Goal: Task Accomplishment & Management: Use online tool/utility

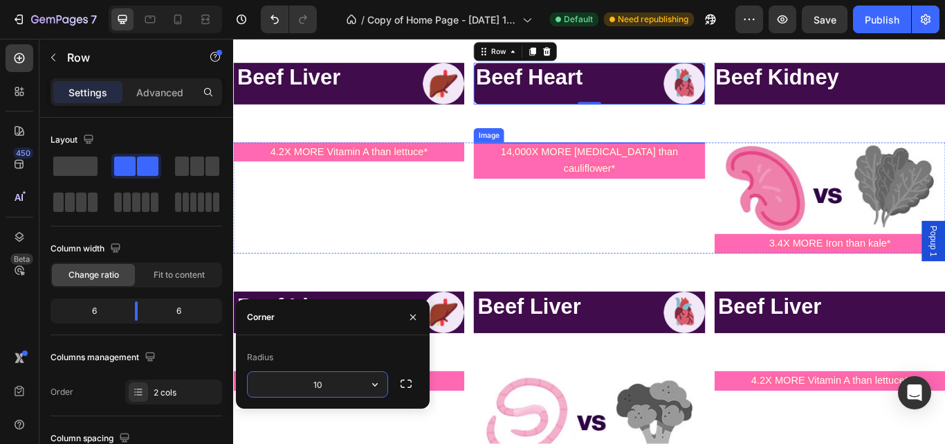
scroll to position [570, 0]
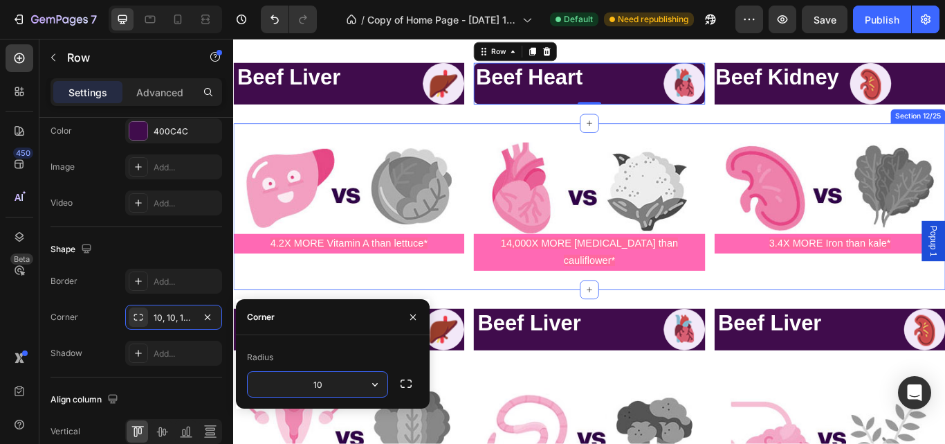
click at [614, 138] on div "Image 4.2X MORE Vitamin A than lettuce* Text Block Image 14,000X MORE [MEDICAL_…" at bounding box center [648, 235] width 830 height 194
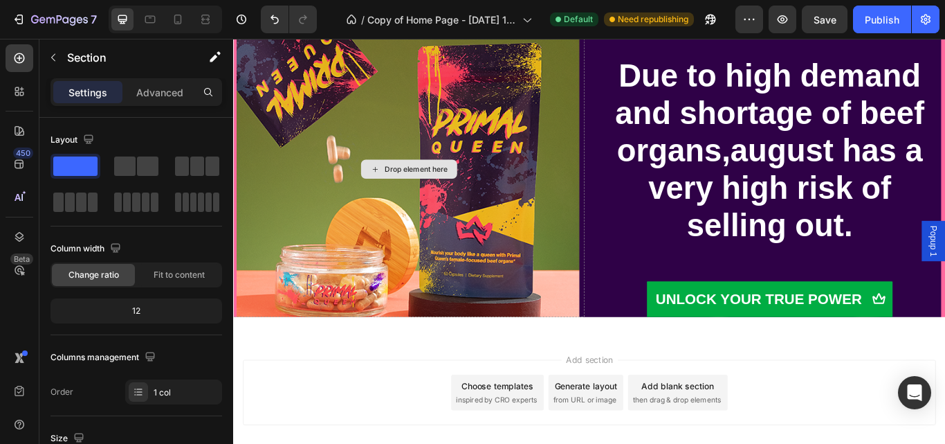
scroll to position [5088, 0]
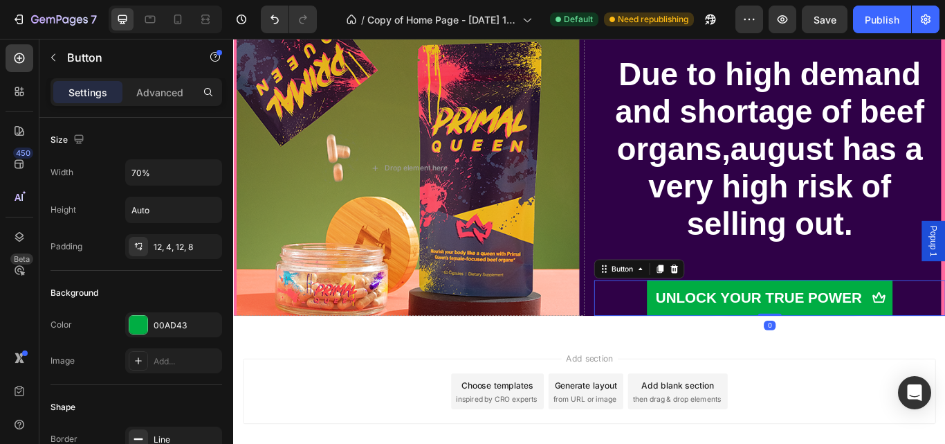
click at [945, 338] on div "UNLOCK YOUR TRUE POWER Button 0" at bounding box center [859, 341] width 410 height 42
click at [197, 251] on div "12, 4, 12, 8" at bounding box center [173, 246] width 97 height 25
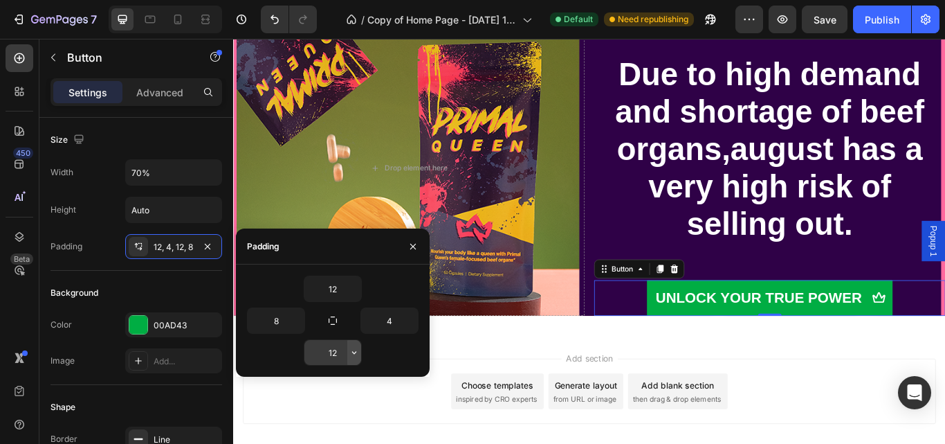
click at [351, 354] on icon "button" at bounding box center [354, 352] width 11 height 11
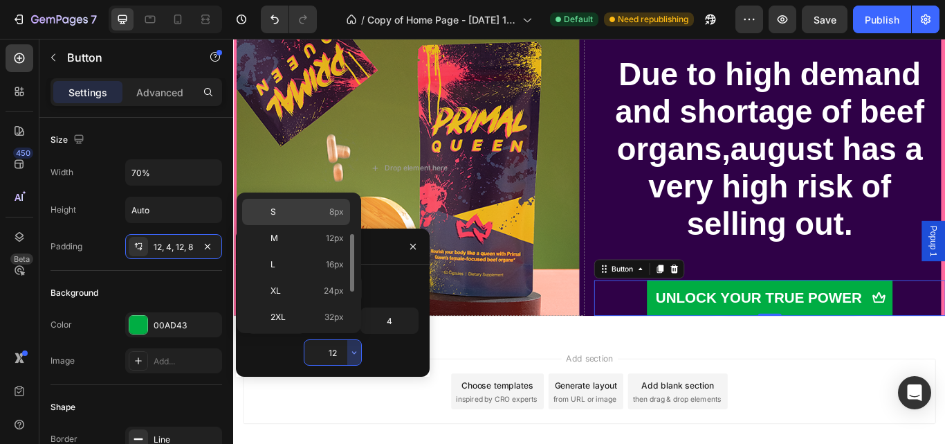
scroll to position [81, 0]
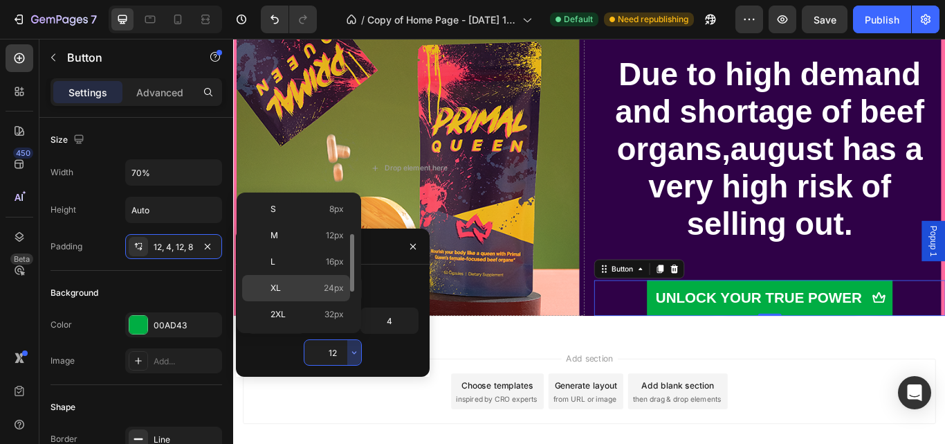
click at [335, 301] on div "XL 24px" at bounding box center [296, 314] width 108 height 26
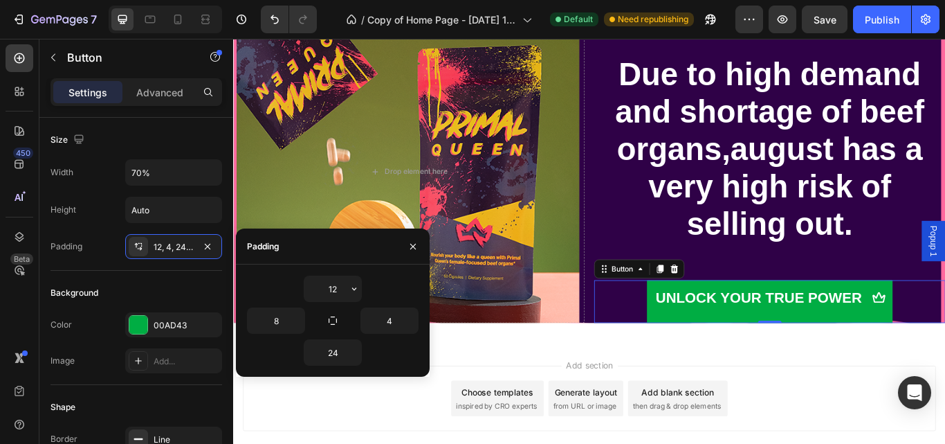
scroll to position [5092, 0]
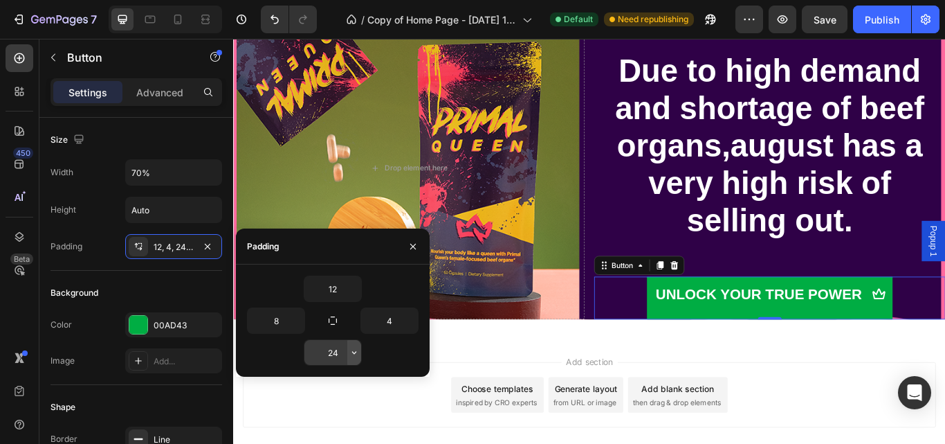
click at [349, 353] on icon "button" at bounding box center [354, 352] width 11 height 11
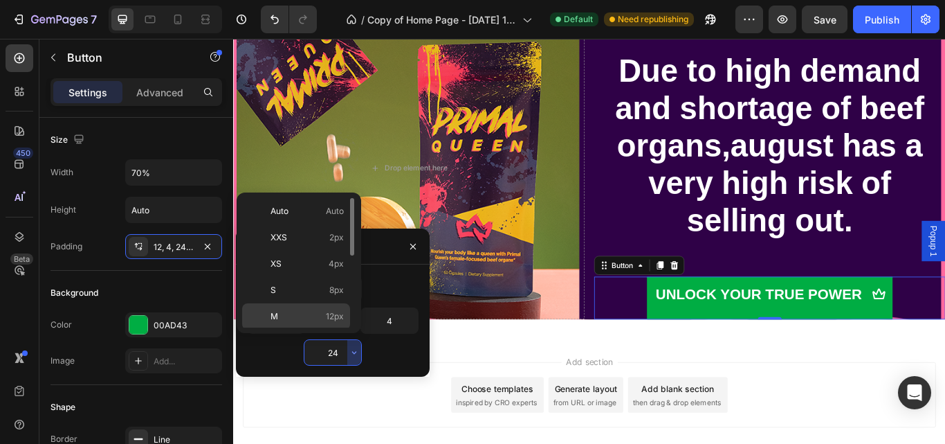
click at [333, 318] on span "12px" at bounding box center [335, 316] width 18 height 12
type input "12"
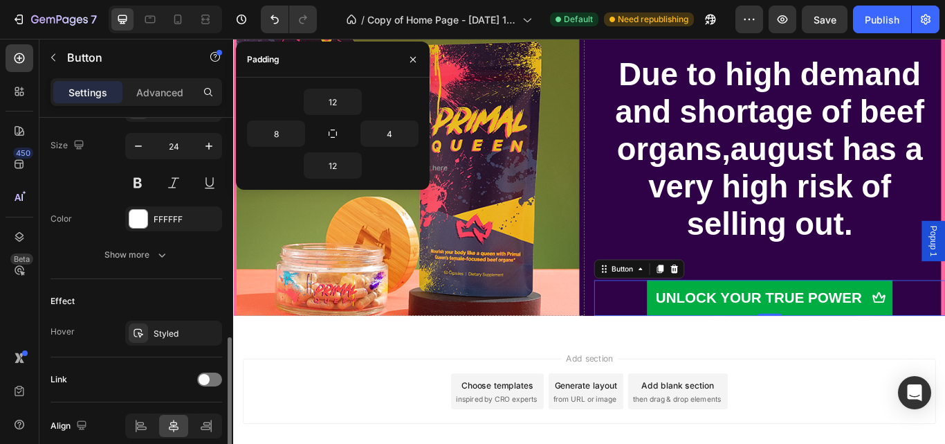
scroll to position [676, 0]
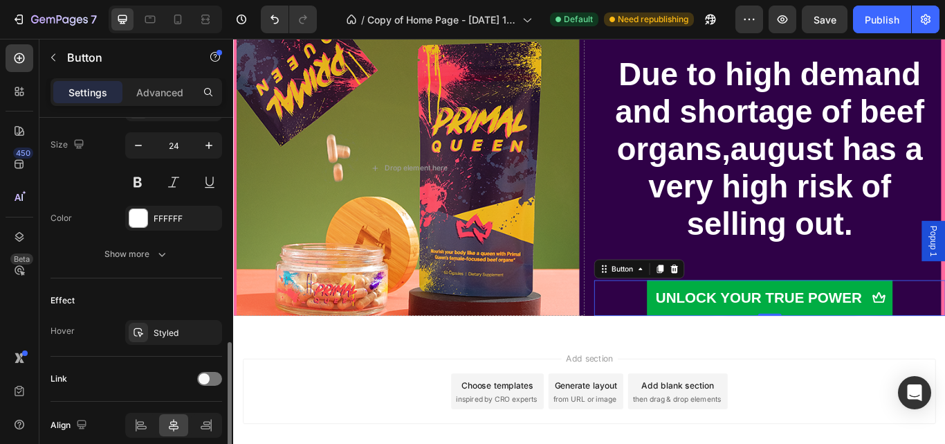
click at [168, 333] on div "Styled" at bounding box center [186, 333] width 65 height 12
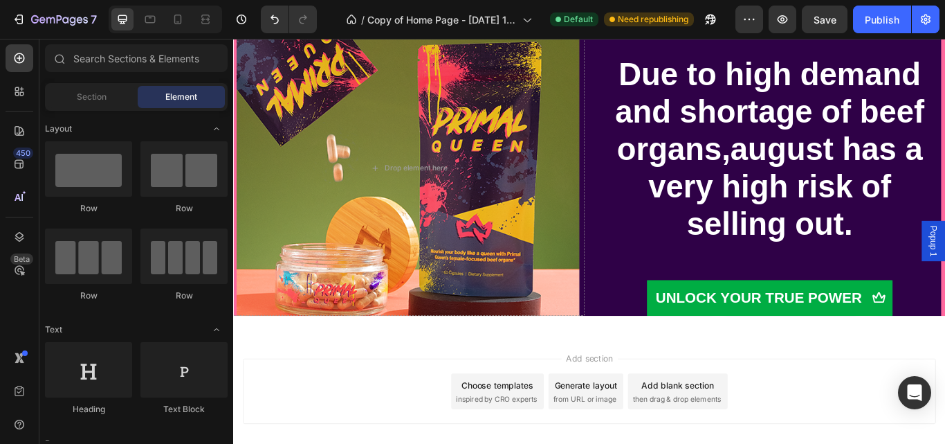
click at [493, 418] on div "Add section Choose templates inspired by CRO experts Generate layout from URL o…" at bounding box center [648, 450] width 808 height 76
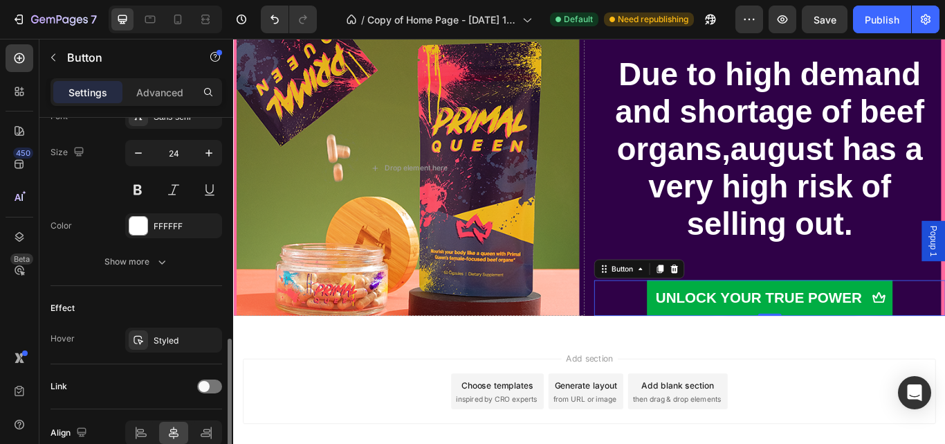
scroll to position [669, 0]
click at [157, 266] on icon "button" at bounding box center [162, 261] width 14 height 14
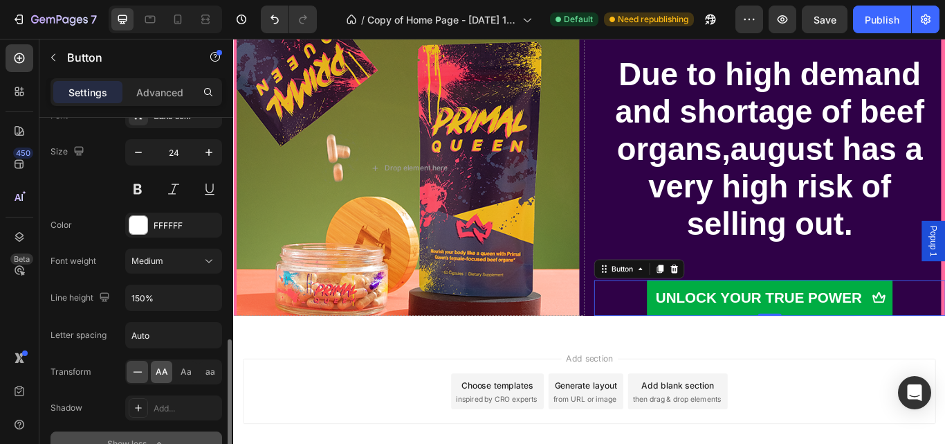
click at [156, 377] on span "AA" at bounding box center [162, 371] width 12 height 12
click at [143, 376] on icon at bounding box center [138, 372] width 14 height 14
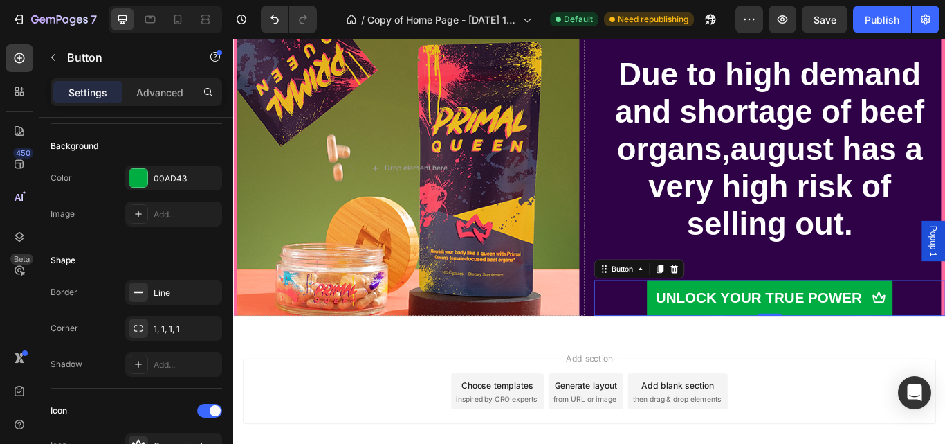
scroll to position [0, 0]
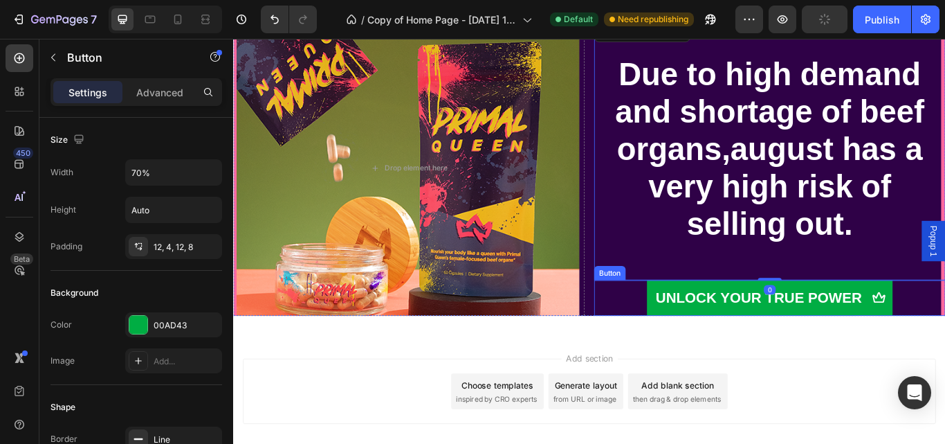
click at [945, 360] on div "UNLOCK YOUR TRUE POWER Button" at bounding box center [859, 341] width 410 height 42
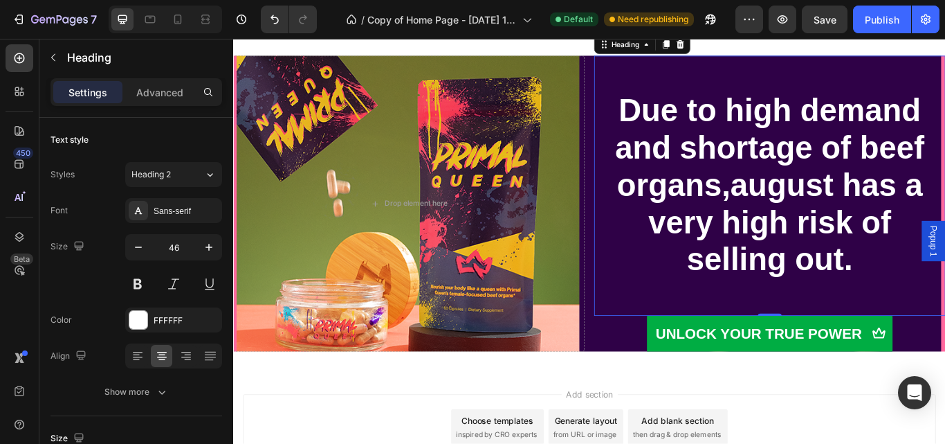
scroll to position [4937, 0]
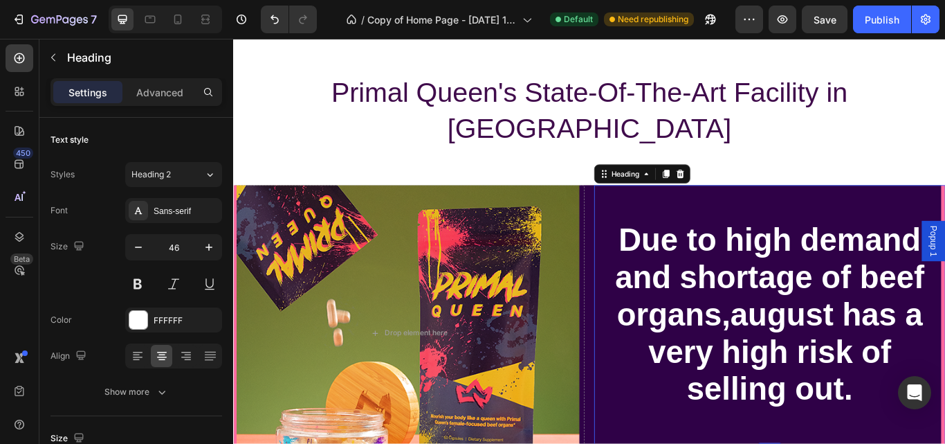
click at [855, 443] on p "Due to high demand and shortage of beef organs,august has a very high risk of s…" at bounding box center [858, 361] width 407 height 300
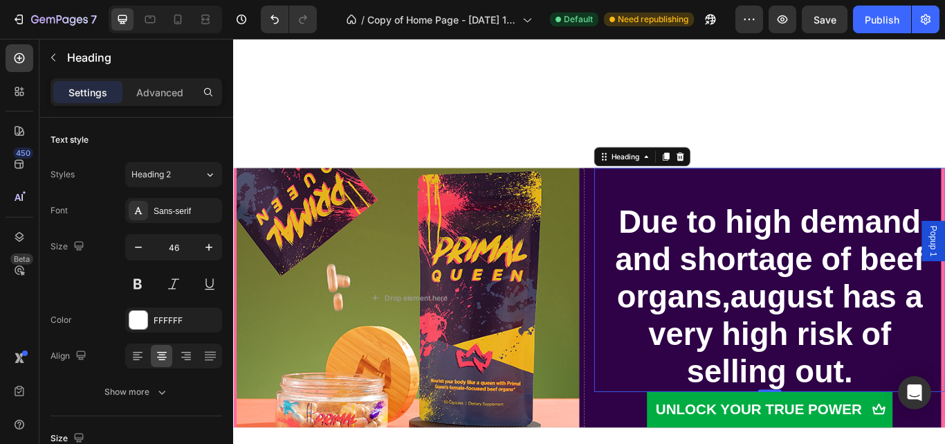
scroll to position [5120, 0]
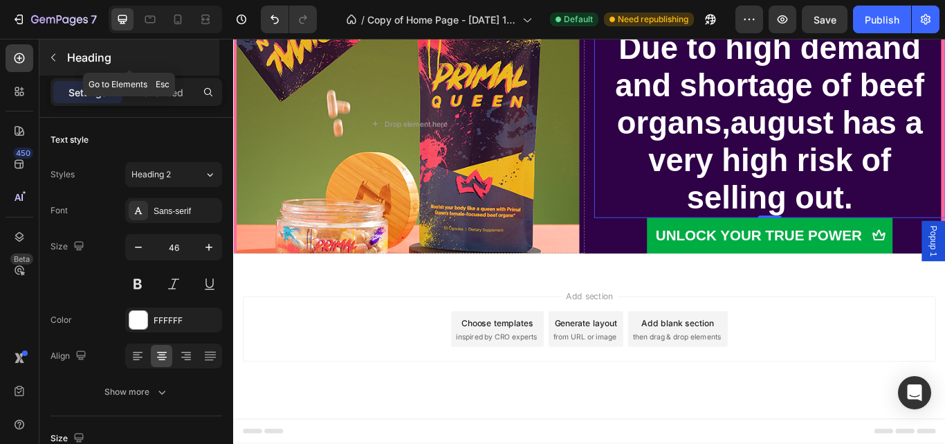
click at [55, 65] on button "button" at bounding box center [53, 57] width 22 height 22
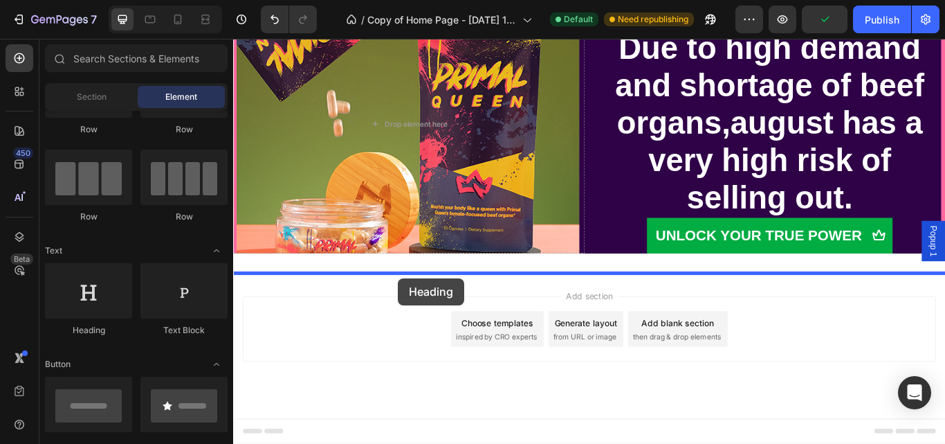
drag, startPoint x: 325, startPoint y: 351, endPoint x: 425, endPoint y: 318, distance: 105.7
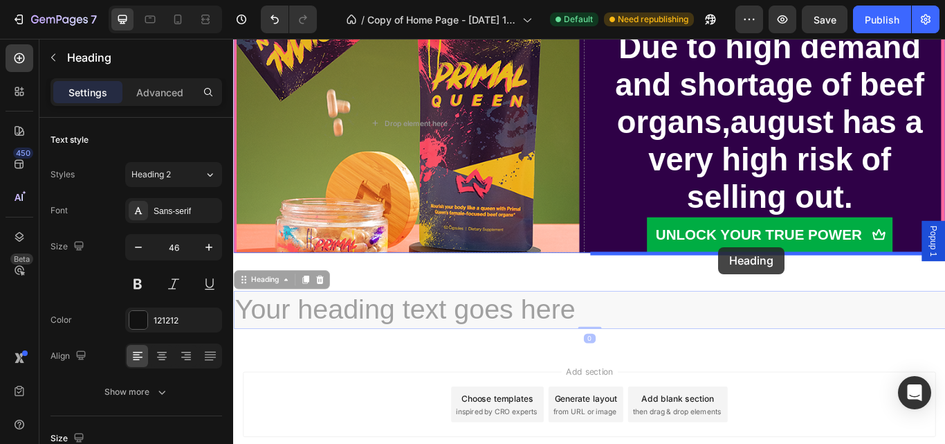
drag, startPoint x: 710, startPoint y: 368, endPoint x: 799, endPoint y: 282, distance: 123.8
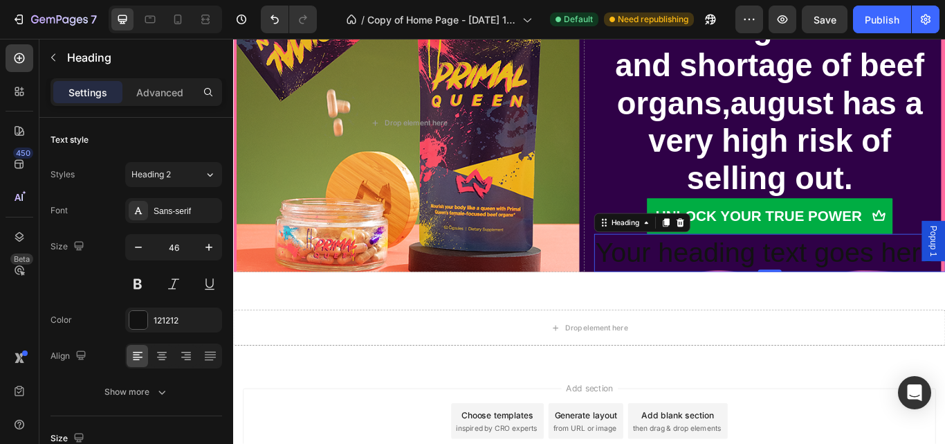
click at [945, 283] on div "⁠⁠⁠⁠⁠⁠⁠ Due to high demand and shortage of beef organs,august has a very high r…" at bounding box center [859, 137] width 410 height 347
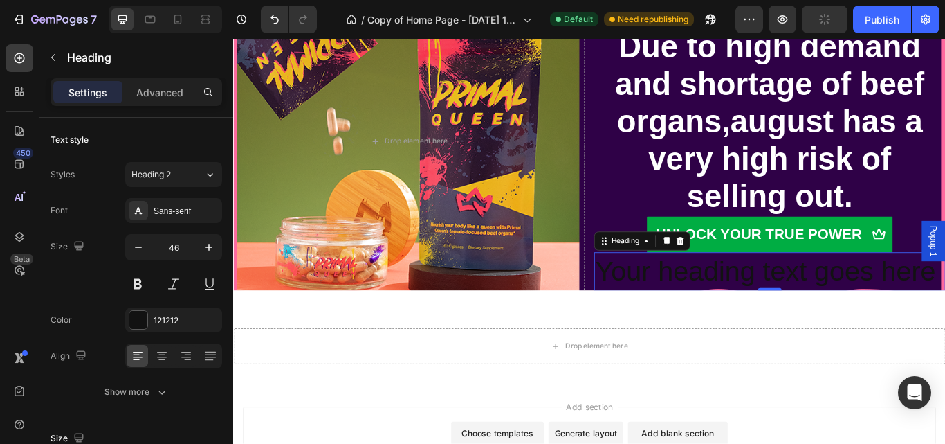
click at [945, 314] on p "Your heading text goes here" at bounding box center [858, 310] width 407 height 42
click at [945, 309] on p "Your heading text goes here" at bounding box center [858, 310] width 407 height 42
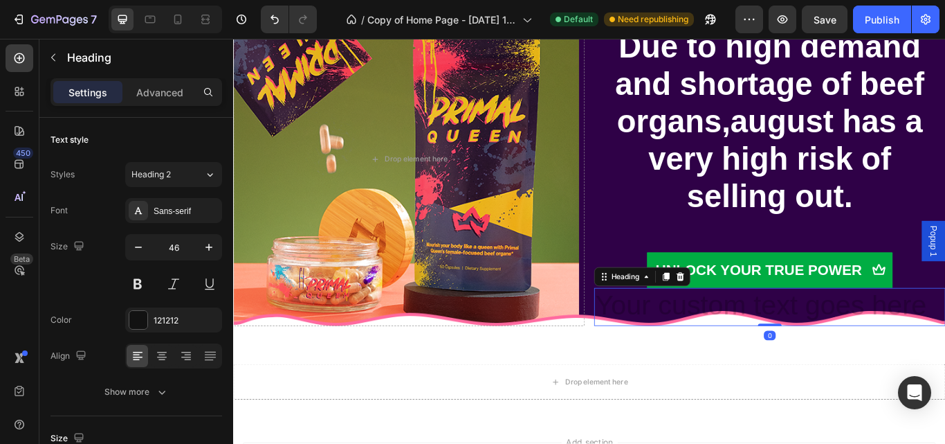
click at [910, 360] on h2 "Rich Text Editor. Editing area: main" at bounding box center [859, 351] width 410 height 44
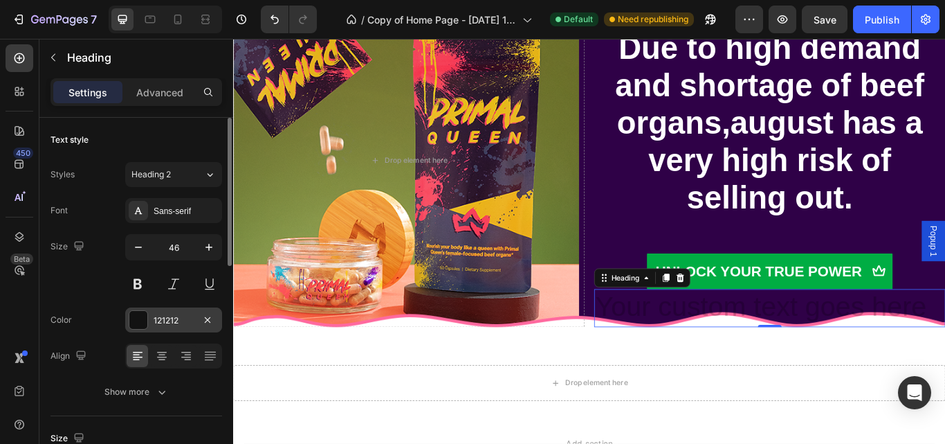
click at [136, 320] on div at bounding box center [138, 320] width 18 height 18
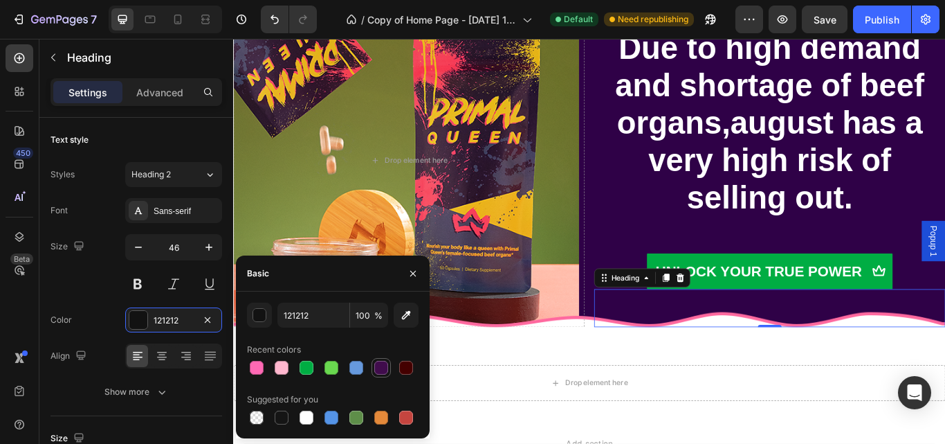
click at [372, 375] on div at bounding box center [381, 367] width 19 height 19
type input "400C4C"
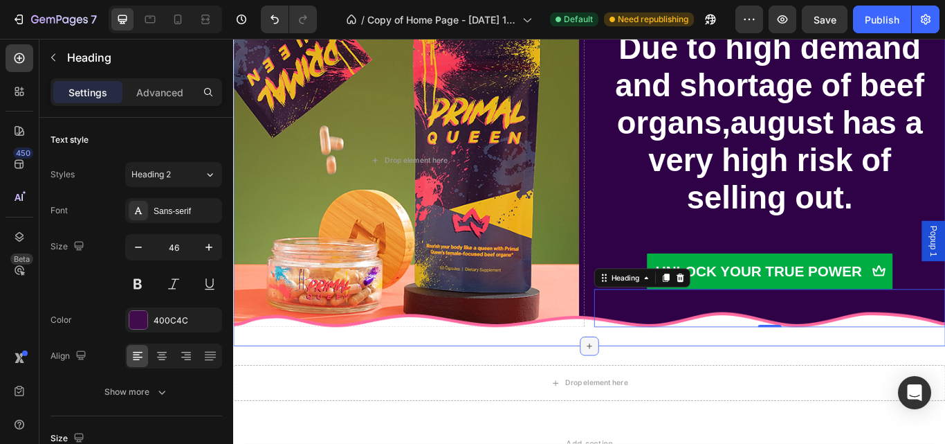
click at [643, 394] on icon at bounding box center [648, 397] width 11 height 11
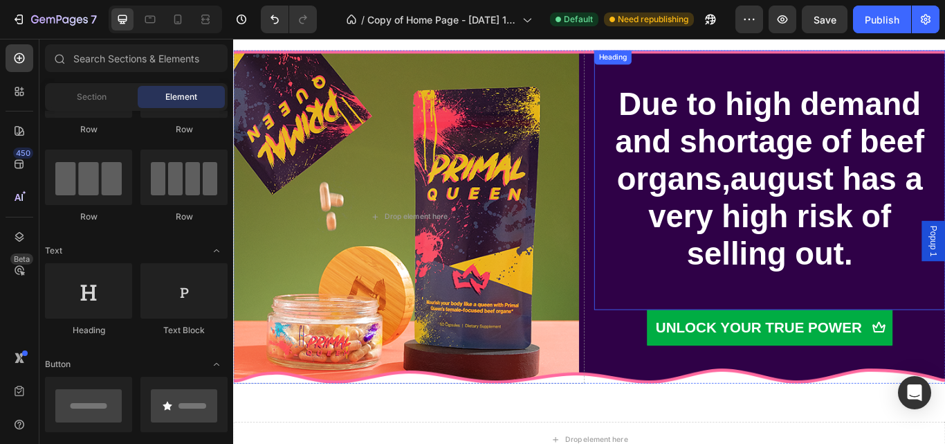
scroll to position [5053, 0]
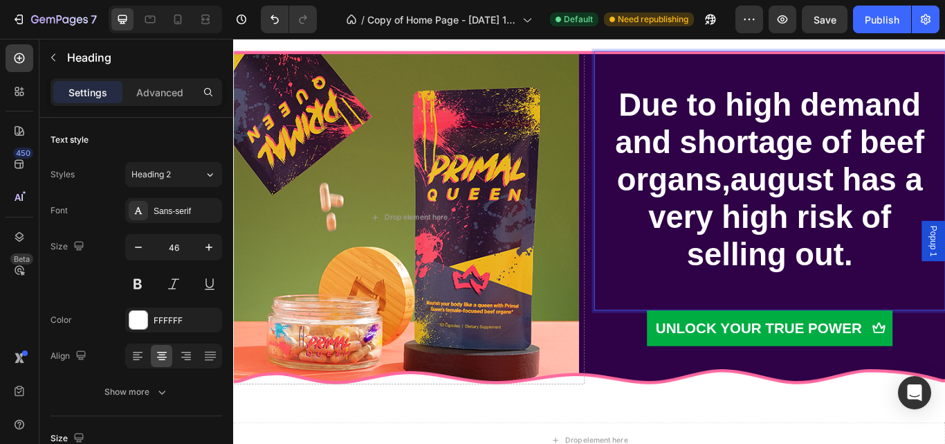
click at [925, 204] on strong "Due to high demand and shortage of beef organs,august has a very high risk of s…" at bounding box center [858, 202] width 361 height 215
drag, startPoint x: 925, startPoint y: 204, endPoint x: 812, endPoint y: 197, distance: 113.1
click at [812, 197] on strong "Due to high demand and shortage of beef organs,august has a very high risk of s…" at bounding box center [858, 202] width 361 height 215
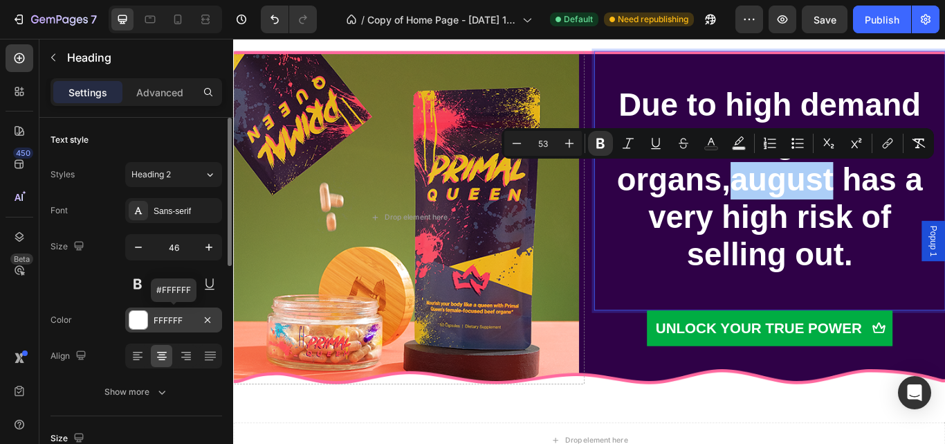
click at [135, 312] on div at bounding box center [138, 320] width 18 height 18
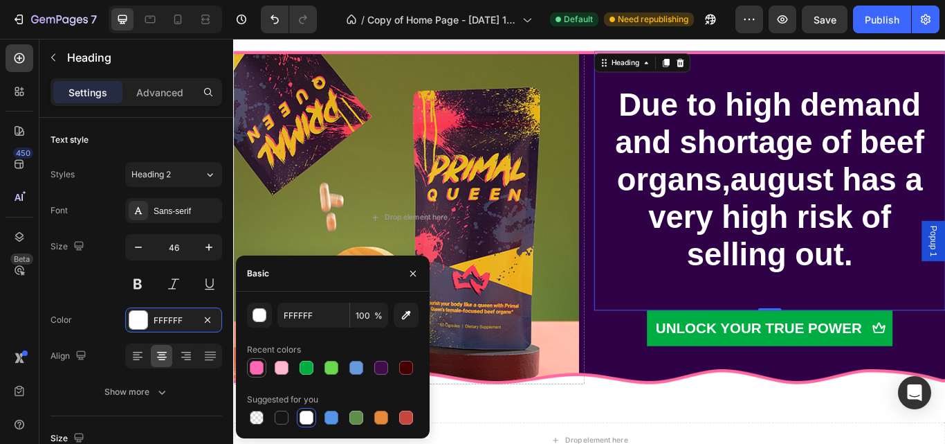
click at [264, 367] on div at bounding box center [256, 367] width 17 height 17
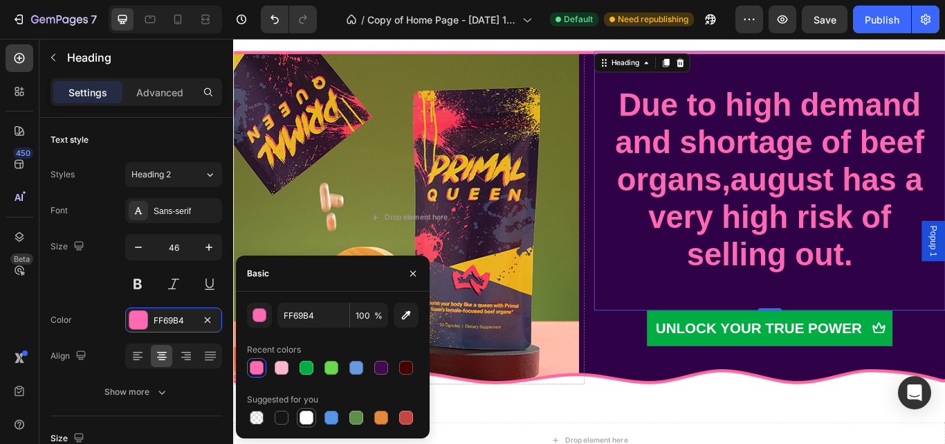
click at [302, 416] on div at bounding box center [307, 417] width 14 height 14
type input "FFFFFF"
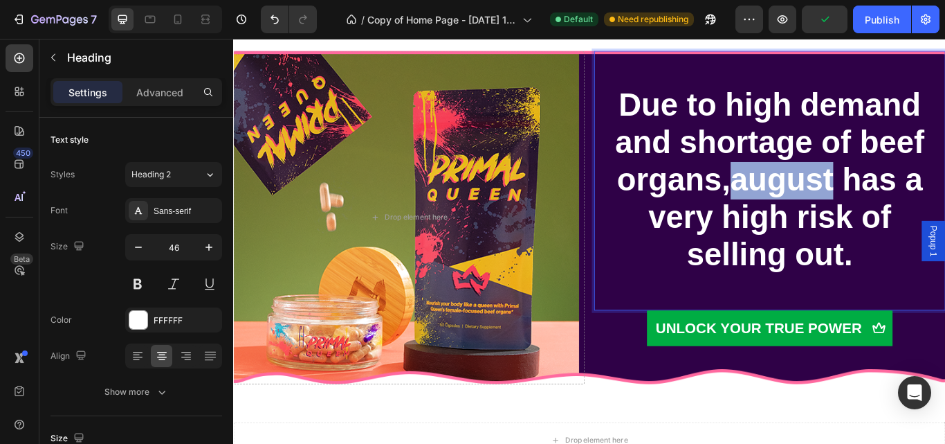
drag, startPoint x: 925, startPoint y: 197, endPoint x: 803, endPoint y: 203, distance: 121.2
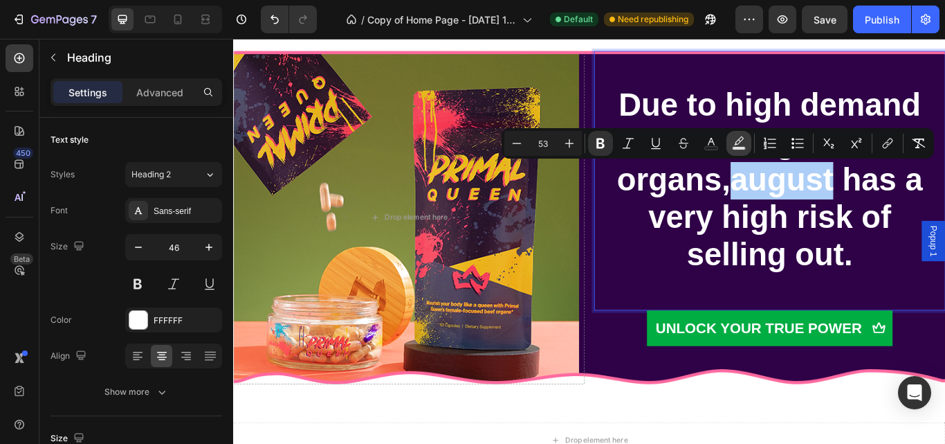
click at [745, 143] on icon "Editor contextual toolbar" at bounding box center [739, 143] width 14 height 14
type input "000000"
type input "77"
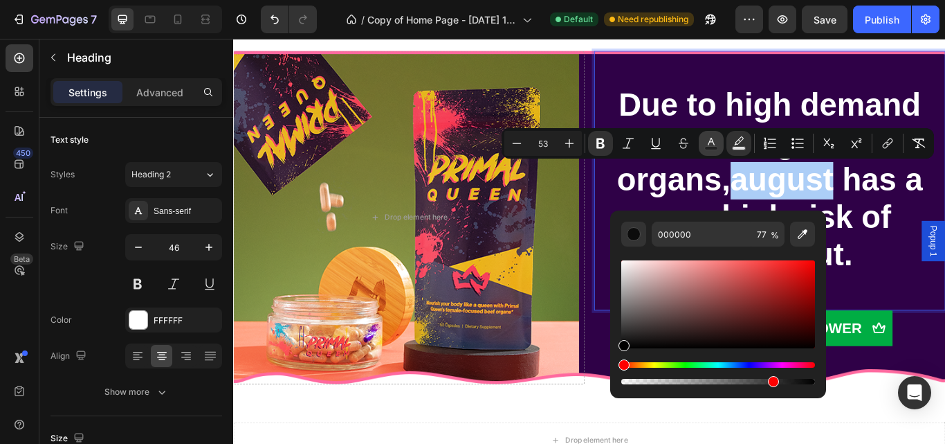
click at [718, 150] on button "Text Color" at bounding box center [711, 143] width 25 height 25
type input "FFFFFF"
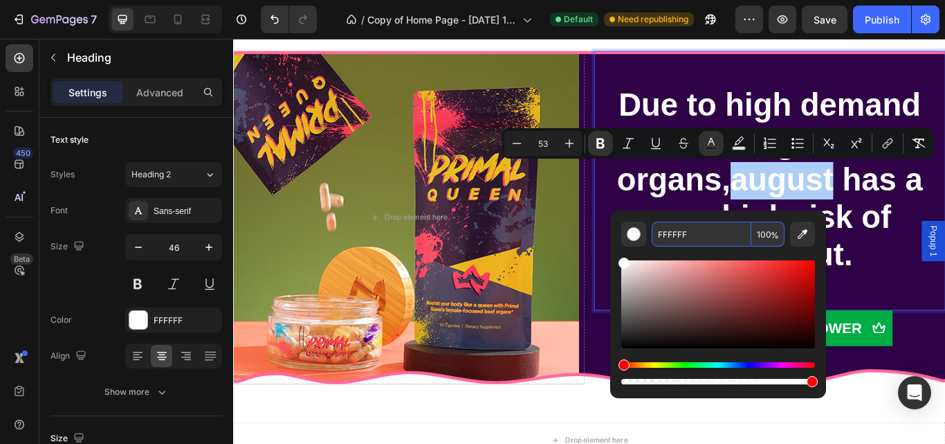
click at [697, 236] on input "FFFFFF" at bounding box center [702, 233] width 100 height 25
type input "FFFFFF"
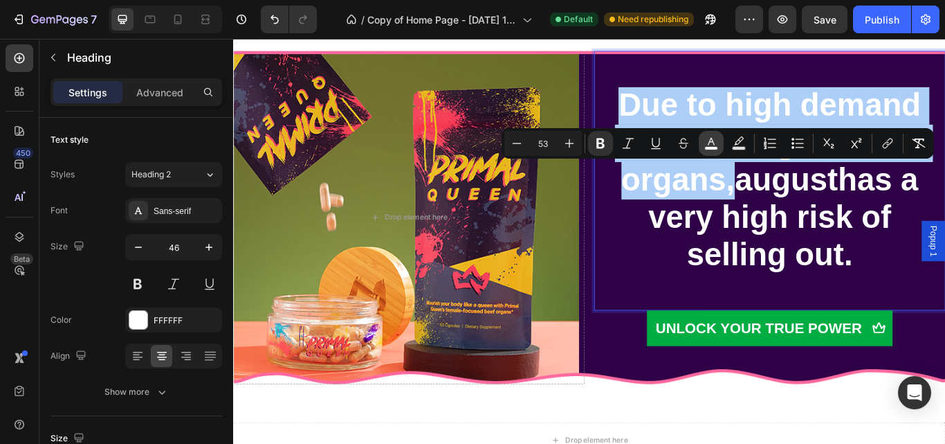
click at [716, 145] on icon "Editor contextual toolbar" at bounding box center [711, 143] width 14 height 14
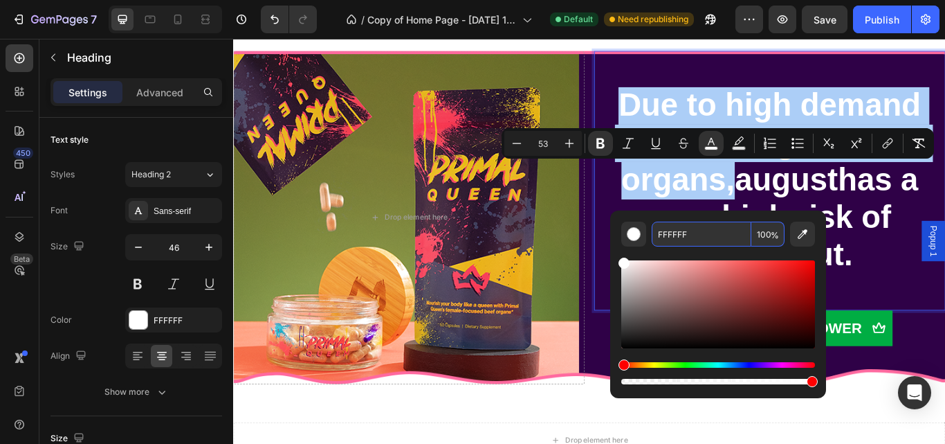
click at [695, 237] on input "FFFFFF" at bounding box center [702, 233] width 100 height 25
click at [668, 234] on input "FFFFF" at bounding box center [702, 233] width 100 height 25
type input "FF6FFF"
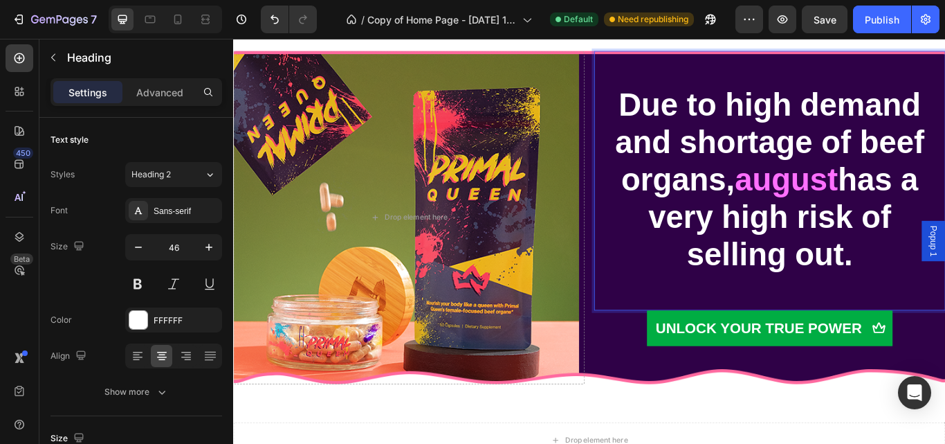
click at [745, 239] on strong "has a very high risk of selling out." at bounding box center [874, 247] width 315 height 128
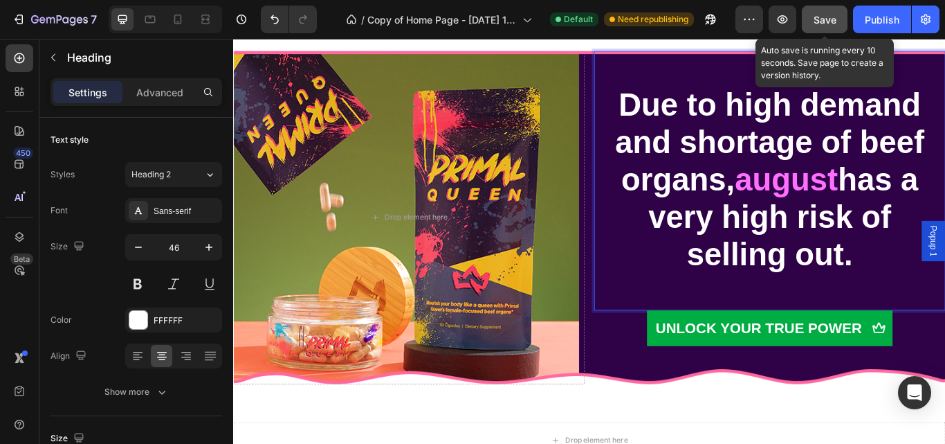
click at [843, 15] on button "Save" at bounding box center [825, 20] width 46 height 28
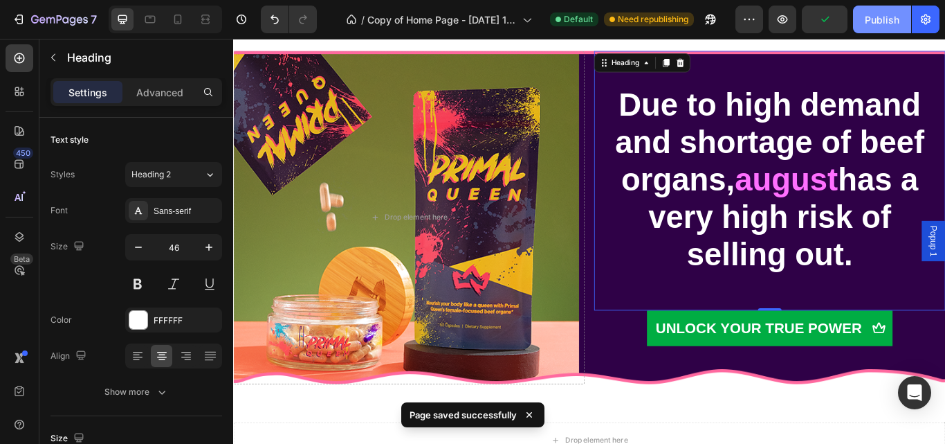
click at [877, 16] on div "Publish" at bounding box center [882, 19] width 35 height 15
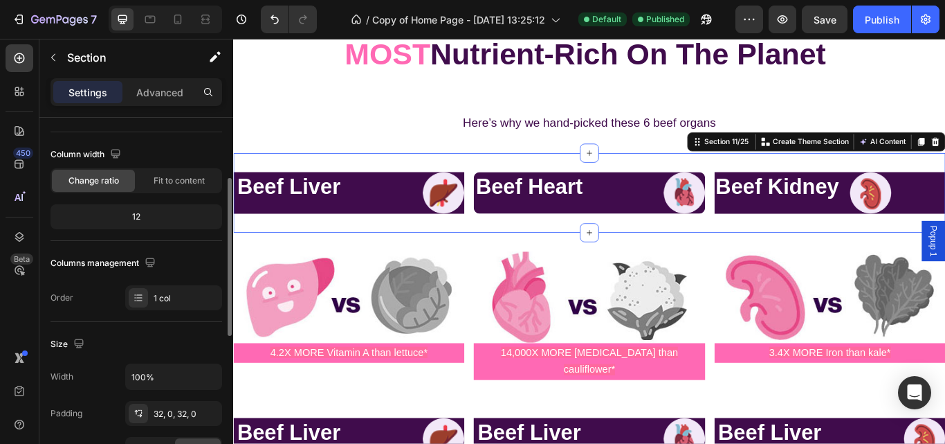
scroll to position [108, 0]
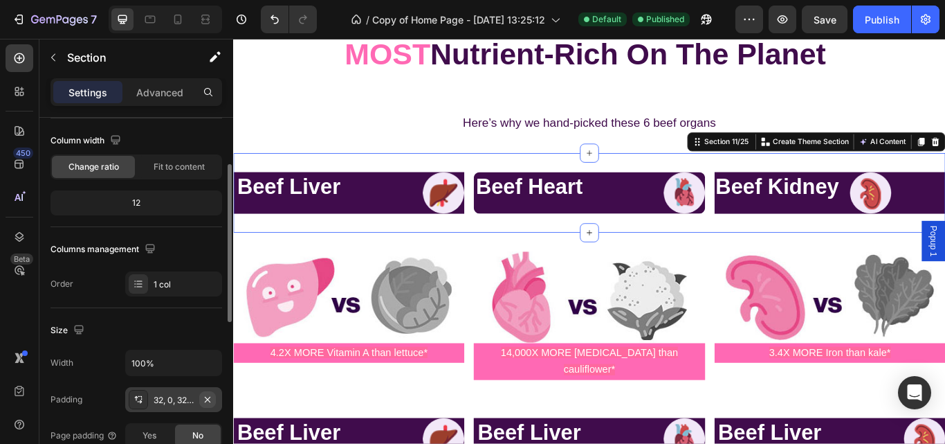
click at [208, 395] on icon "button" at bounding box center [207, 399] width 11 height 11
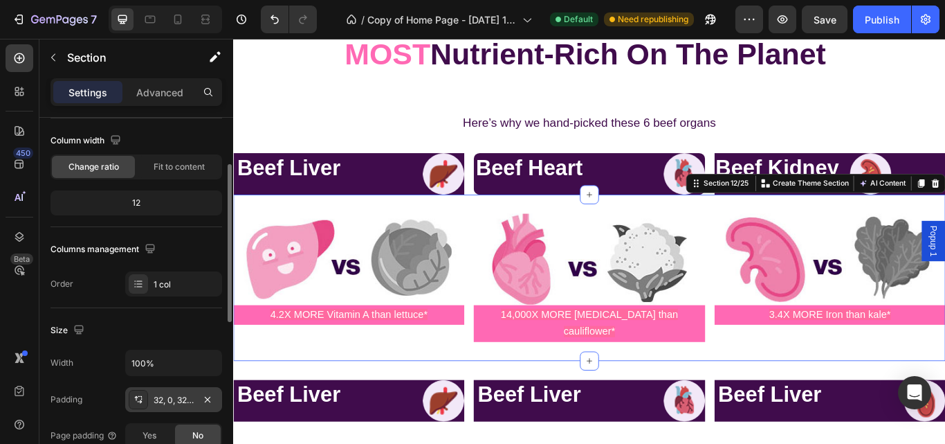
click at [181, 397] on div "32, 0, 32, 0" at bounding box center [174, 400] width 40 height 12
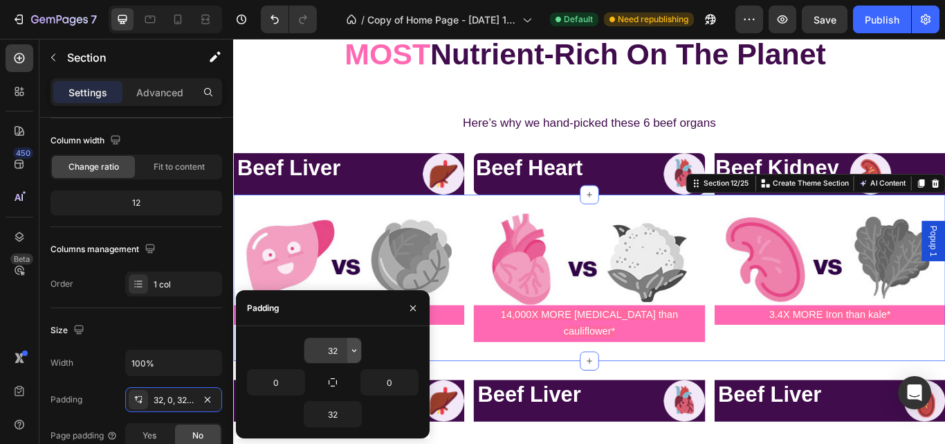
click at [349, 346] on icon "button" at bounding box center [354, 350] width 11 height 11
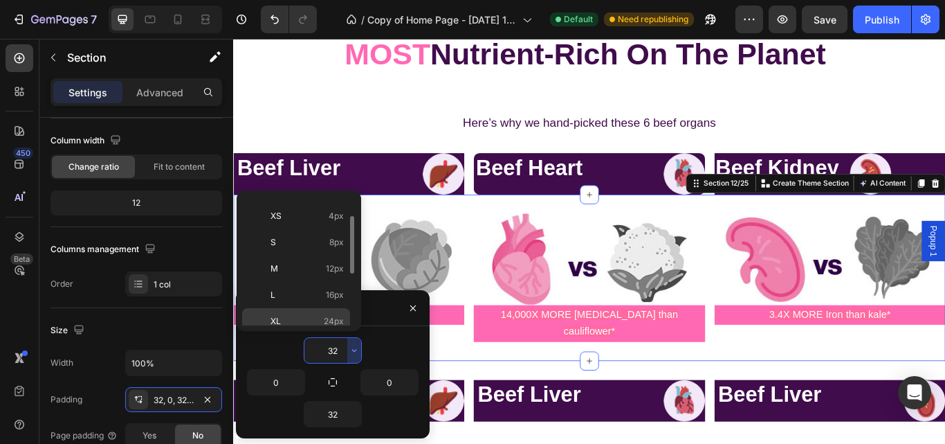
scroll to position [43, 0]
click at [334, 222] on span "4px" at bounding box center [336, 218] width 15 height 12
type input "4"
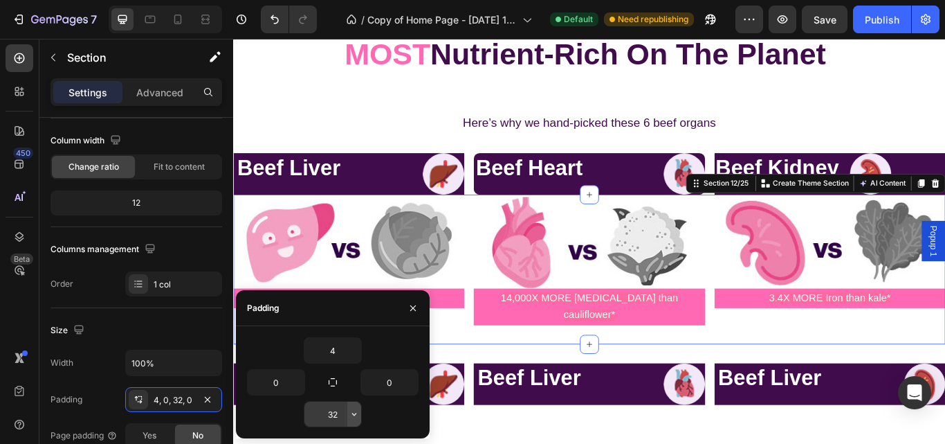
click at [347, 412] on button "button" at bounding box center [354, 413] width 14 height 25
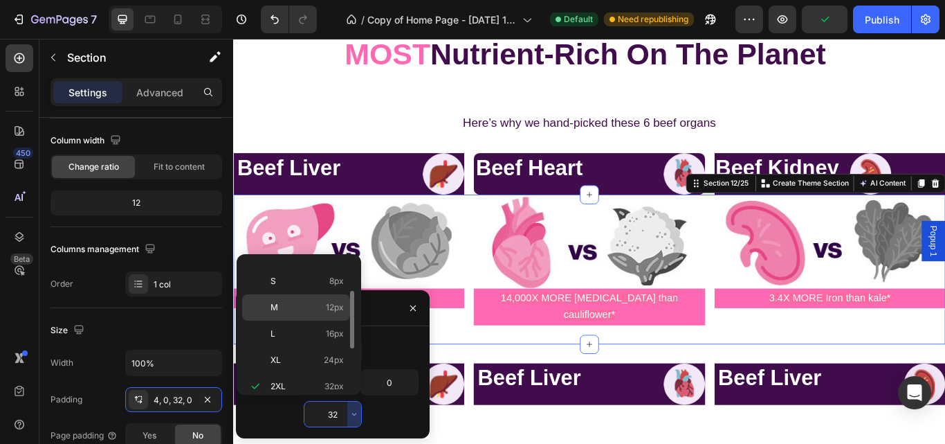
scroll to position [51, 0]
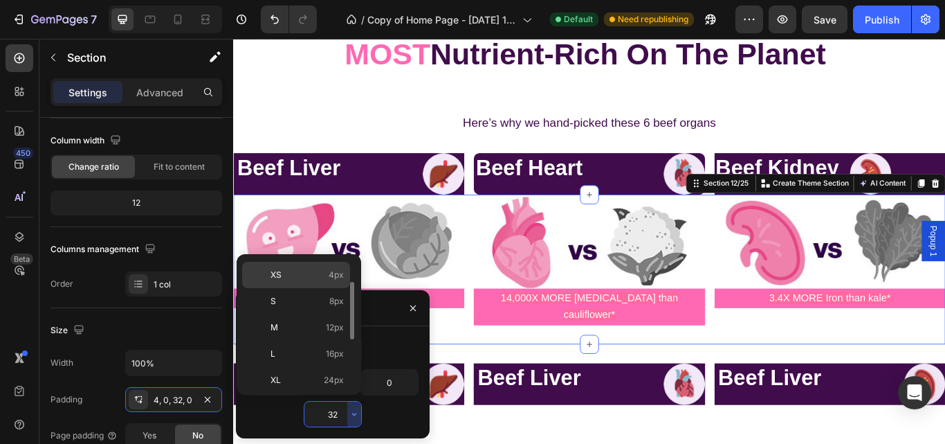
click at [335, 274] on span "4px" at bounding box center [336, 274] width 15 height 12
type input "4"
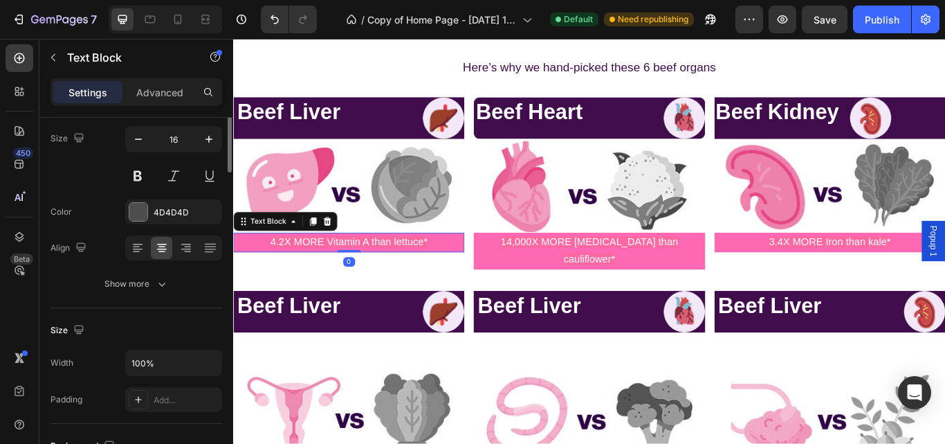
scroll to position [0, 0]
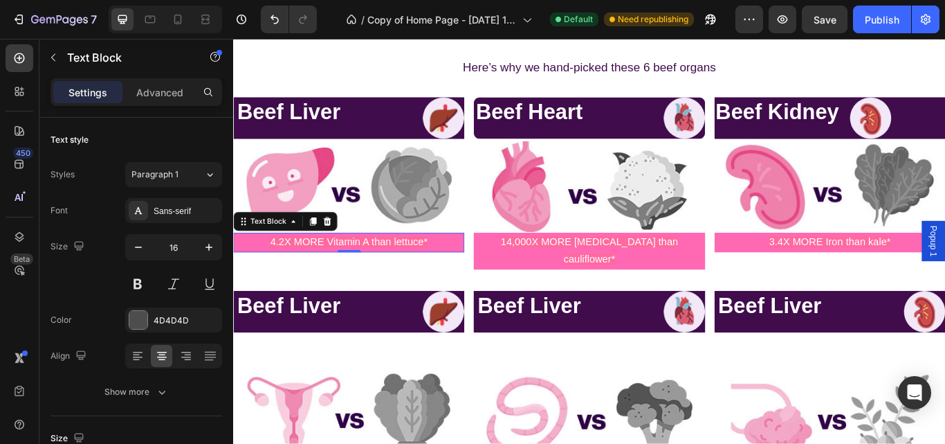
click at [462, 274] on p "4.2X MORE Vitamin A than lettuce*" at bounding box center [368, 276] width 266 height 20
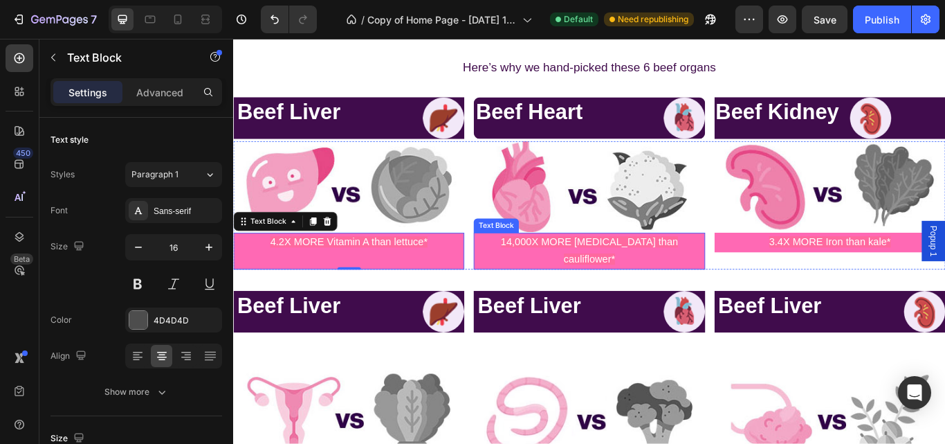
click at [527, 277] on p "14,000X MORE [MEDICAL_DATA] than cauliflower*" at bounding box center [648, 286] width 266 height 40
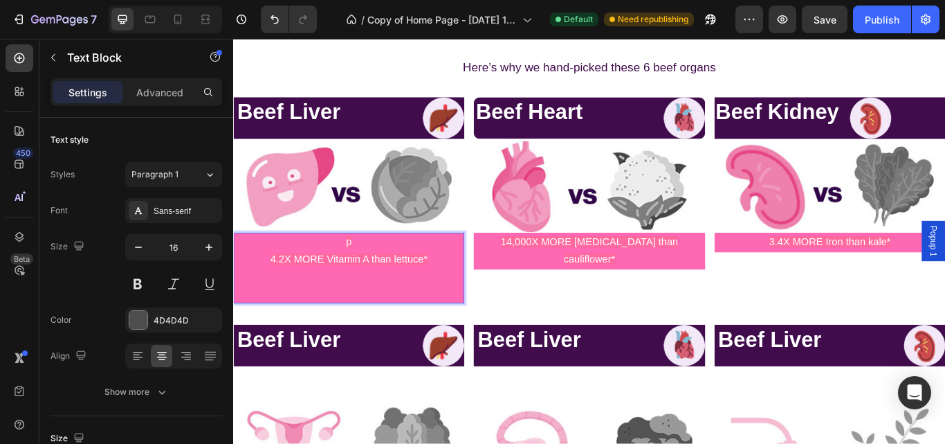
click at [356, 325] on p "Rich Text Editor. Editing area: main" at bounding box center [368, 327] width 266 height 40
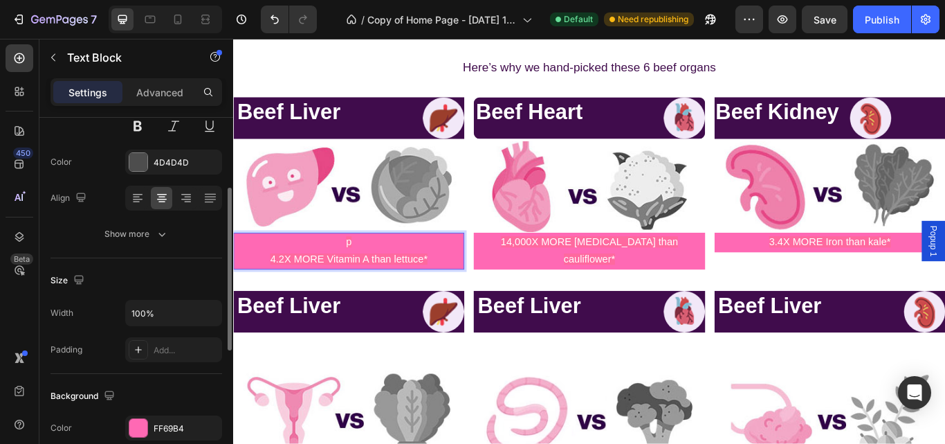
scroll to position [157, 0]
click at [184, 313] on input "100%" at bounding box center [173, 313] width 95 height 25
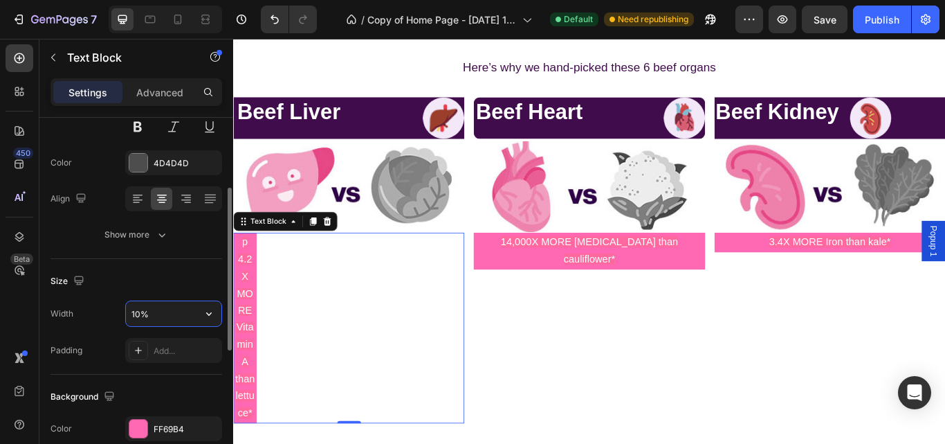
type input "100%"
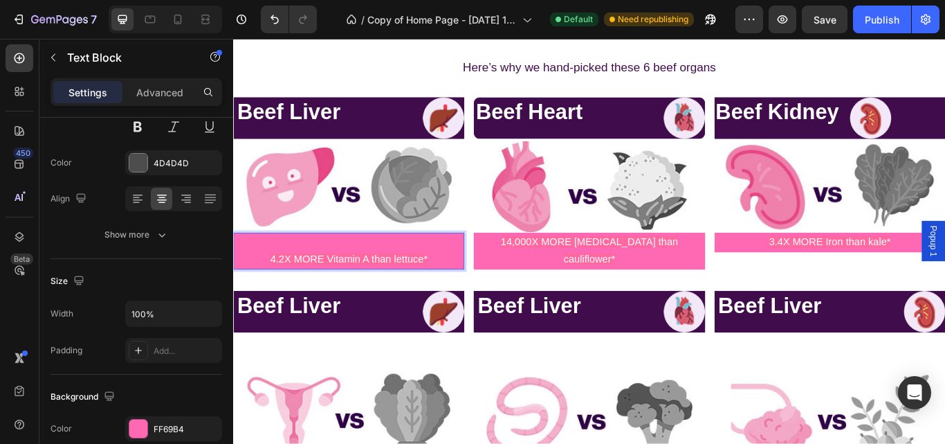
click at [266, 288] on p "4.2X MORE Vitamin A than lettuce*" at bounding box center [368, 296] width 266 height 20
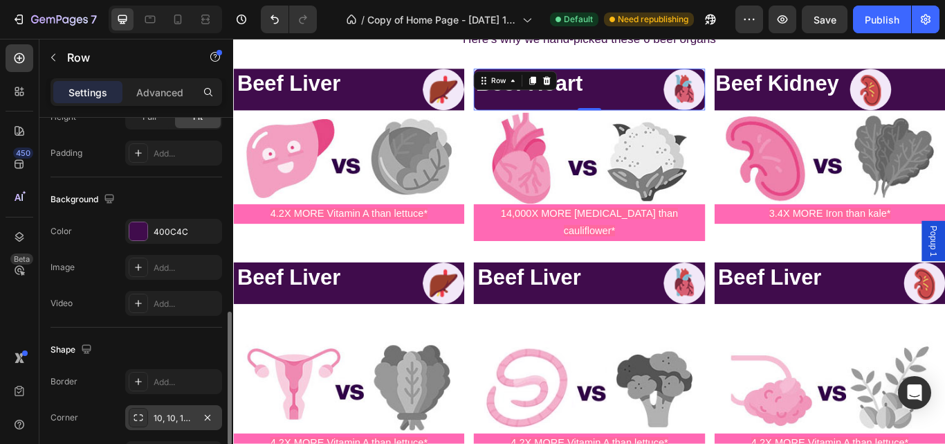
scroll to position [507, 0]
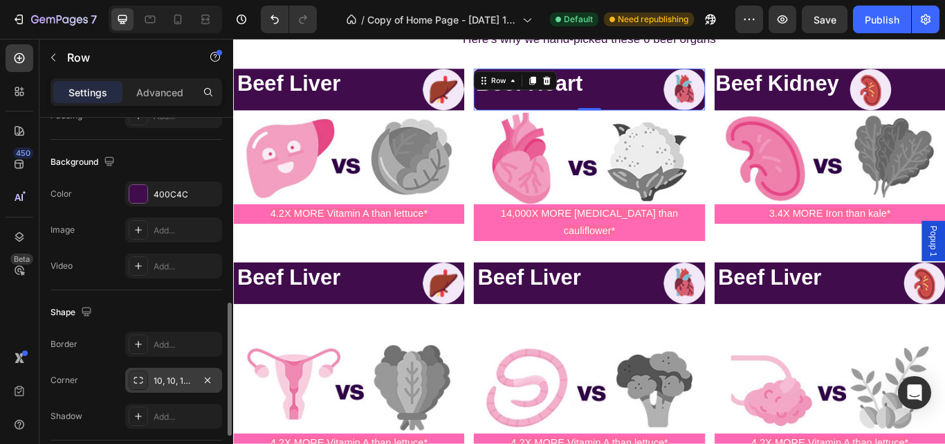
click at [190, 377] on div "10, 10, 10, 10" at bounding box center [174, 380] width 40 height 12
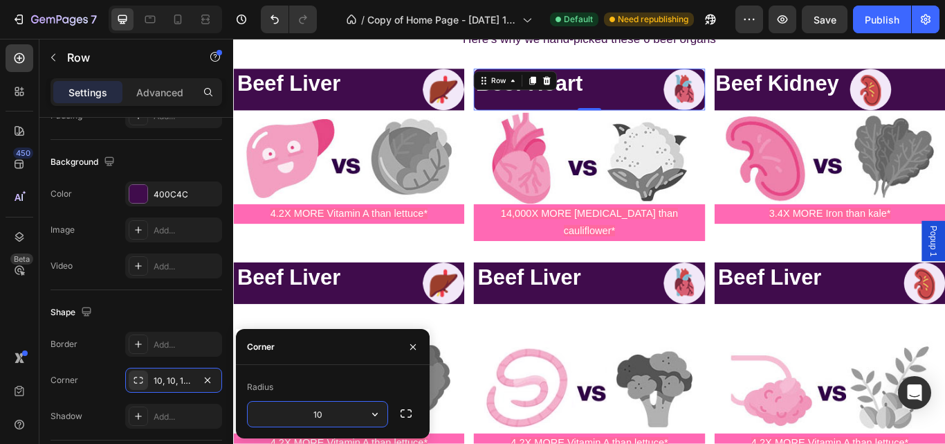
click at [328, 422] on input "10" at bounding box center [318, 413] width 140 height 25
type input "8"
type input "9"
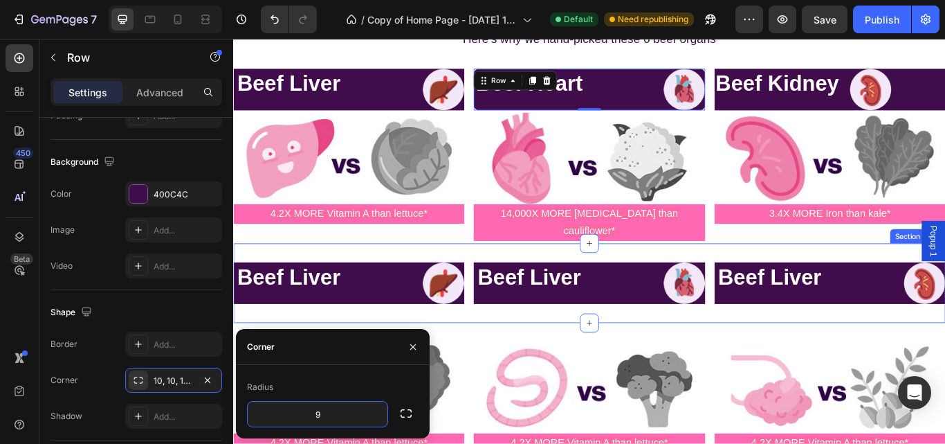
click at [574, 336] on div "Beef Liver Heading Image Row Beef Liver Heading Image Row Beef Liver Heading Im…" at bounding box center [648, 323] width 830 height 93
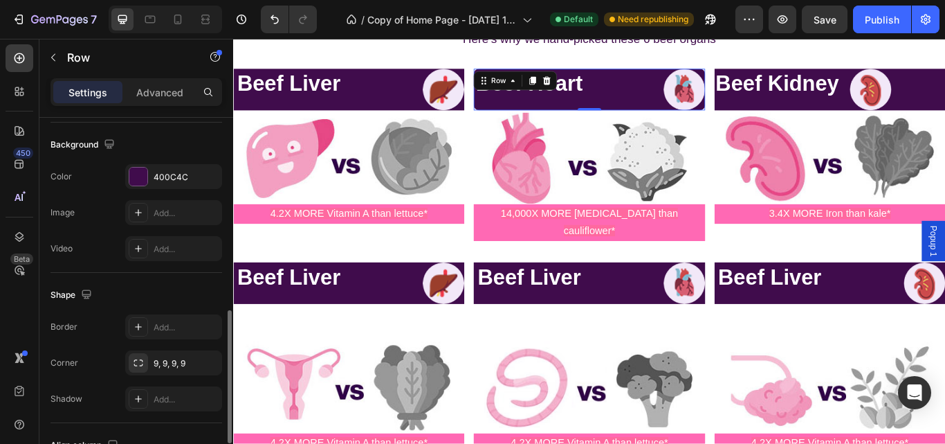
scroll to position [526, 0]
click at [176, 344] on div "Border Add... Corner 9, 9, 9, 9 Shadow Add..." at bounding box center [137, 361] width 172 height 97
click at [178, 363] on div "9, 9, 9, 9" at bounding box center [174, 362] width 40 height 12
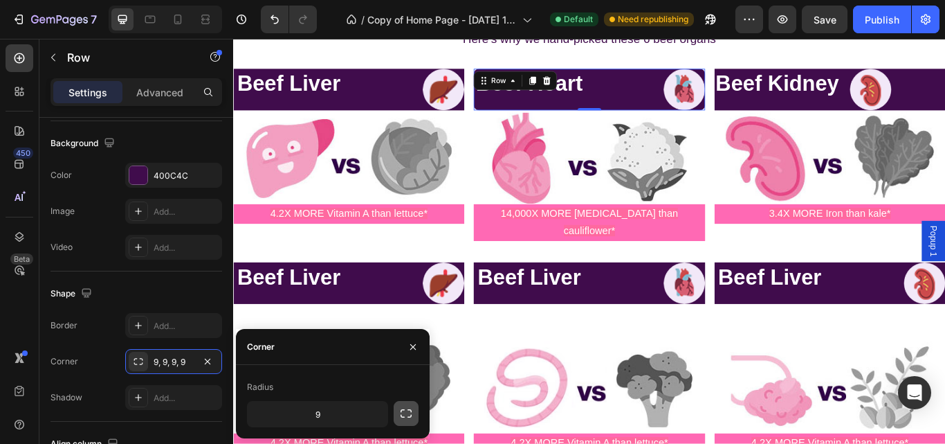
click at [405, 415] on icon "button" at bounding box center [406, 413] width 14 height 14
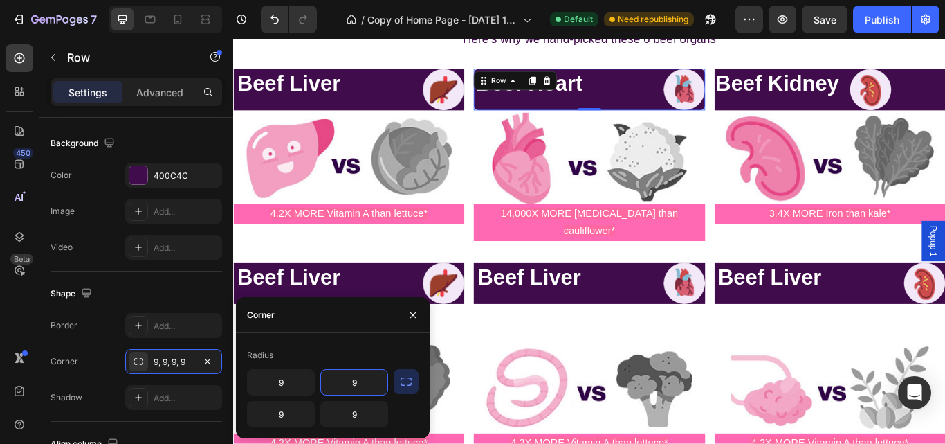
click at [369, 384] on input "9" at bounding box center [354, 382] width 66 height 25
type input "10"
click at [294, 384] on input "9" at bounding box center [281, 382] width 66 height 25
type input "10"
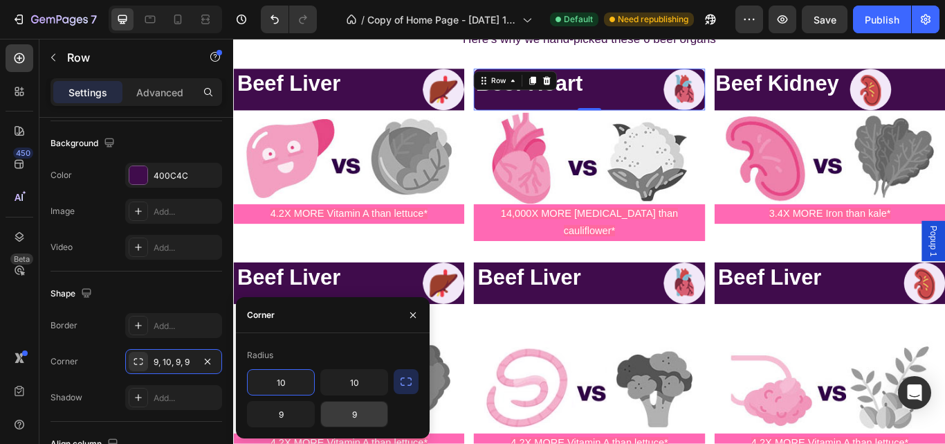
click at [374, 424] on input "9" at bounding box center [354, 413] width 66 height 25
click at [293, 413] on input "9" at bounding box center [281, 413] width 66 height 25
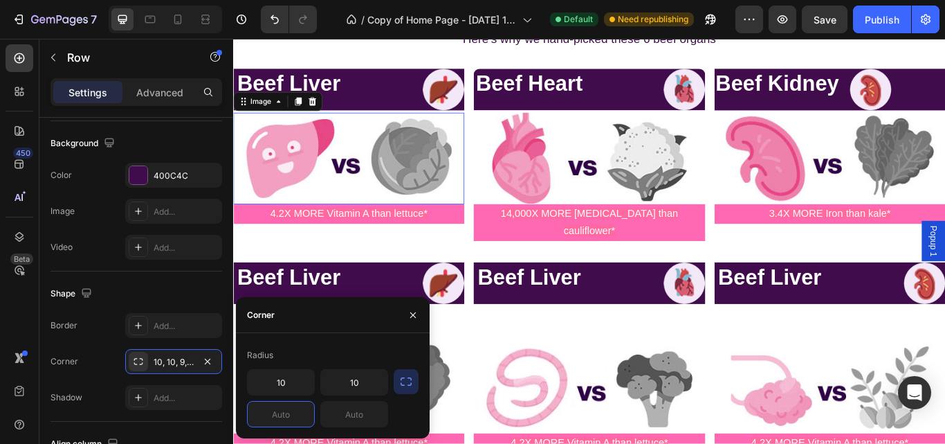
click at [429, 167] on img at bounding box center [367, 178] width 269 height 107
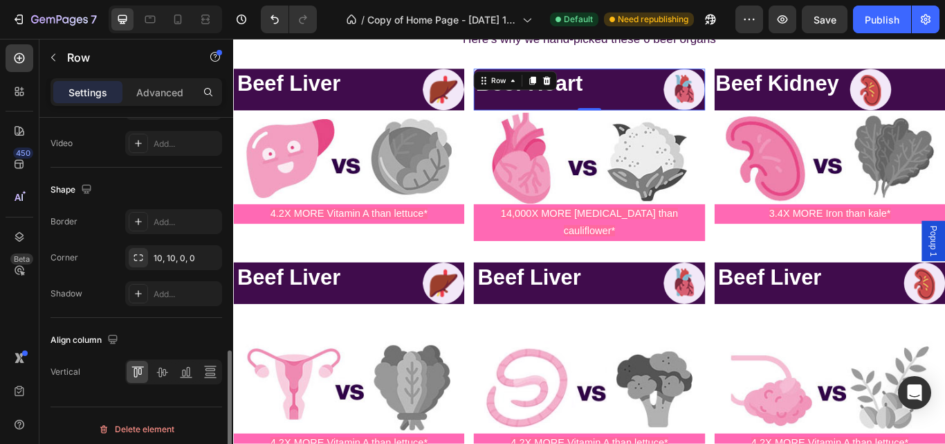
scroll to position [632, 0]
click at [169, 251] on div "10, 10, 0, 0" at bounding box center [174, 255] width 40 height 12
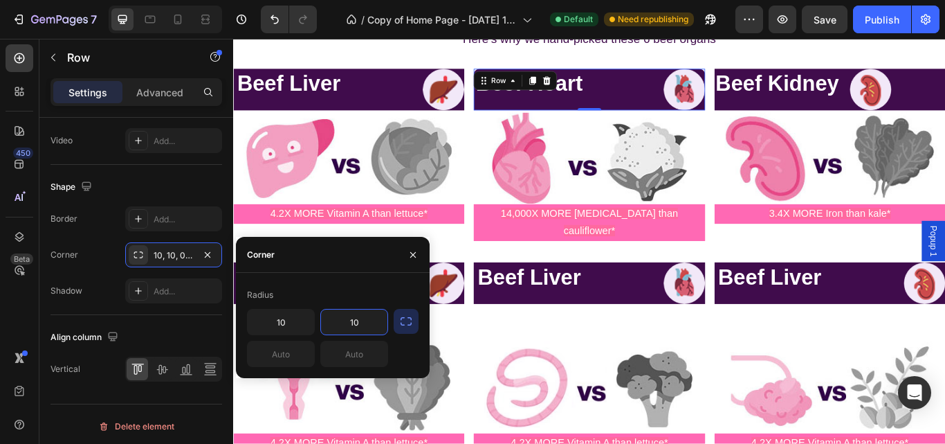
click at [368, 322] on input "10" at bounding box center [354, 321] width 66 height 25
type input "15"
click at [285, 324] on input "10" at bounding box center [281, 321] width 66 height 25
type input "15"
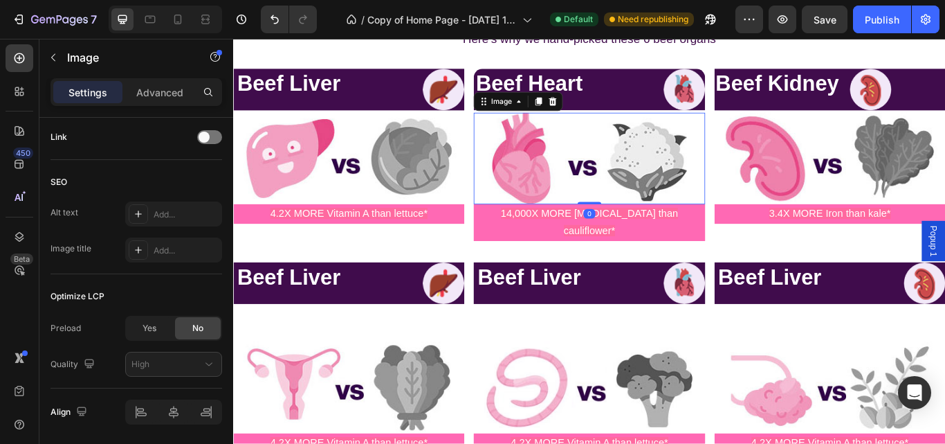
click at [535, 156] on img at bounding box center [647, 178] width 269 height 107
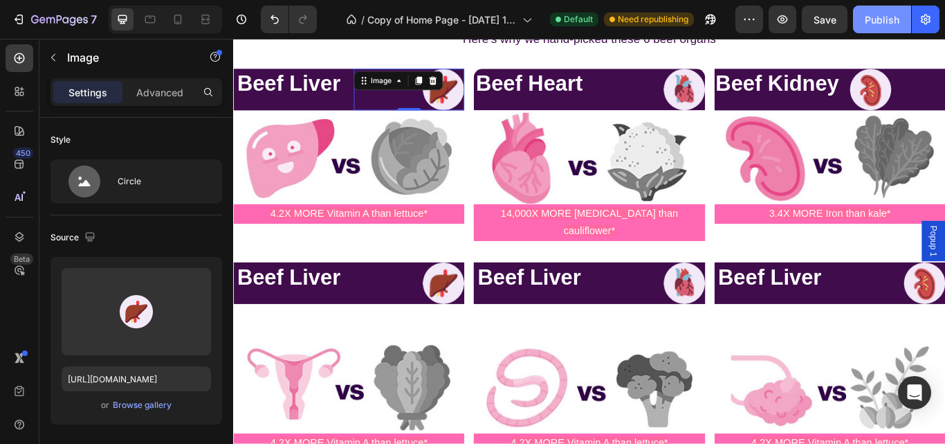
click at [898, 20] on div "Publish" at bounding box center [882, 19] width 35 height 15
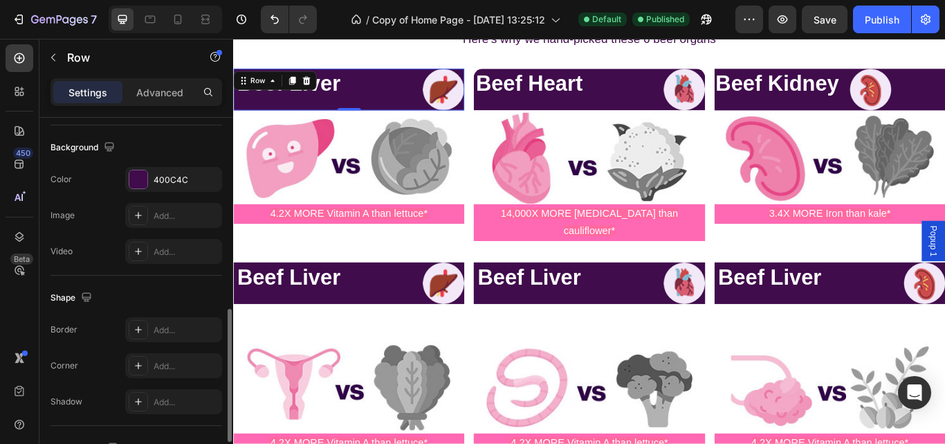
scroll to position [522, 0]
click at [162, 365] on div "Add..." at bounding box center [186, 365] width 65 height 12
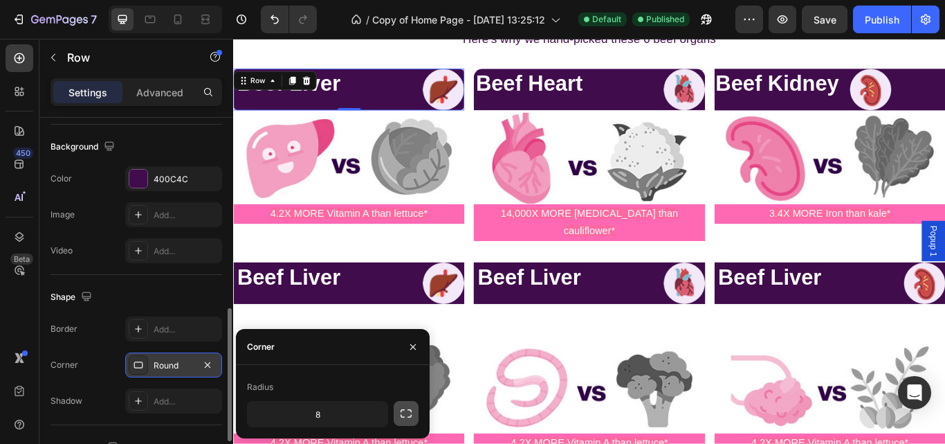
click at [412, 415] on icon "button" at bounding box center [406, 413] width 14 height 14
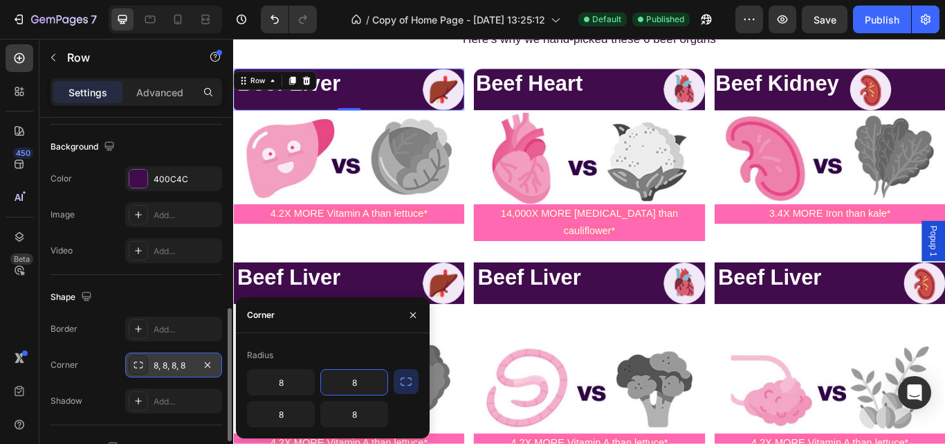
click at [366, 385] on input "8" at bounding box center [354, 382] width 66 height 25
type input "15"
click at [299, 381] on input "8" at bounding box center [281, 382] width 66 height 25
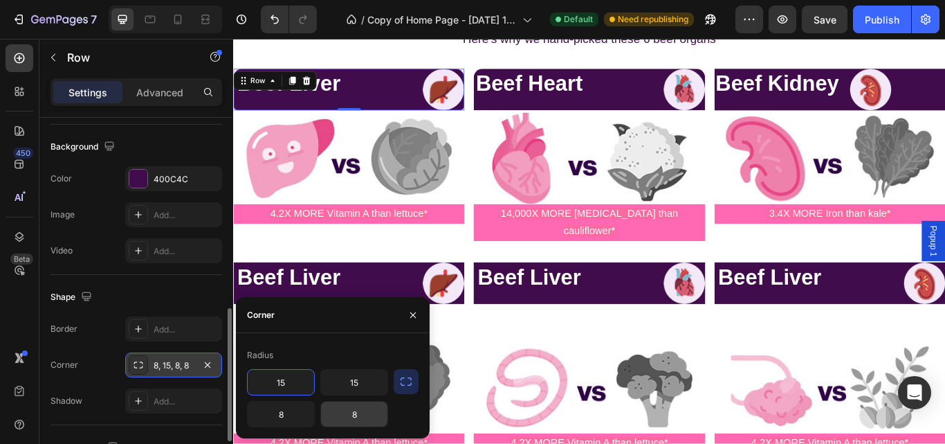
type input "15"
click at [365, 417] on input "8" at bounding box center [354, 413] width 66 height 25
click at [293, 411] on input "8" at bounding box center [281, 413] width 66 height 25
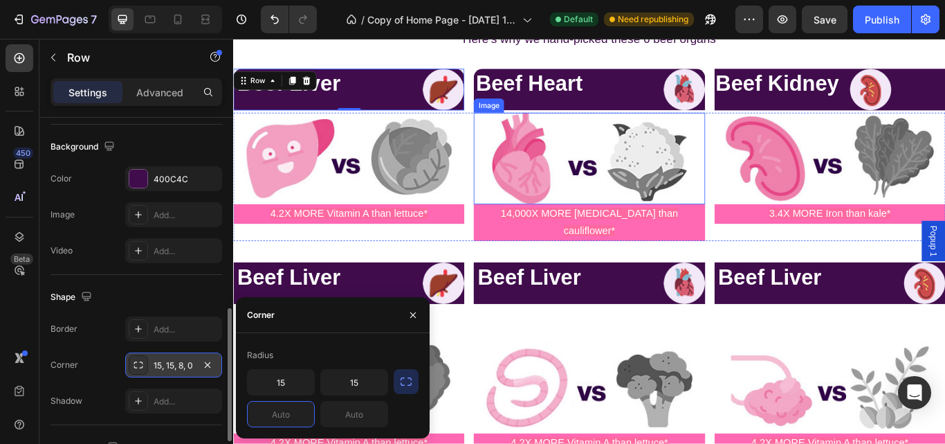
click at [553, 135] on img at bounding box center [647, 178] width 269 height 107
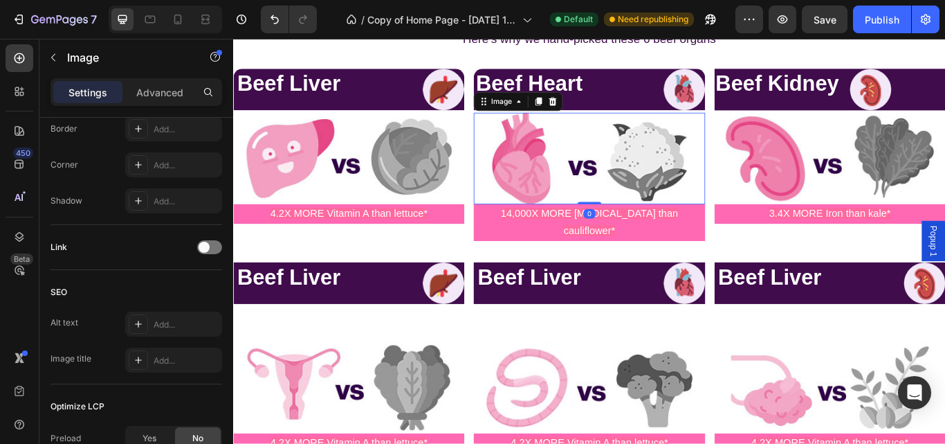
scroll to position [0, 0]
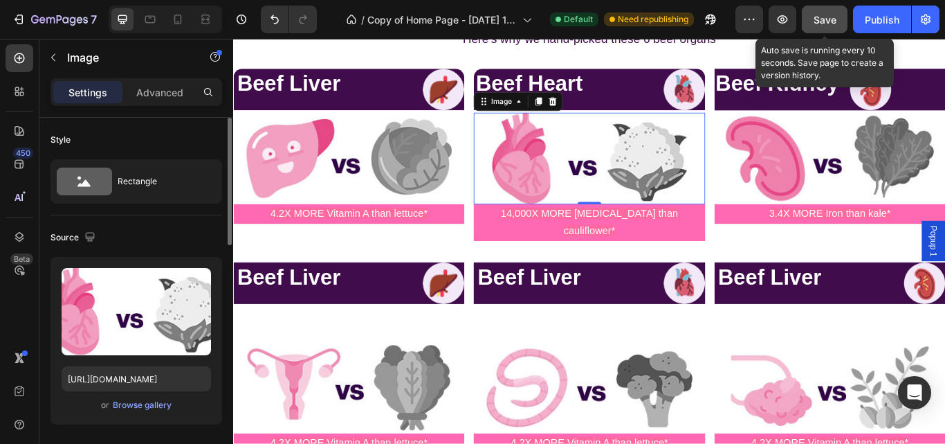
click at [833, 23] on span "Save" at bounding box center [825, 20] width 23 height 12
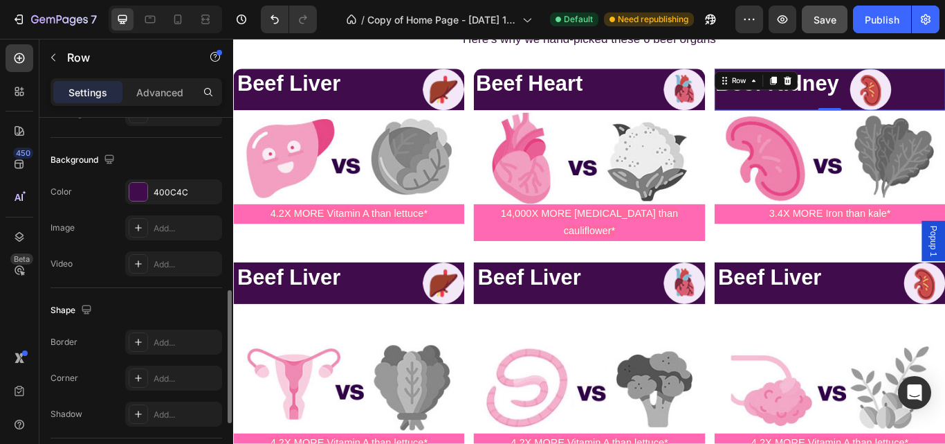
scroll to position [473, 0]
click at [163, 367] on div "Add..." at bounding box center [173, 378] width 97 height 25
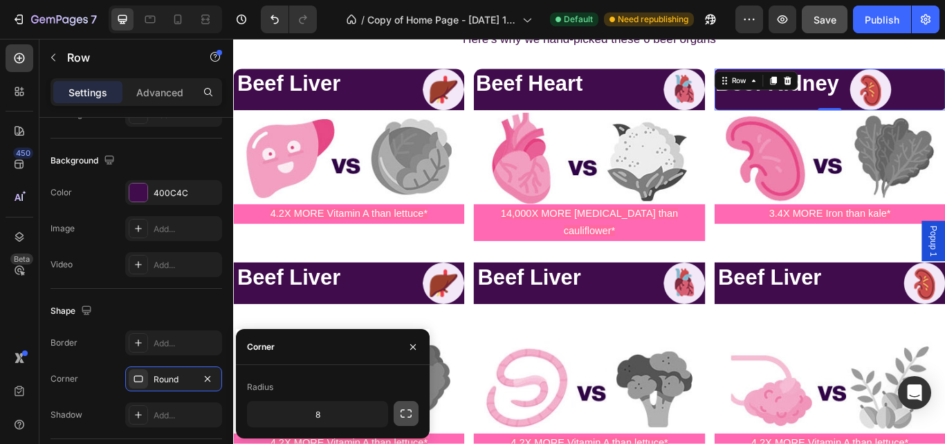
click at [407, 412] on icon "button" at bounding box center [406, 413] width 14 height 14
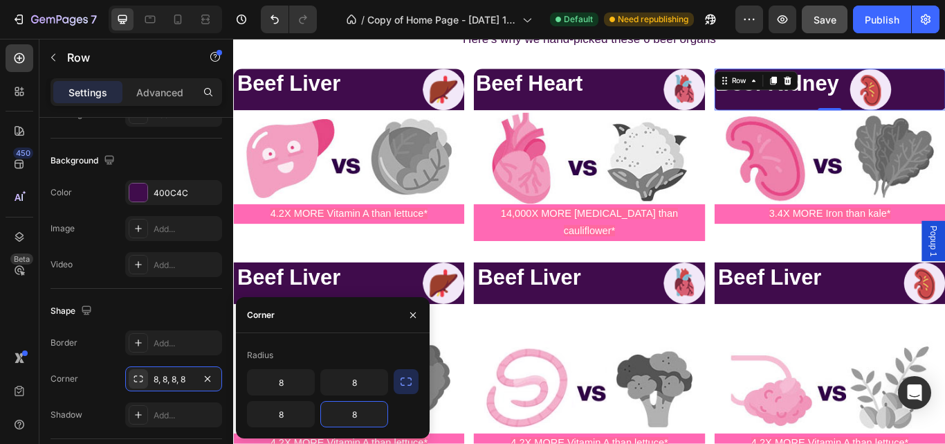
click at [377, 412] on input "8" at bounding box center [354, 413] width 66 height 25
click at [280, 410] on input "8" at bounding box center [281, 413] width 66 height 25
click at [291, 392] on input "8" at bounding box center [281, 382] width 66 height 25
type input "15"
click at [363, 380] on input "8" at bounding box center [354, 382] width 66 height 25
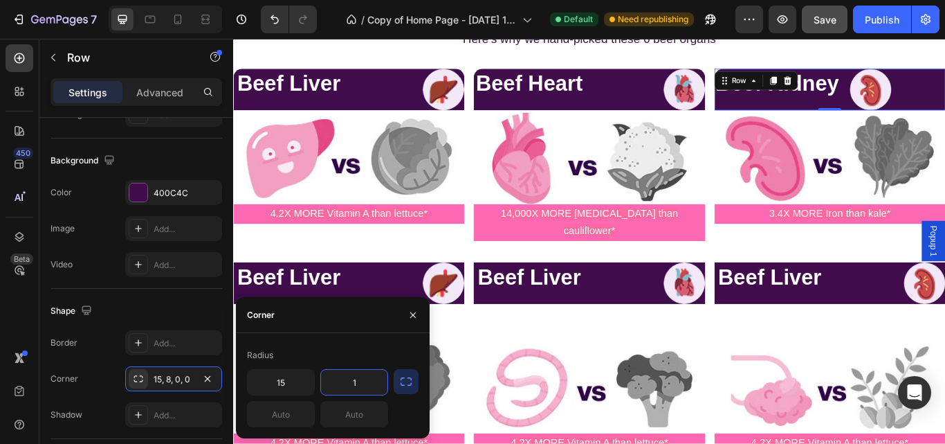
type input "15"
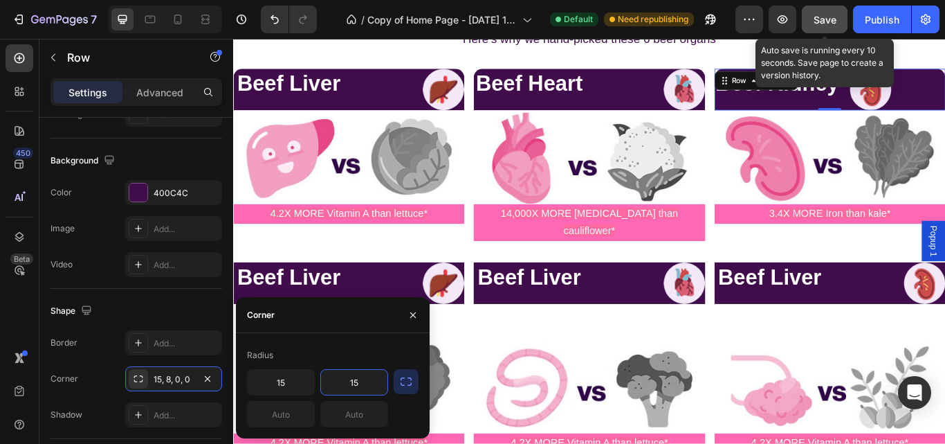
click at [830, 14] on span "Save" at bounding box center [825, 20] width 23 height 12
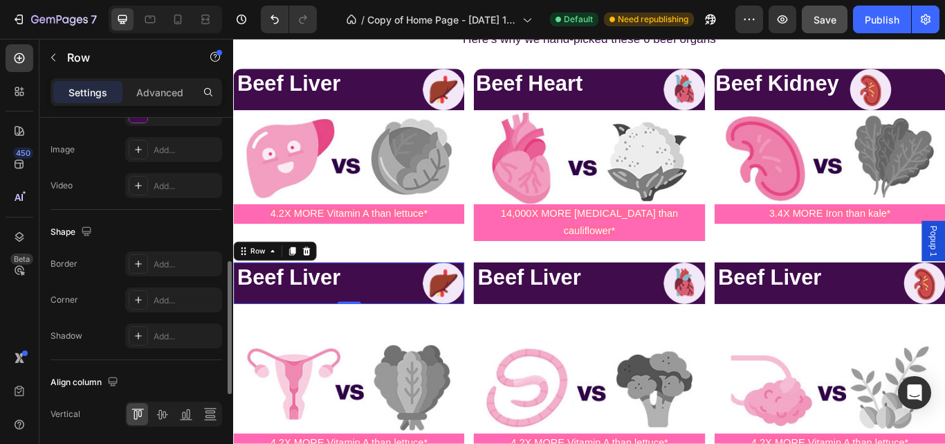
scroll to position [637, 0]
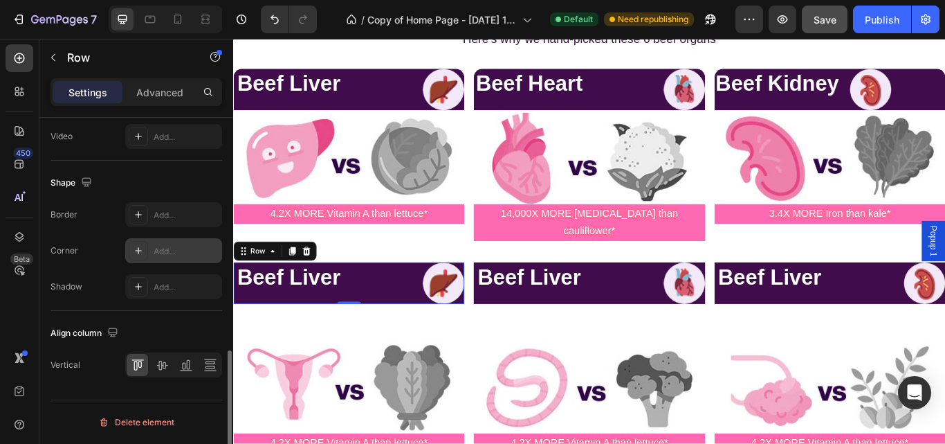
click at [161, 250] on div "Add..." at bounding box center [186, 251] width 65 height 12
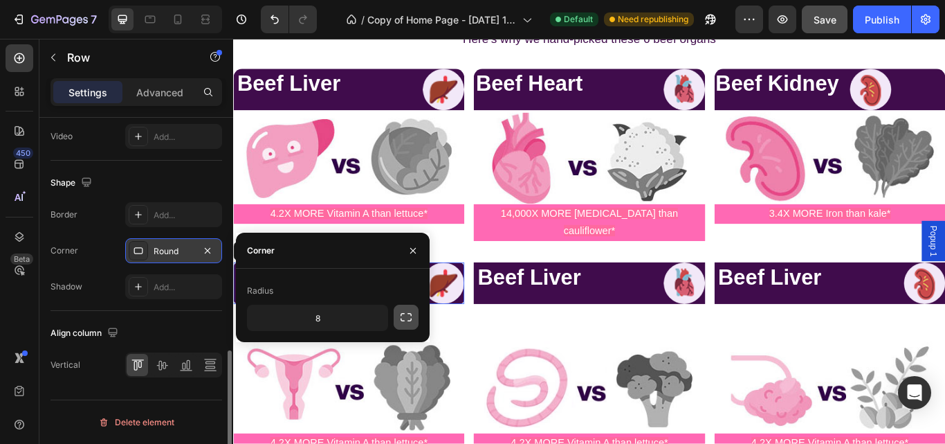
click at [410, 318] on icon "button" at bounding box center [406, 317] width 14 height 14
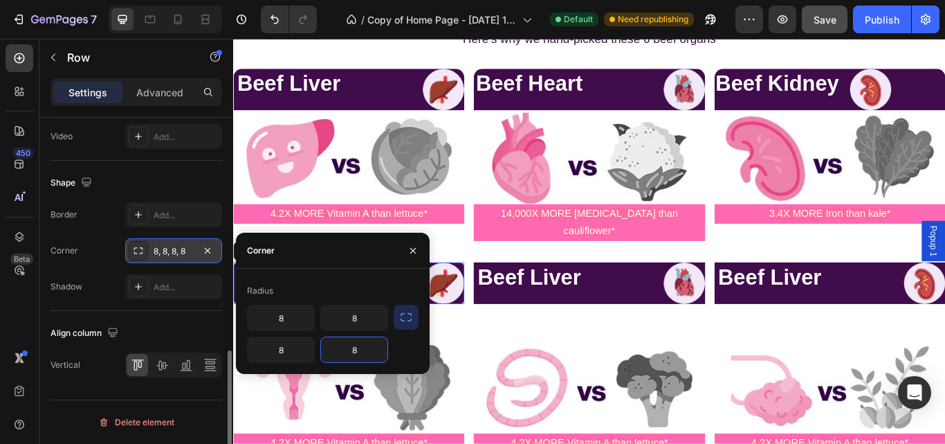
click at [357, 347] on input "8" at bounding box center [354, 349] width 66 height 25
click at [293, 348] on input "8" at bounding box center [281, 349] width 66 height 25
click at [365, 316] on input "8" at bounding box center [354, 317] width 66 height 25
type input "15"
click at [293, 318] on input "8" at bounding box center [281, 317] width 66 height 25
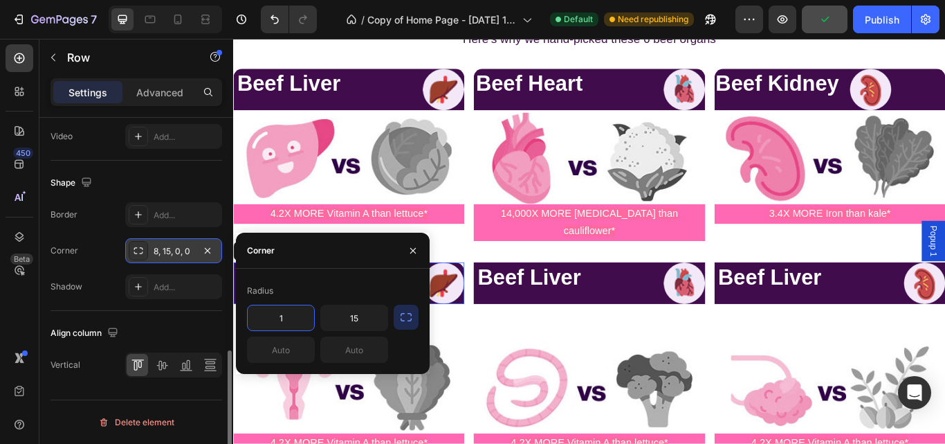
type input "15"
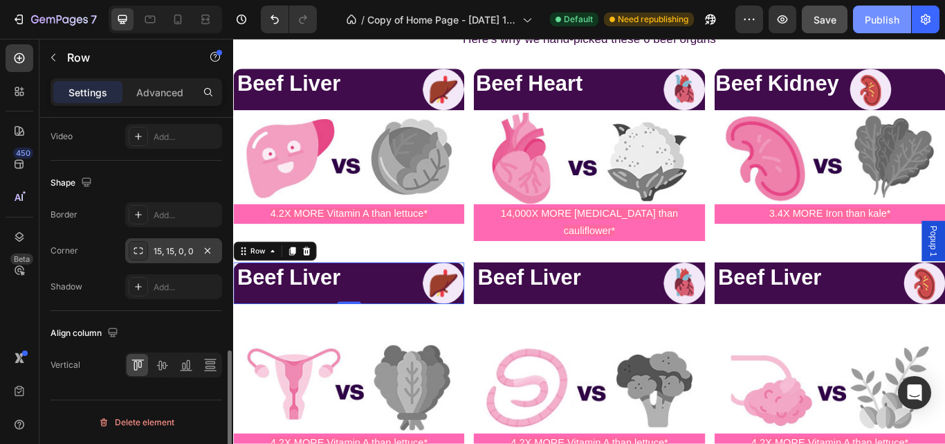
click at [879, 19] on div "Publish" at bounding box center [882, 19] width 35 height 15
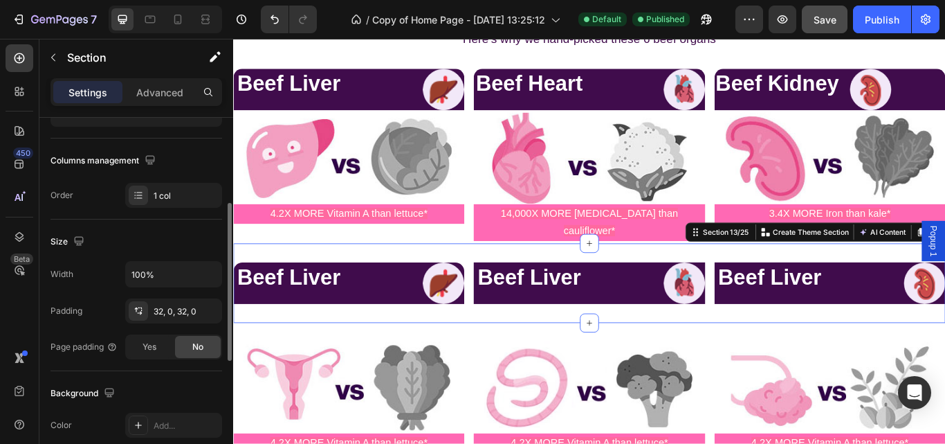
scroll to position [205, 0]
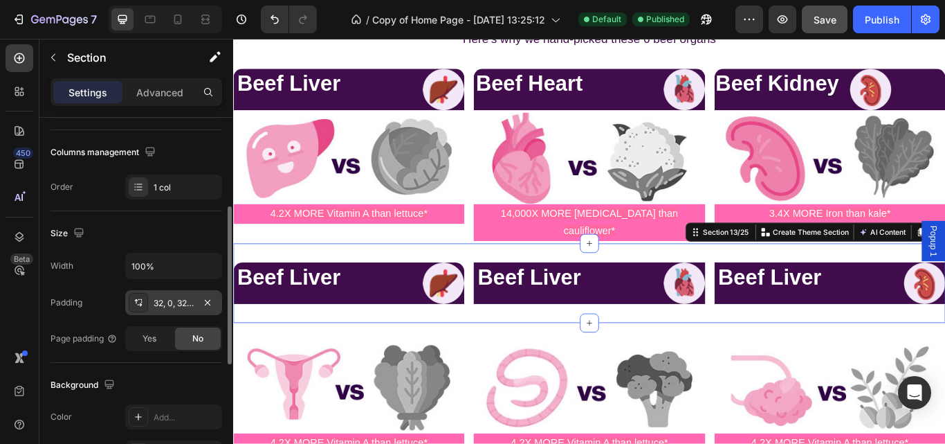
click at [198, 300] on div "32, 0, 32, 0" at bounding box center [173, 302] width 97 height 25
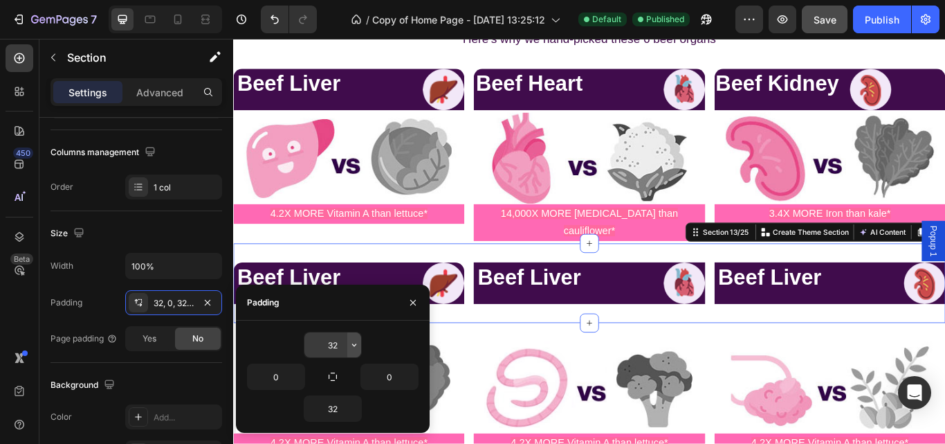
click at [352, 345] on icon "button" at bounding box center [354, 344] width 11 height 11
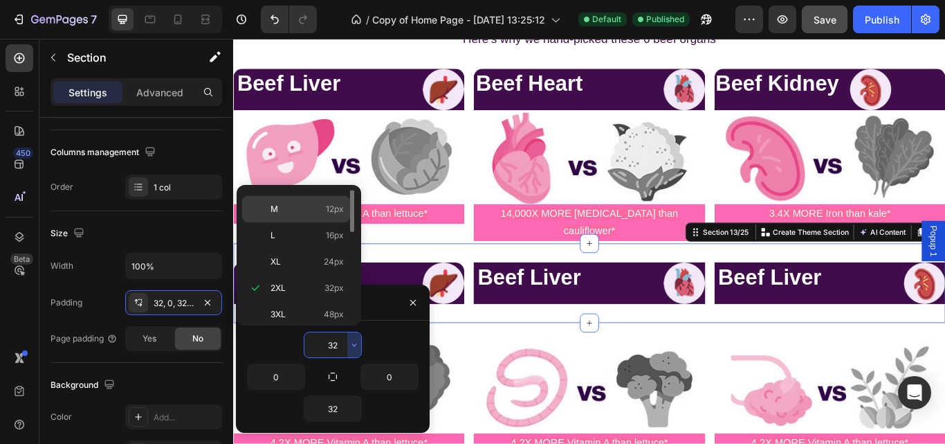
scroll to position [0, 0]
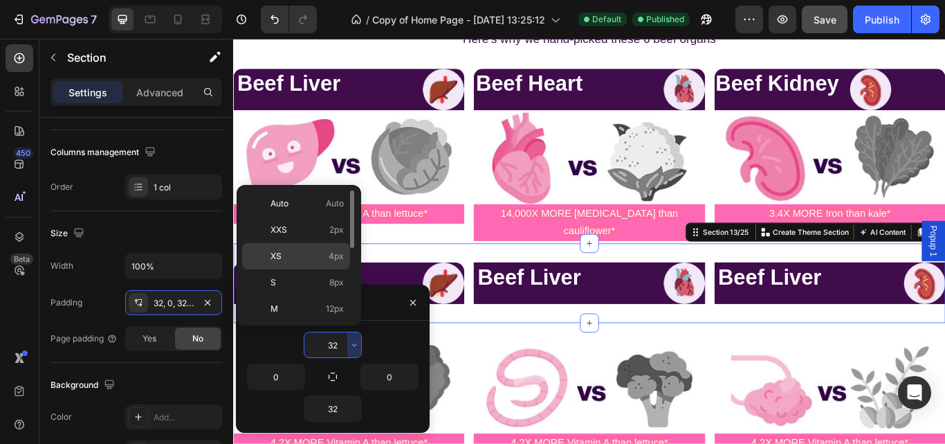
click at [326, 251] on p "XS 4px" at bounding box center [307, 256] width 73 height 12
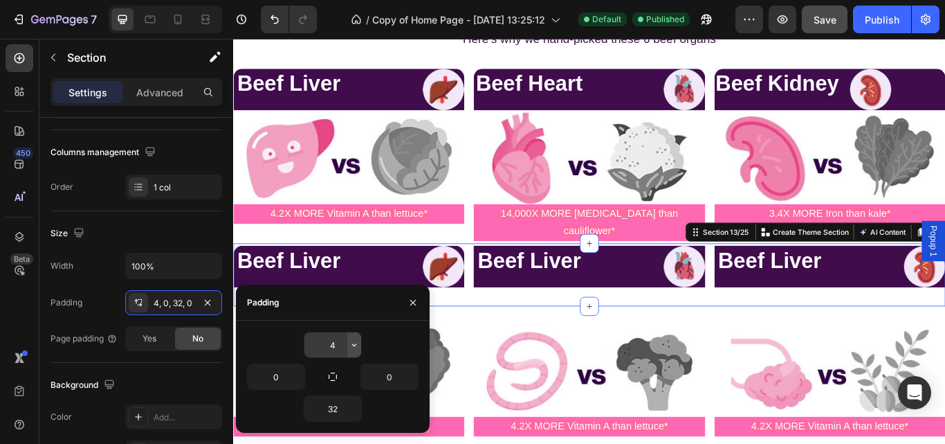
click at [352, 342] on icon "button" at bounding box center [354, 344] width 11 height 11
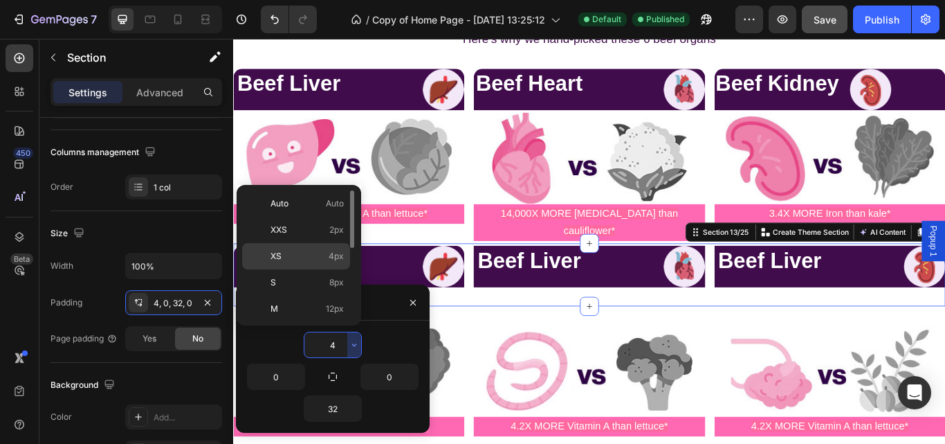
scroll to position [3953, 0]
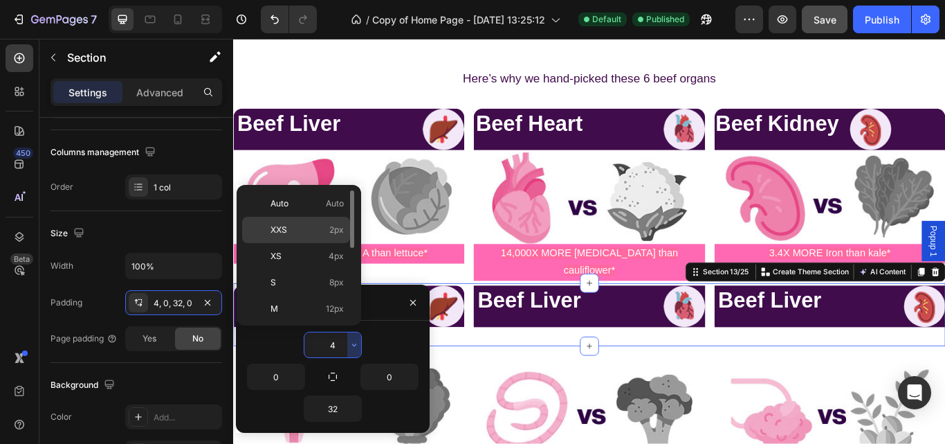
click at [318, 243] on div "XXS 2px" at bounding box center [296, 256] width 108 height 26
type input "2"
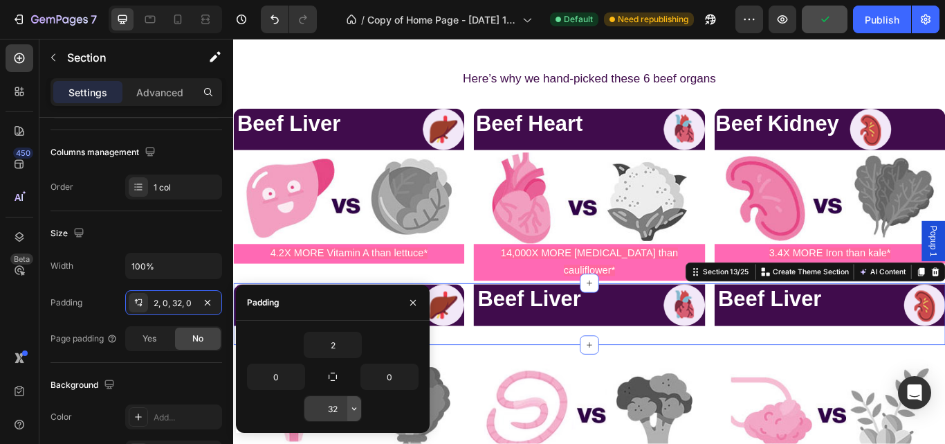
click at [349, 412] on icon "button" at bounding box center [354, 408] width 11 height 11
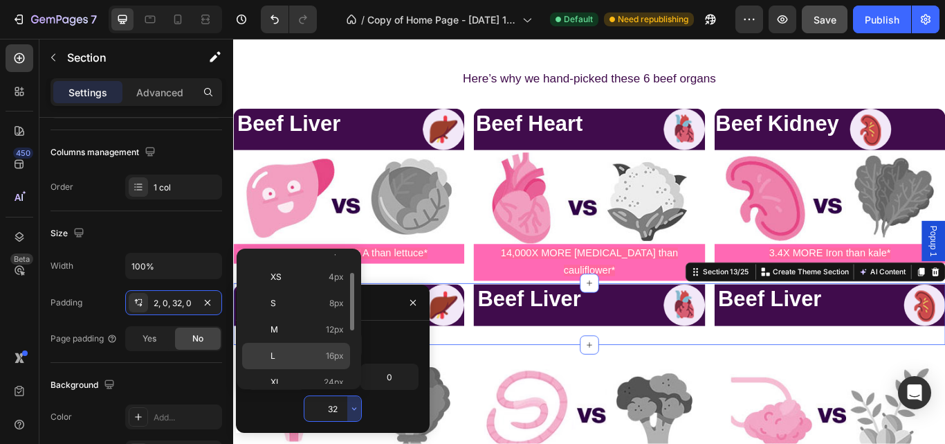
scroll to position [42, 0]
click at [330, 291] on div "XS 4px" at bounding box center [296, 304] width 108 height 26
type input "4"
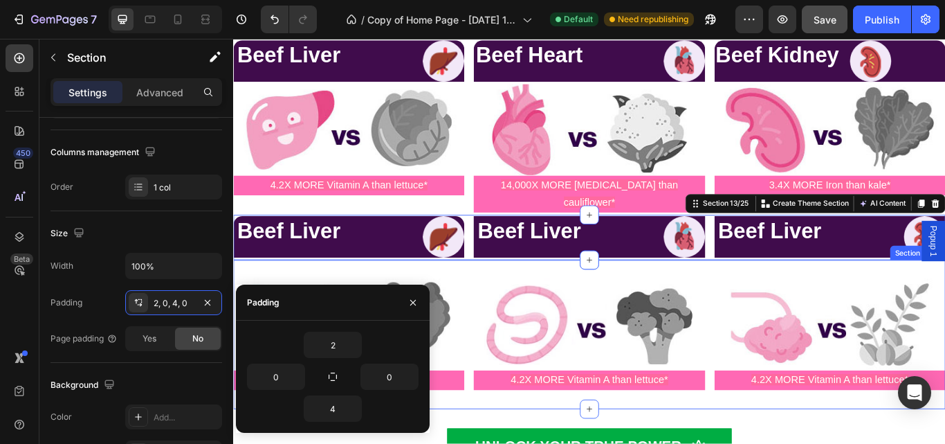
scroll to position [4034, 0]
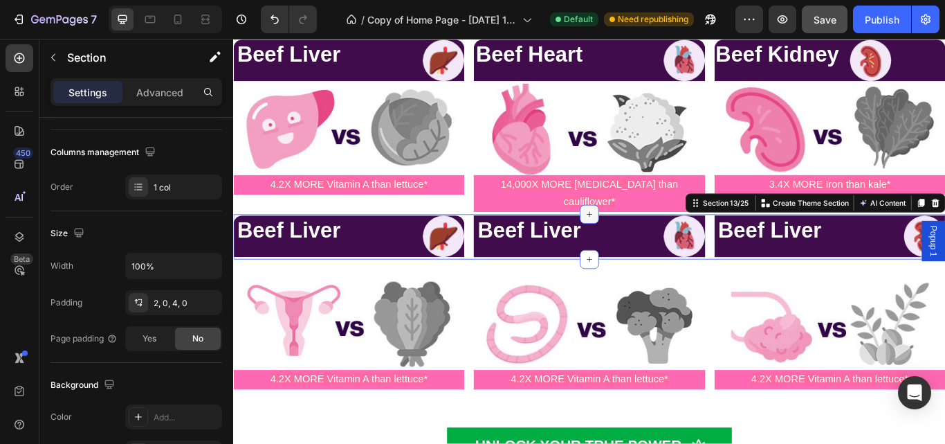
click at [639, 233] on div at bounding box center [648, 244] width 22 height 22
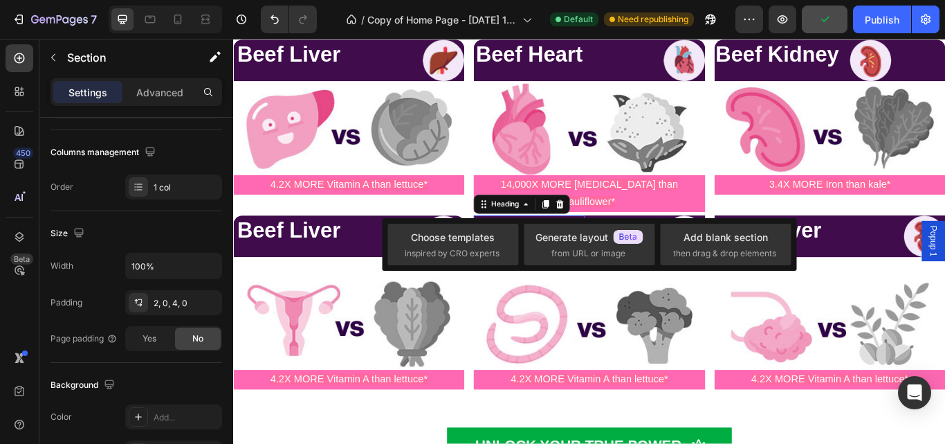
click at [613, 245] on h2 "Beef Liver" at bounding box center [577, 262] width 129 height 35
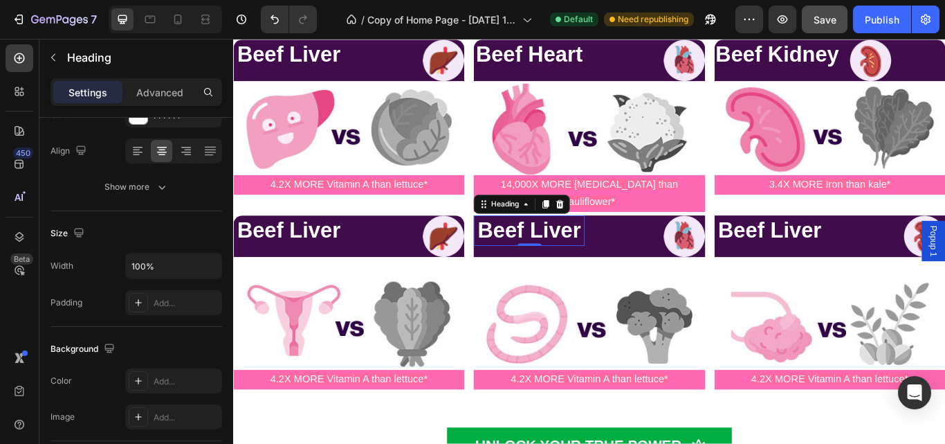
scroll to position [0, 0]
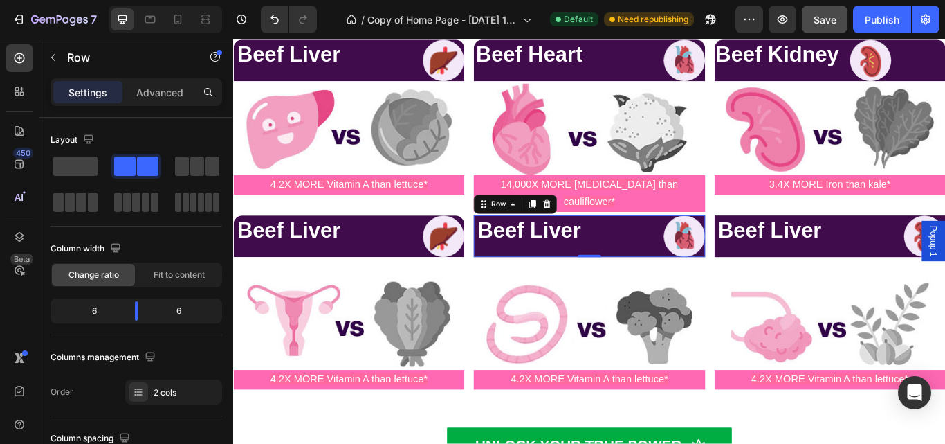
click at [634, 264] on div "Beef Liver Heading" at bounding box center [577, 269] width 129 height 48
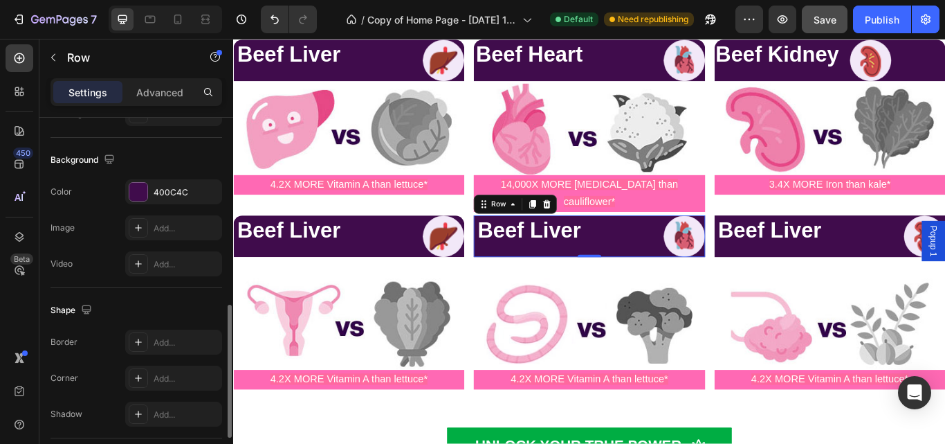
scroll to position [510, 0]
click at [172, 372] on div "Add..." at bounding box center [186, 378] width 65 height 12
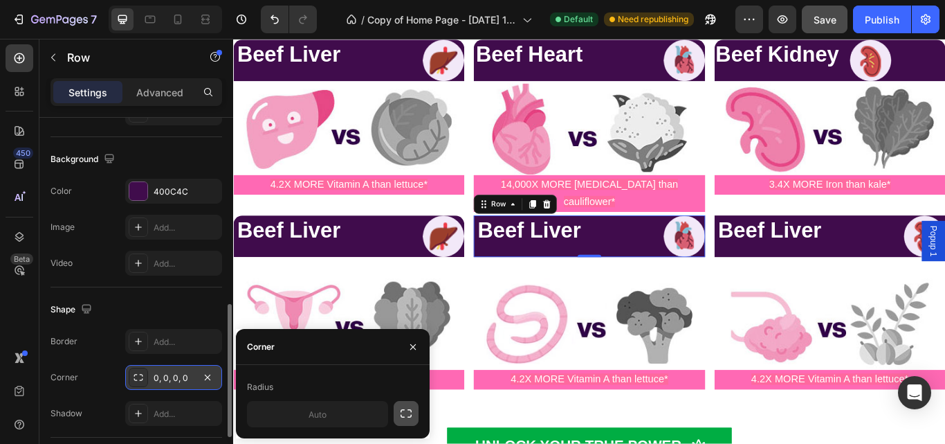
click at [406, 408] on icon "button" at bounding box center [406, 413] width 14 height 14
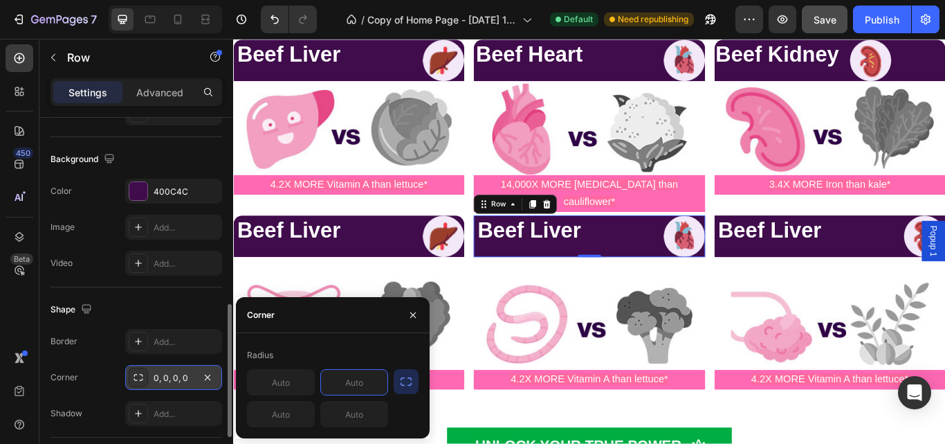
click at [354, 379] on input "text" at bounding box center [354, 382] width 66 height 25
type input "15"
click at [298, 383] on input "text" at bounding box center [281, 382] width 66 height 25
type input "15"
click at [922, 268] on div "Beef Liver Heading Image Row" at bounding box center [928, 269] width 269 height 48
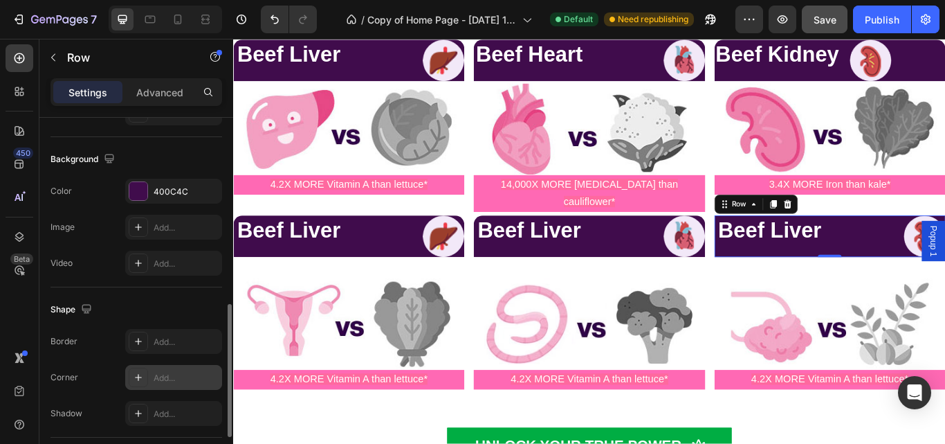
click at [169, 385] on div "Add..." at bounding box center [173, 377] width 97 height 25
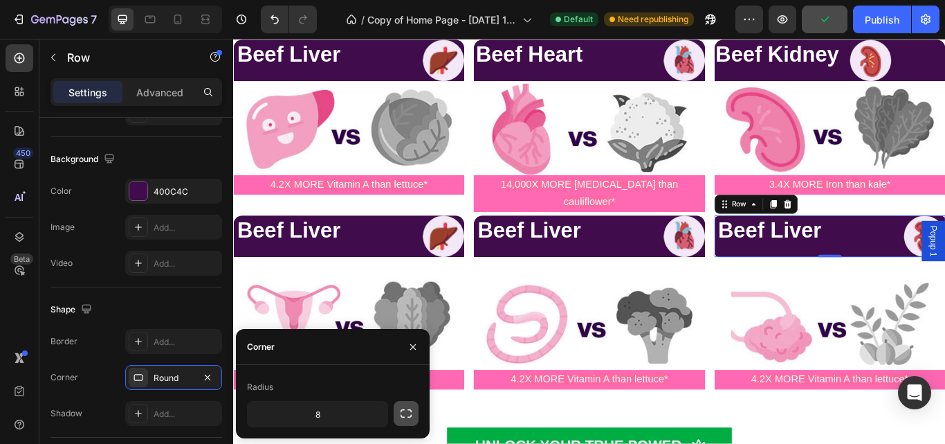
click at [402, 414] on icon "button" at bounding box center [406, 413] width 14 height 14
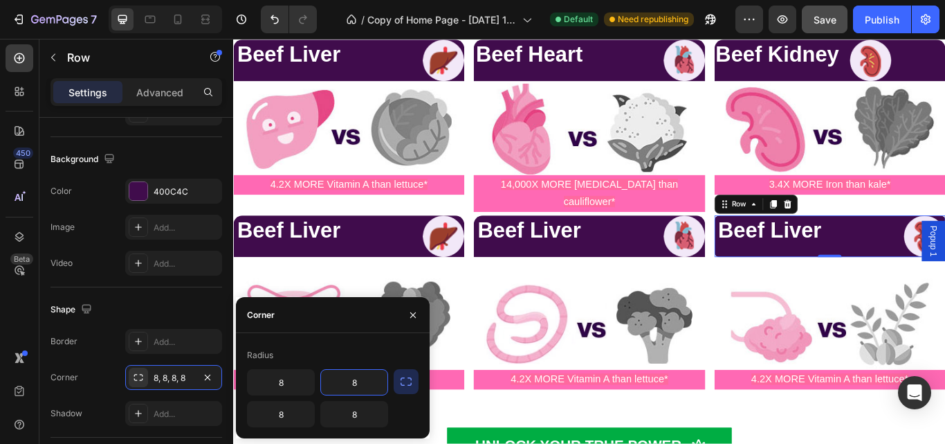
click at [372, 385] on input "8" at bounding box center [354, 382] width 66 height 25
type input "15"
click at [298, 385] on input "8" at bounding box center [281, 382] width 66 height 25
type input "15"
click at [876, 17] on div "Publish" at bounding box center [882, 19] width 35 height 15
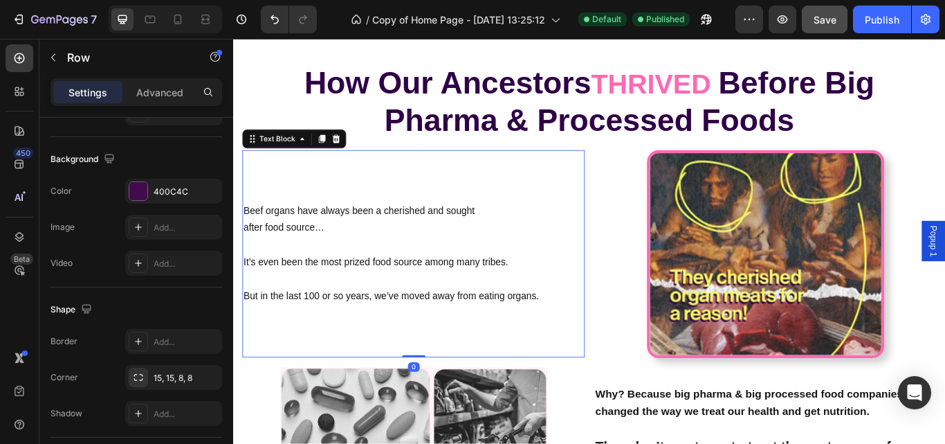
scroll to position [0, 0]
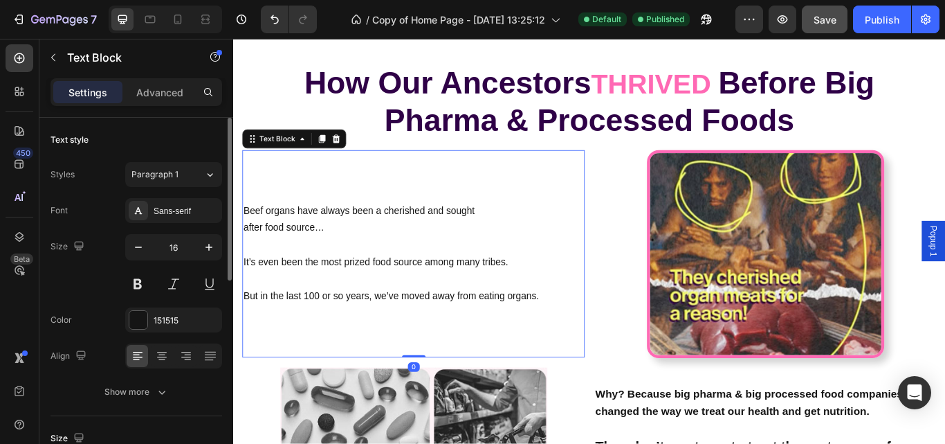
click at [278, 278] on p "Beef organs have always been a cherished and sought after food source… It’s eve…" at bounding box center [443, 270] width 397 height 80
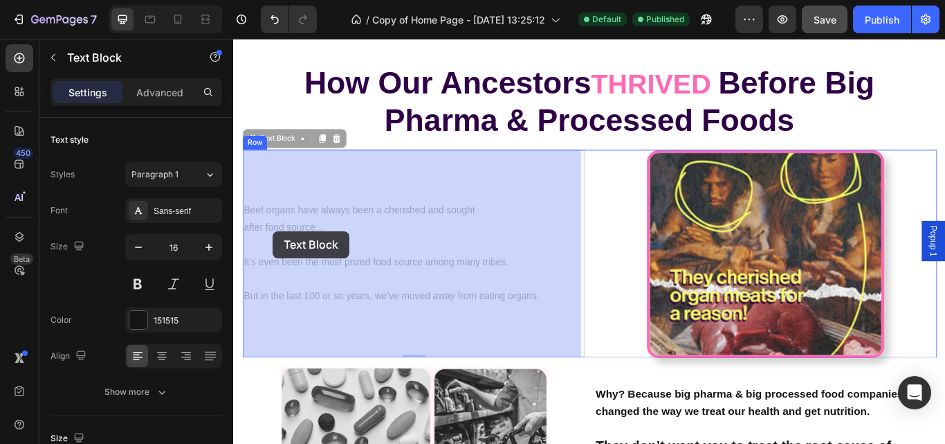
drag, startPoint x: 246, startPoint y: 238, endPoint x: 279, endPoint y: 263, distance: 41.5
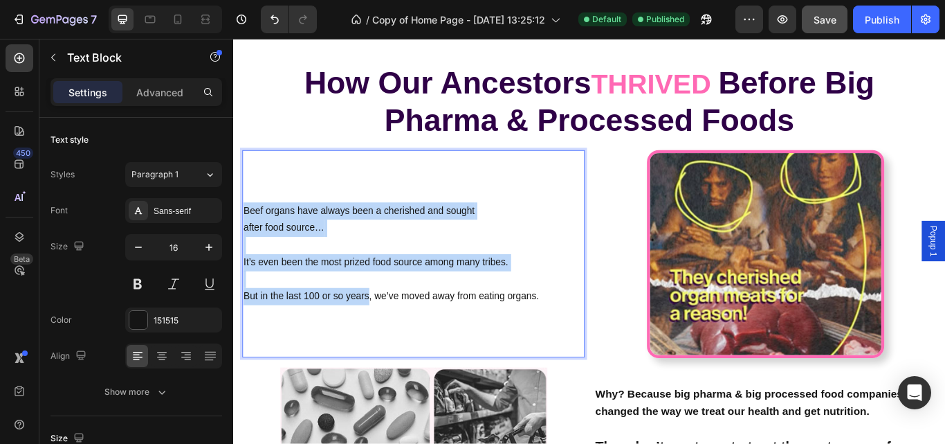
drag, startPoint x: 246, startPoint y: 234, endPoint x: 394, endPoint y: 344, distance: 185.0
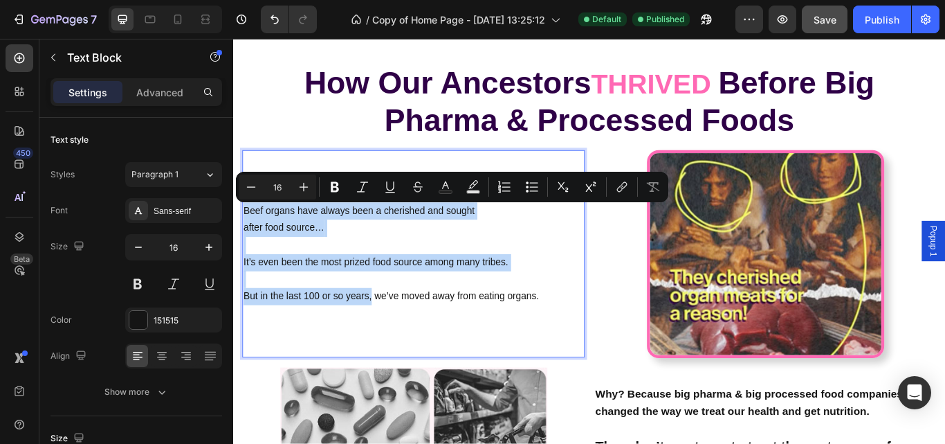
click at [394, 344] on p "But in the last 100 or so years, we’ve moved away from eating organs." at bounding box center [443, 339] width 397 height 20
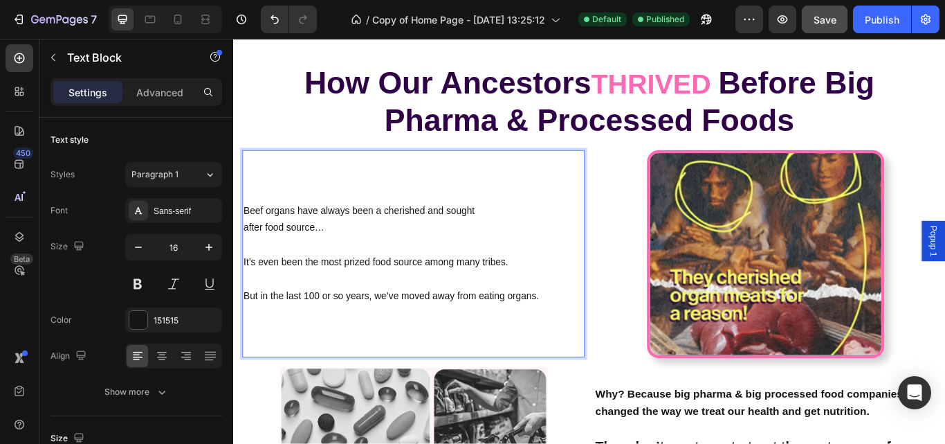
click at [598, 341] on p "But in the last 100 or so years, we’ve moved away from eating organs." at bounding box center [443, 339] width 397 height 20
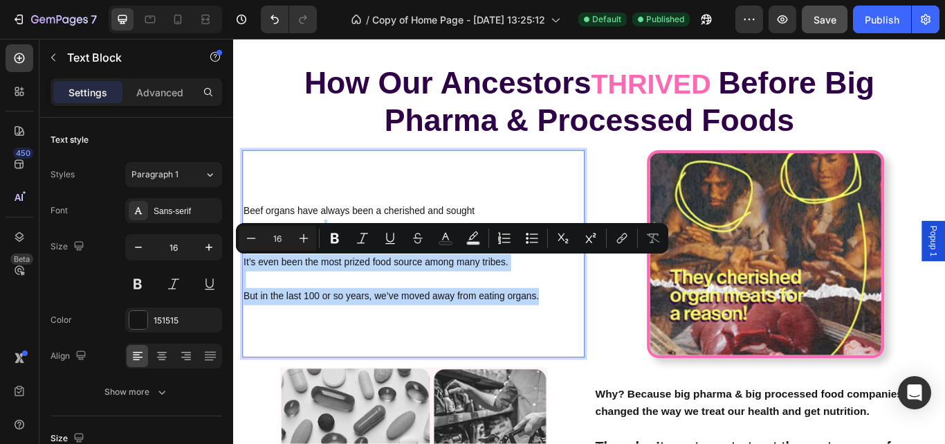
drag, startPoint x: 598, startPoint y: 341, endPoint x: 321, endPoint y: 269, distance: 286.0
click at [321, 269] on div "Beef organs have always been a cherished and sought after food source… It’s eve…" at bounding box center [443, 290] width 399 height 242
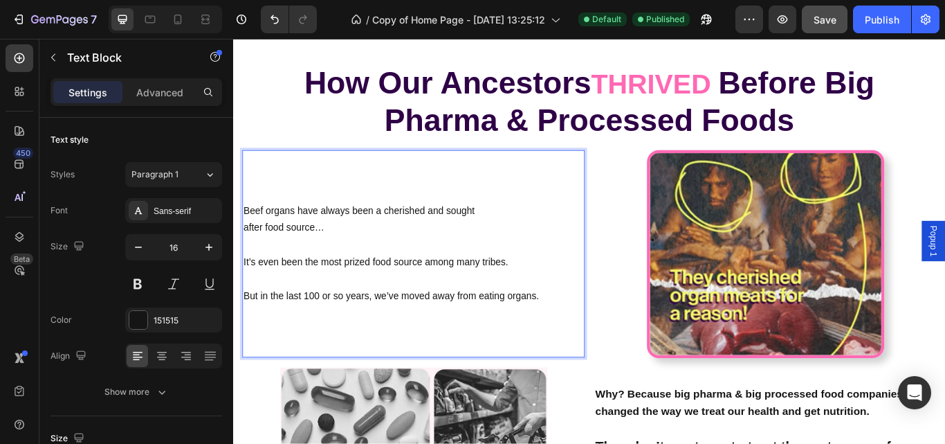
click at [300, 261] on p "Beef organs have always been a cherished and sought after food source… It’s eve…" at bounding box center [443, 270] width 397 height 80
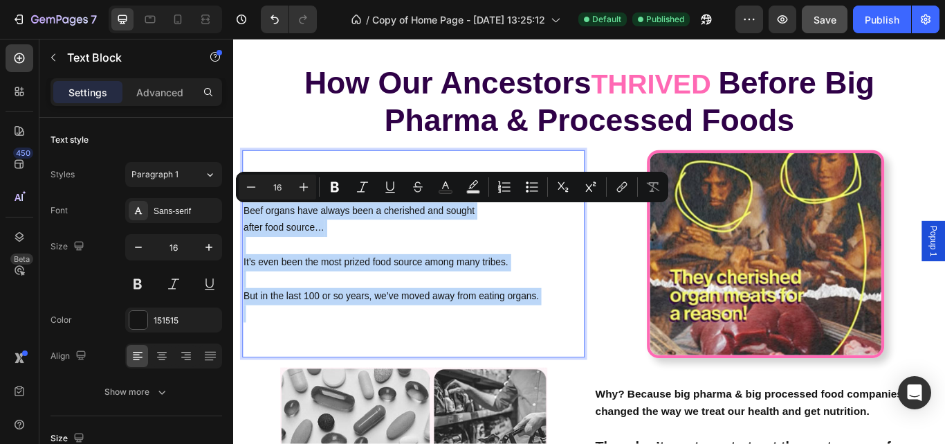
drag, startPoint x: 245, startPoint y: 236, endPoint x: 475, endPoint y: 355, distance: 258.7
click at [475, 355] on div "Beef organs have always been a cherished and sought after food source… It’s eve…" at bounding box center [443, 290] width 399 height 242
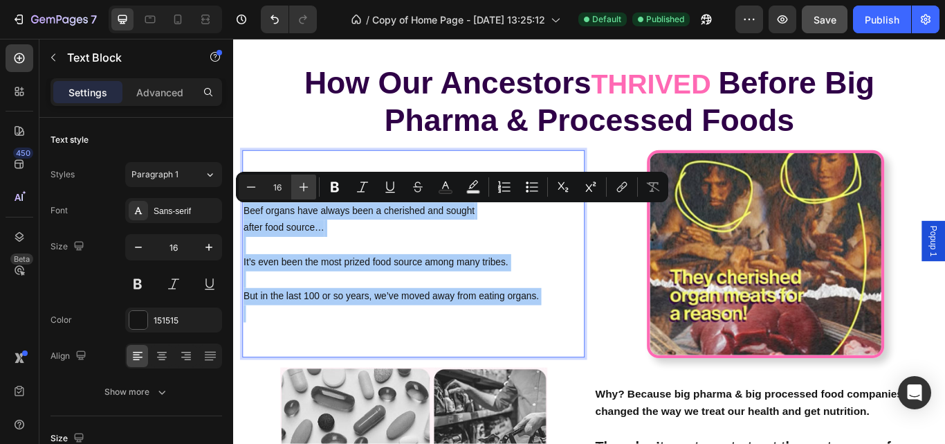
click at [304, 191] on icon "Editor contextual toolbar" at bounding box center [304, 187] width 14 height 14
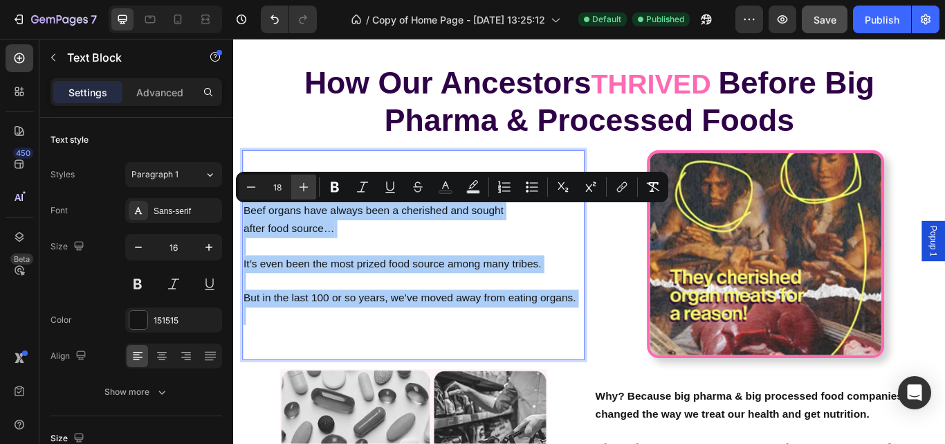
click at [304, 191] on icon "Editor contextual toolbar" at bounding box center [304, 187] width 14 height 14
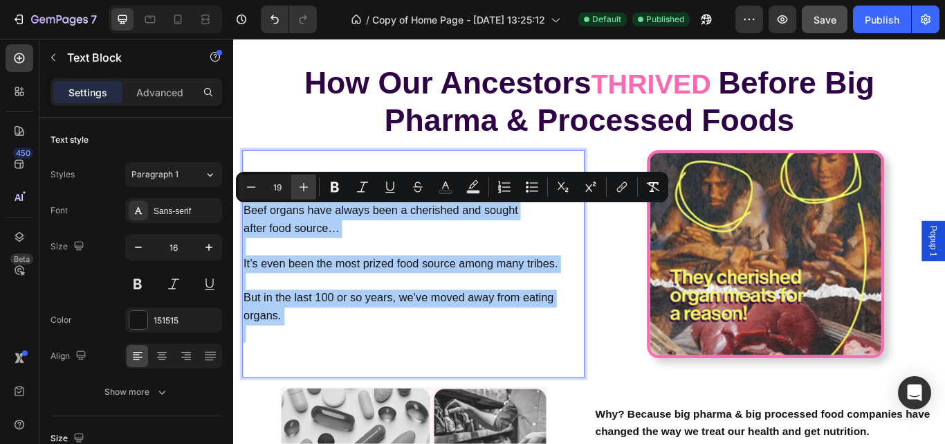
click at [304, 191] on icon "Editor contextual toolbar" at bounding box center [304, 187] width 14 height 14
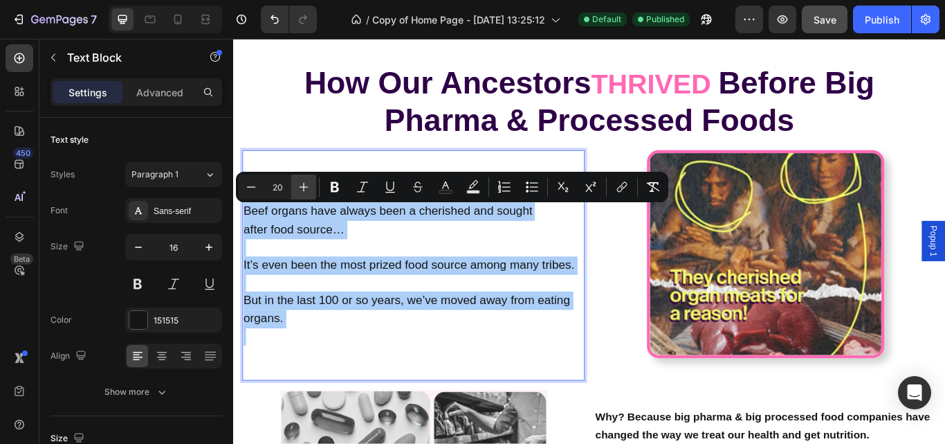
click at [304, 191] on icon "Editor contextual toolbar" at bounding box center [304, 187] width 14 height 14
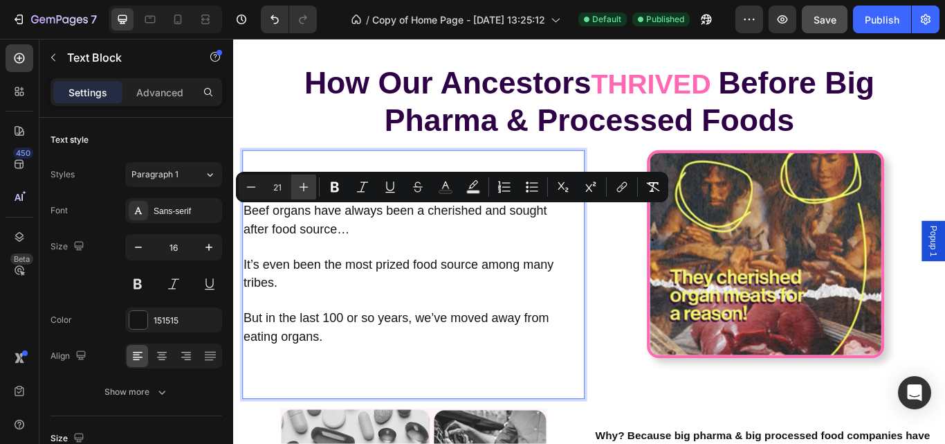
click at [304, 191] on icon "Editor contextual toolbar" at bounding box center [304, 187] width 14 height 14
type input "22"
click at [351, 410] on p "Rich Text Editor. Editing area: main" at bounding box center [443, 408] width 397 height 20
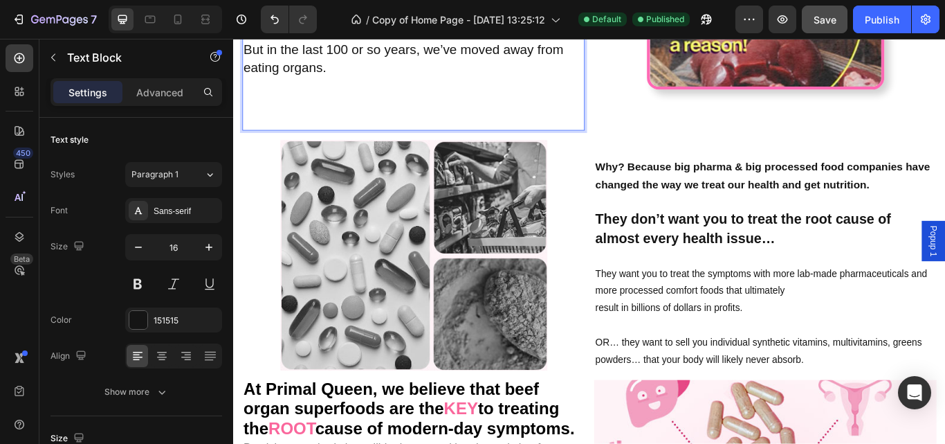
scroll to position [829, 0]
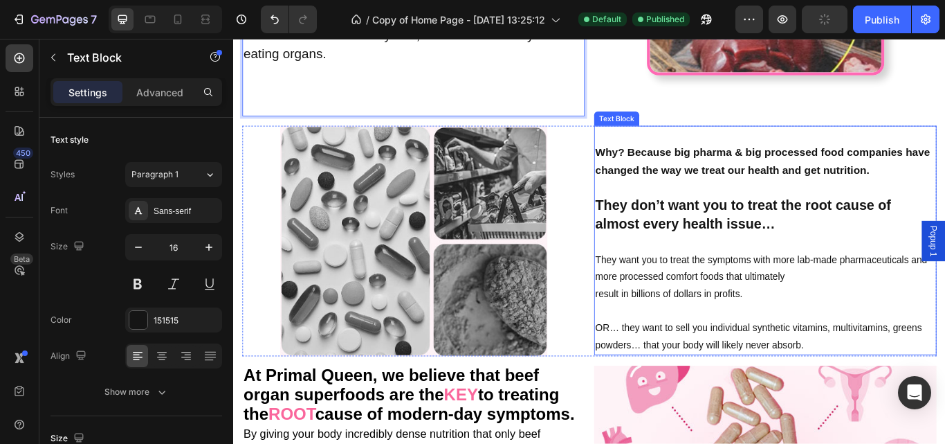
click at [655, 293] on p "They want you to treat the symptoms with more lab-made pharmaceuticals and more…" at bounding box center [853, 317] width 397 height 60
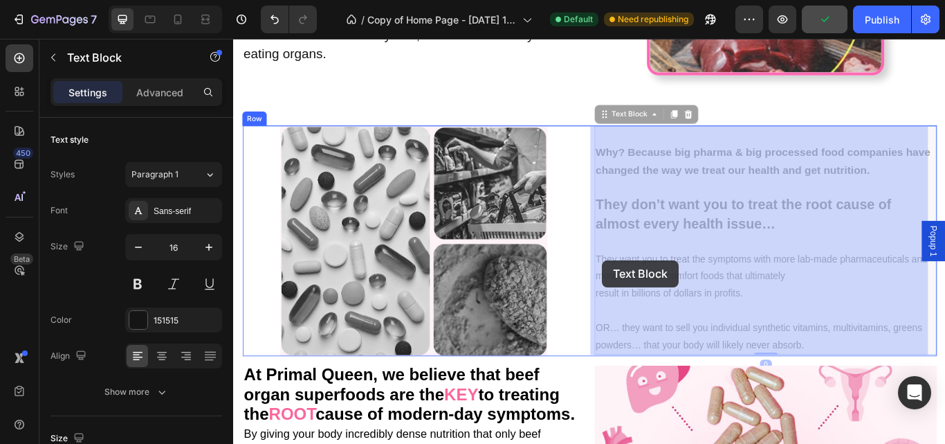
drag, startPoint x: 652, startPoint y: 293, endPoint x: 663, endPoint y: 297, distance: 11.8
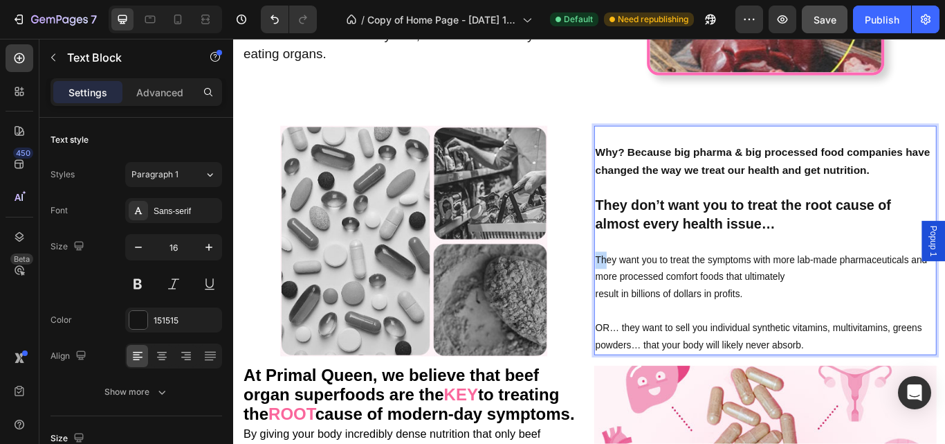
drag, startPoint x: 663, startPoint y: 297, endPoint x: 653, endPoint y: 294, distance: 10.7
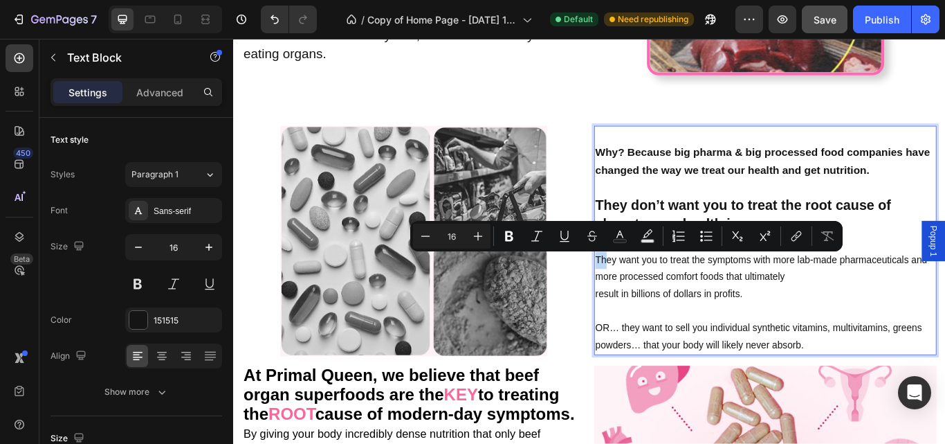
click at [655, 294] on p "They want you to treat the symptoms with more lab-made pharmaceuticals and more…" at bounding box center [853, 317] width 397 height 60
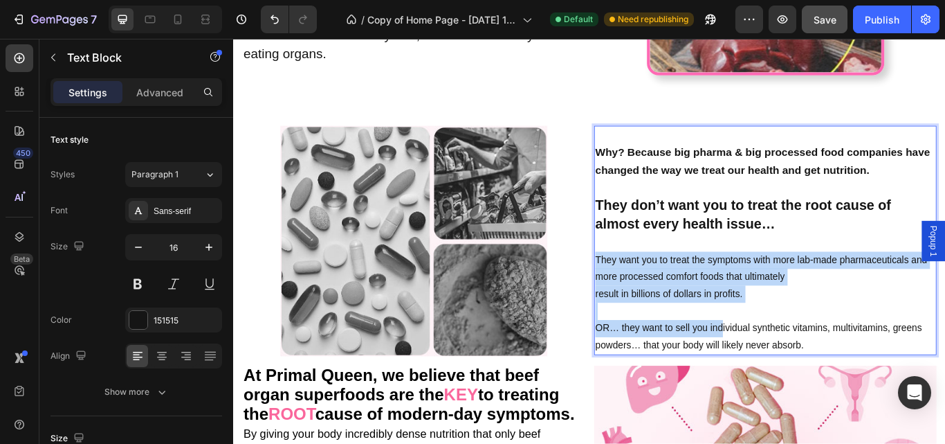
drag, startPoint x: 653, startPoint y: 294, endPoint x: 799, endPoint y: 385, distance: 172.5
click at [799, 385] on div "Why? Because big pharma & big processed food companies have changed the way we …" at bounding box center [853, 273] width 399 height 267
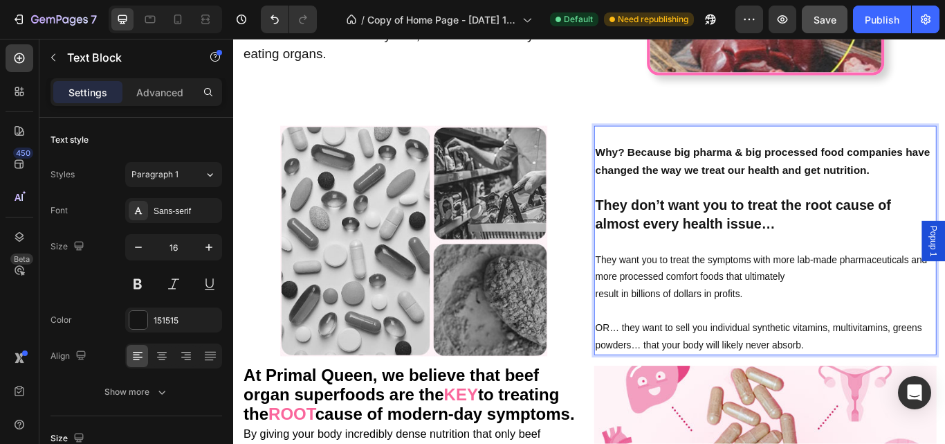
click at [902, 395] on p "OR… they want to sell you individual synthetic vitamins, multivitamins, greens …" at bounding box center [853, 377] width 397 height 60
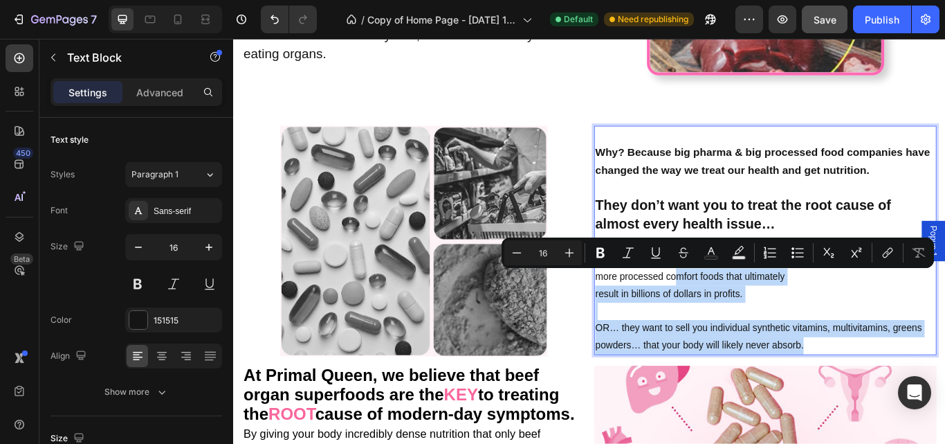
drag, startPoint x: 902, startPoint y: 395, endPoint x: 746, endPoint y: 320, distance: 173.0
click at [746, 320] on div "Why? Because big pharma & big processed food companies have changed the way we …" at bounding box center [853, 273] width 399 height 267
click at [746, 320] on p "They want you to treat the symptoms with more lab-made pharmaceuticals and more…" at bounding box center [853, 317] width 397 height 60
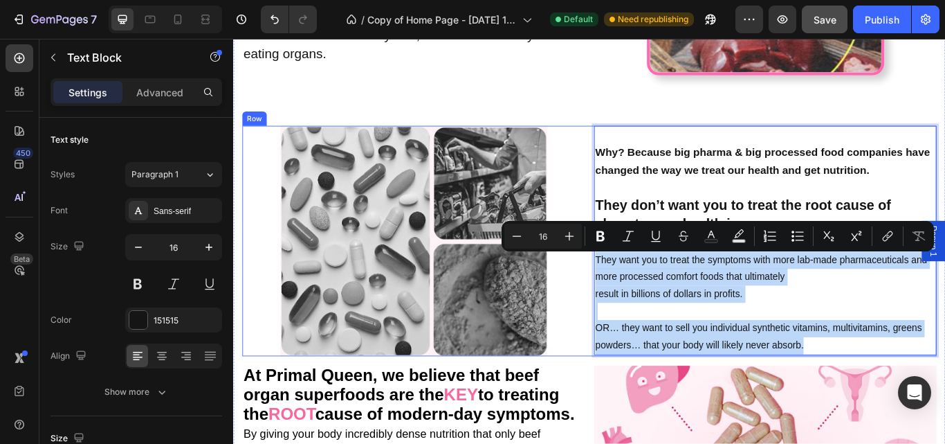
drag, startPoint x: 897, startPoint y: 396, endPoint x: 648, endPoint y: 293, distance: 269.3
click at [648, 293] on div "Image Why? Because big pharma & big processed food companies have changed the w…" at bounding box center [649, 274] width 810 height 268
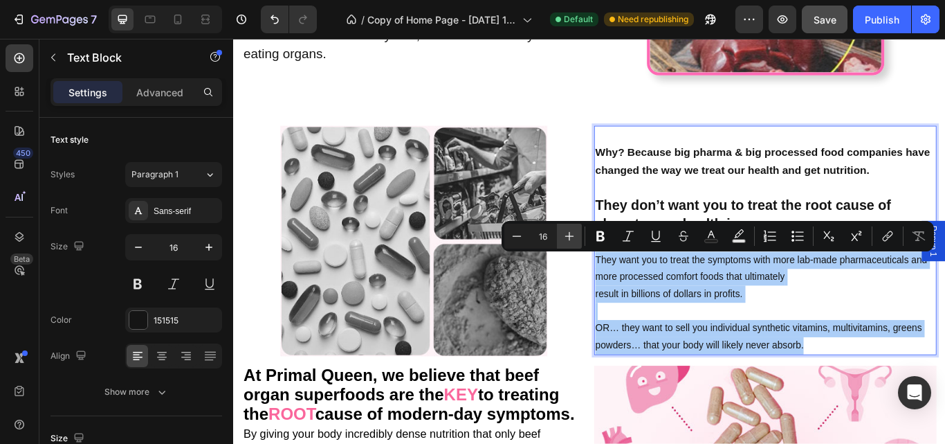
click at [572, 230] on icon "Editor contextual toolbar" at bounding box center [570, 236] width 14 height 14
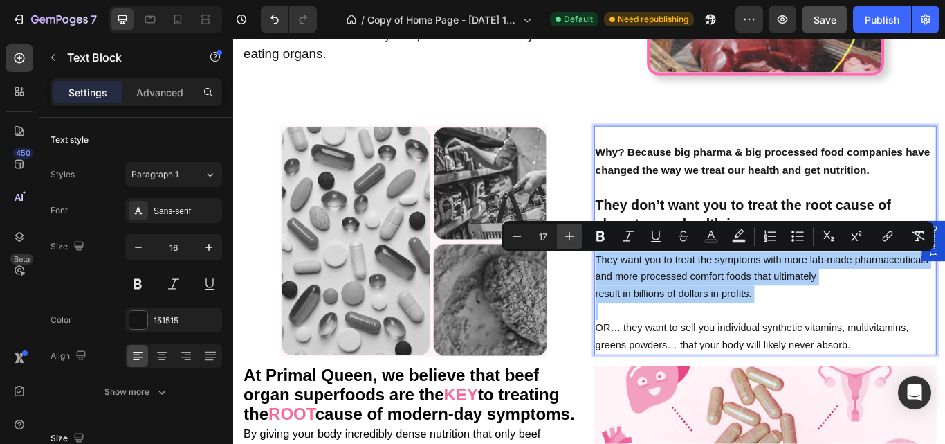
click at [572, 230] on icon "Editor contextual toolbar" at bounding box center [570, 236] width 14 height 14
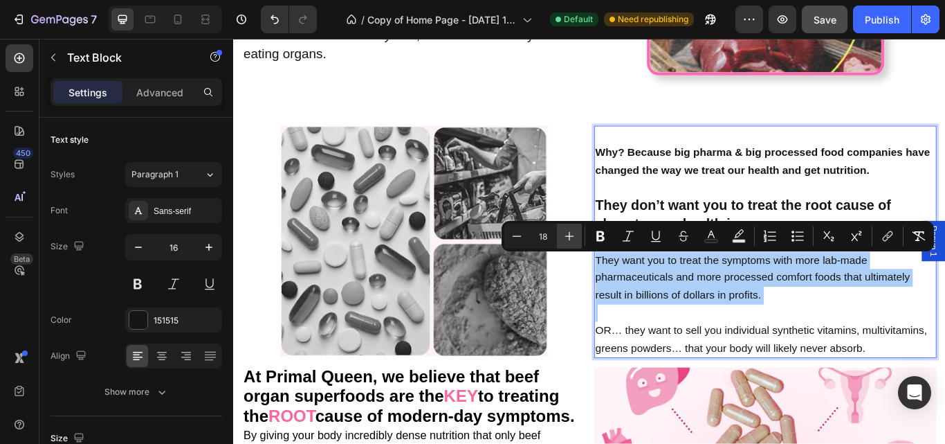
click at [572, 230] on icon "Editor contextual toolbar" at bounding box center [570, 236] width 14 height 14
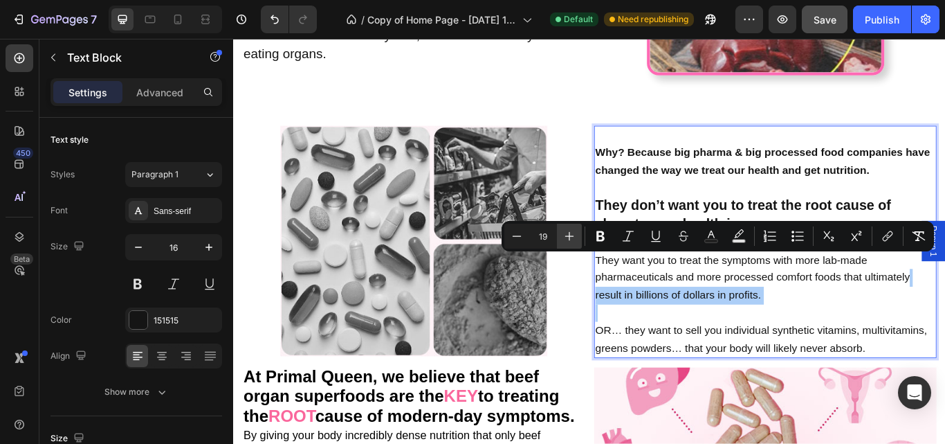
click at [572, 230] on icon "Editor contextual toolbar" at bounding box center [570, 236] width 14 height 14
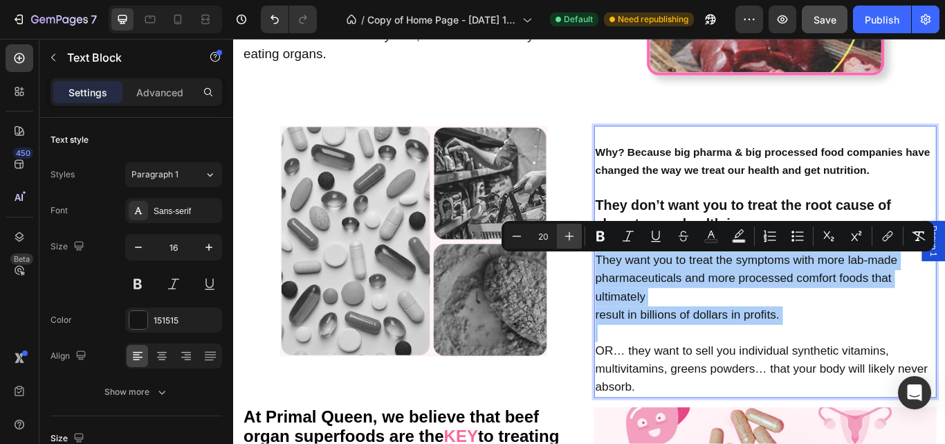
click at [572, 230] on icon "Editor contextual toolbar" at bounding box center [570, 236] width 14 height 14
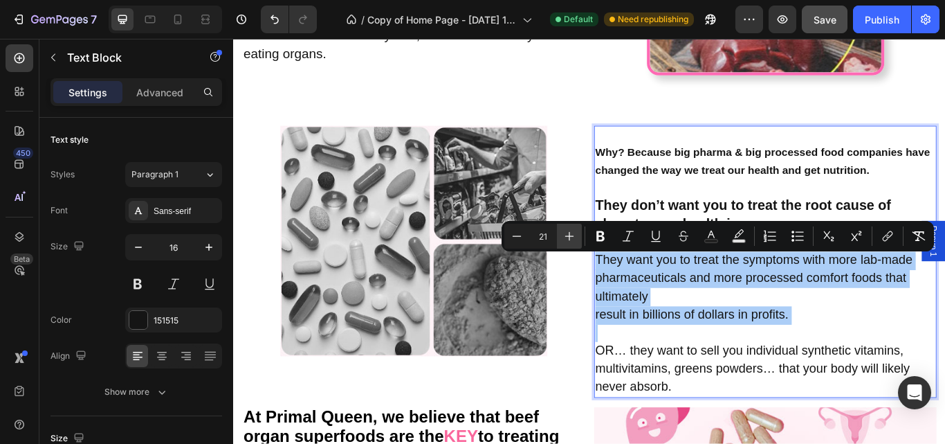
click at [572, 230] on icon "Editor contextual toolbar" at bounding box center [570, 236] width 14 height 14
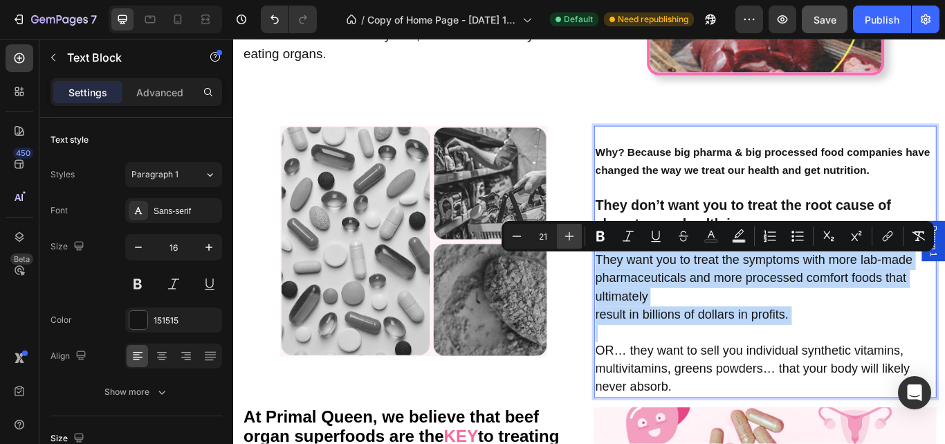
type input "22"
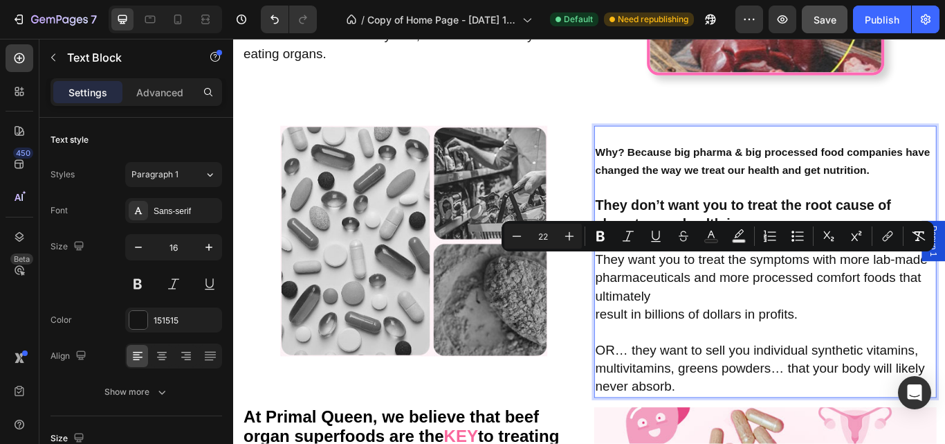
click at [725, 356] on span "result in billions of dollars in profits." at bounding box center [773, 360] width 236 height 17
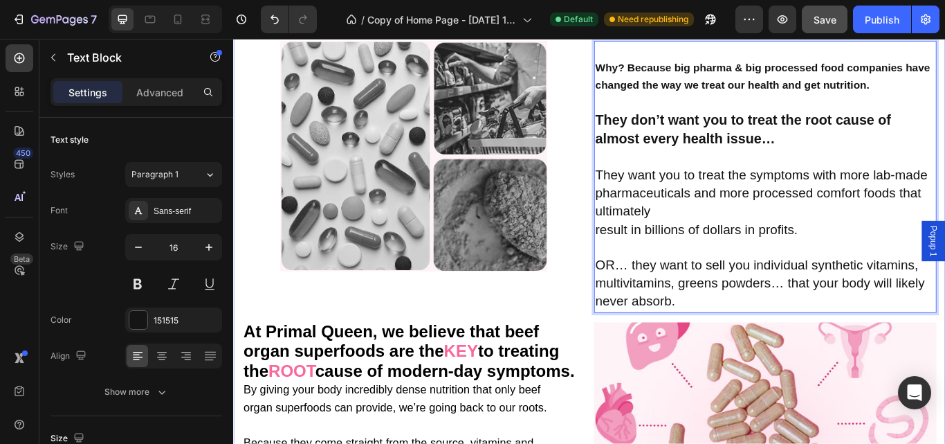
scroll to position [929, 0]
click at [671, 287] on p "OR… they want to sell you individual synthetic vitamins, multivitamins, greens …" at bounding box center [853, 315] width 397 height 84
click at [669, 176] on p "Rich Text Editor. Editing area: main" at bounding box center [853, 177] width 397 height 20
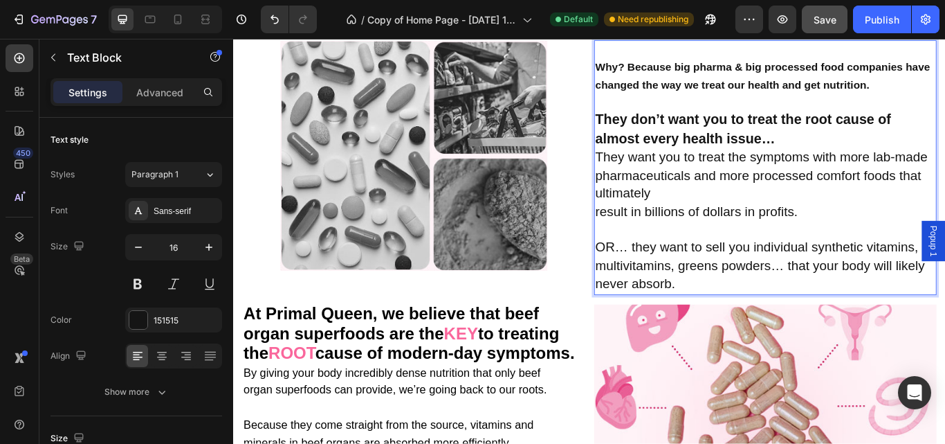
click at [664, 109] on p "Rich Text Editor. Editing area: main" at bounding box center [853, 113] width 397 height 20
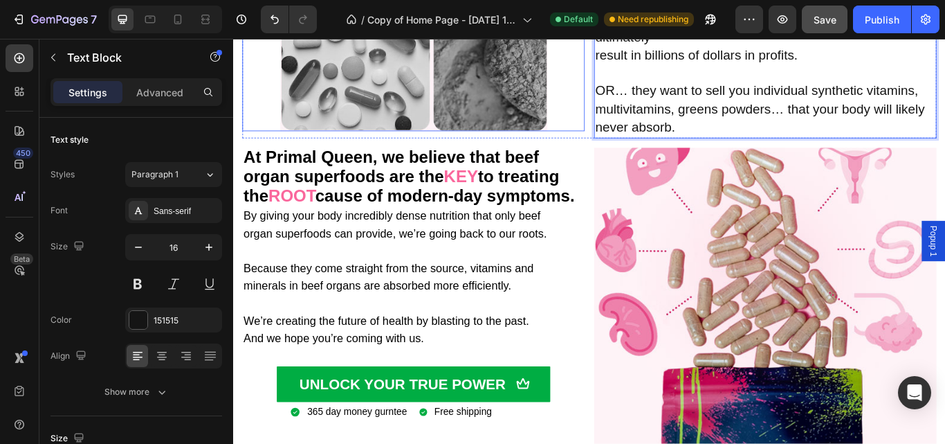
scroll to position [1160, 0]
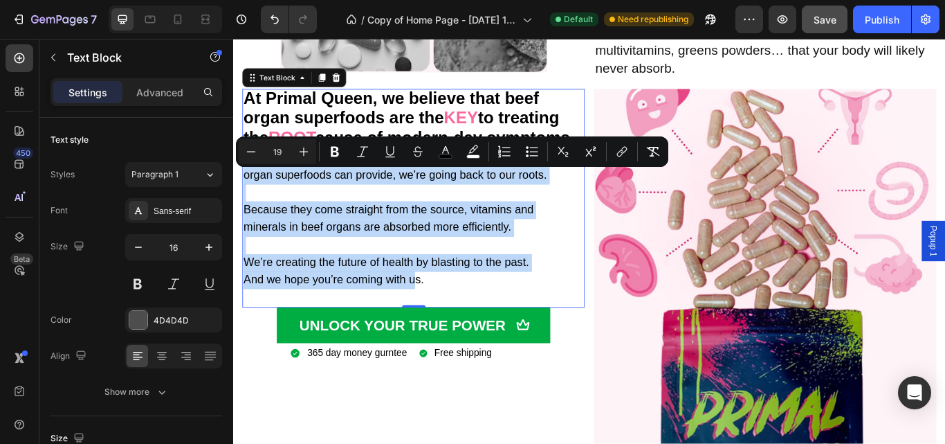
drag, startPoint x: 244, startPoint y: 196, endPoint x: 447, endPoint y: 339, distance: 248.2
click at [447, 331] on p "By giving your body incredibly dense nutrition that only beef organ superfoods …" at bounding box center [443, 248] width 397 height 163
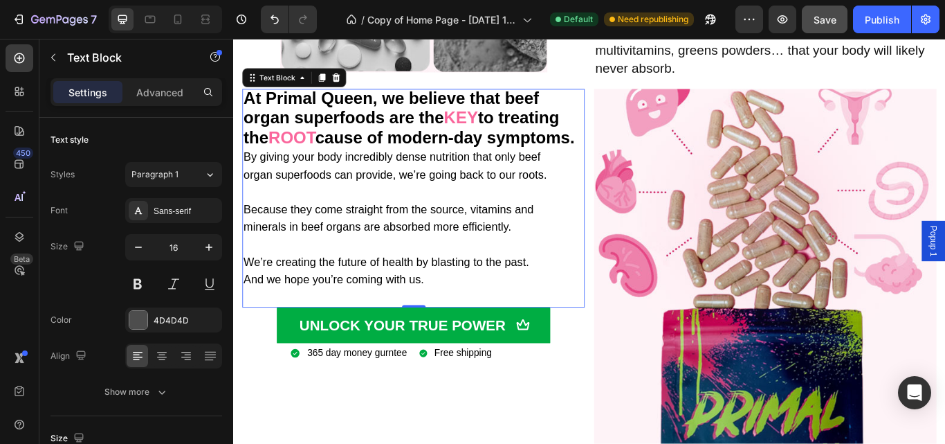
click at [462, 331] on p "By giving your body incredibly dense nutrition that only beef organ superfoods …" at bounding box center [443, 248] width 397 height 163
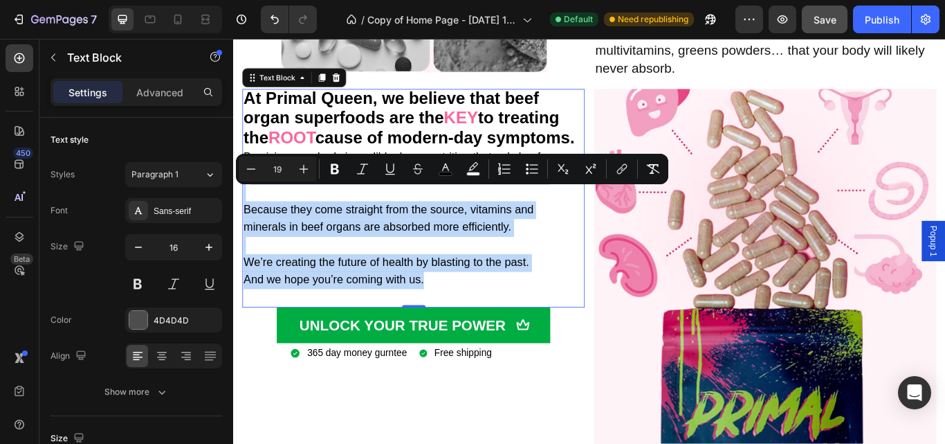
drag, startPoint x: 462, startPoint y: 351, endPoint x: 252, endPoint y: 217, distance: 249.6
click at [252, 217] on p "By giving your body incredibly dense nutrition that only beef organ superfoods …" at bounding box center [443, 248] width 397 height 163
click at [252, 205] on span "organ superfoods can provide, we’re going back to our roots." at bounding box center [422, 197] width 354 height 15
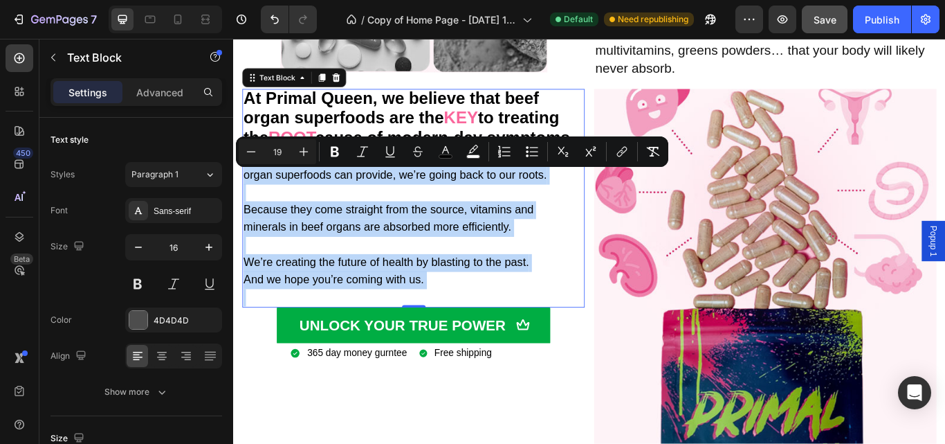
drag, startPoint x: 246, startPoint y: 195, endPoint x: 459, endPoint y: 358, distance: 267.5
click at [459, 352] on div "At Primal Queen, we believe that beef organ superfoods are the KEY to treating …" at bounding box center [443, 225] width 399 height 255
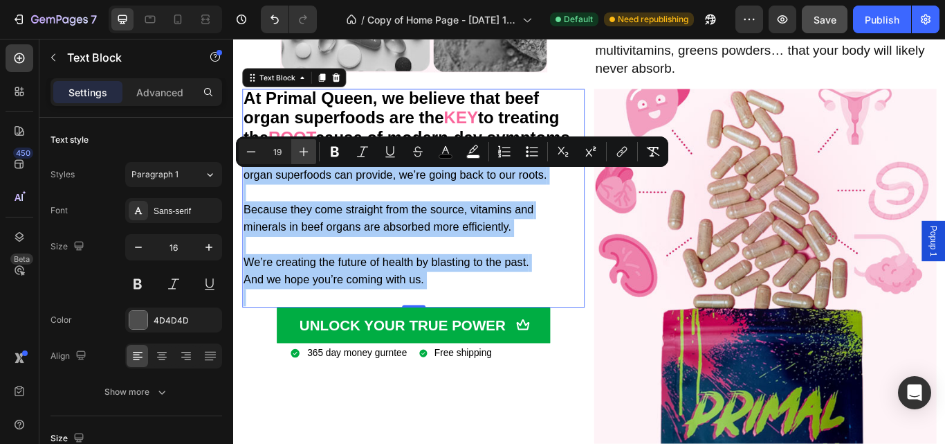
click at [307, 150] on icon "Editor contextual toolbar" at bounding box center [304, 152] width 14 height 14
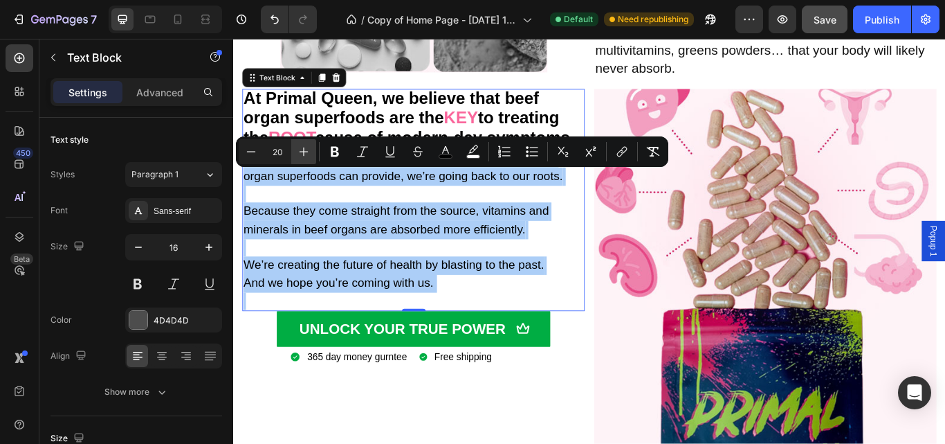
click at [307, 150] on icon "Editor contextual toolbar" at bounding box center [304, 152] width 14 height 14
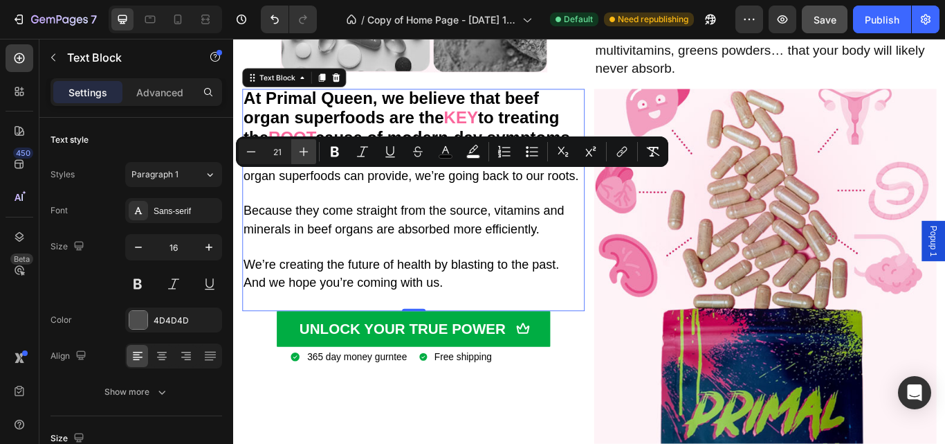
click at [307, 150] on icon "Editor contextual toolbar" at bounding box center [304, 152] width 14 height 14
type input "22"
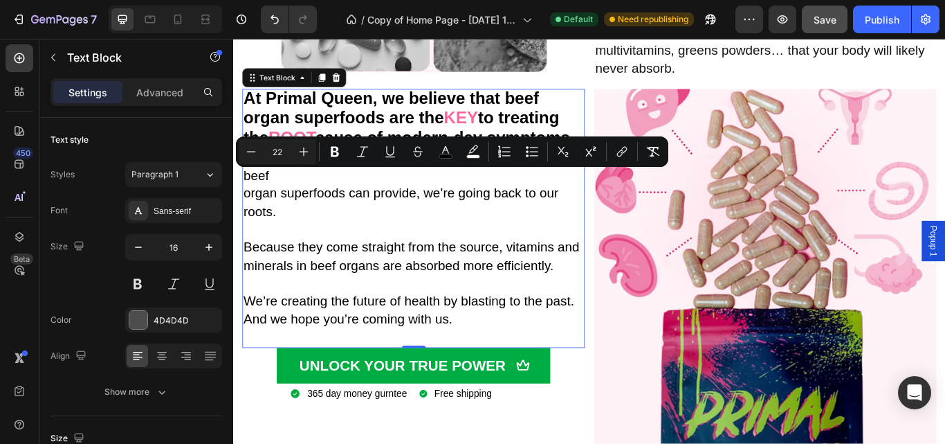
click at [452, 314] on p "By giving your body incredibly dense nutrition that only beef organ superfoods …" at bounding box center [443, 272] width 397 height 210
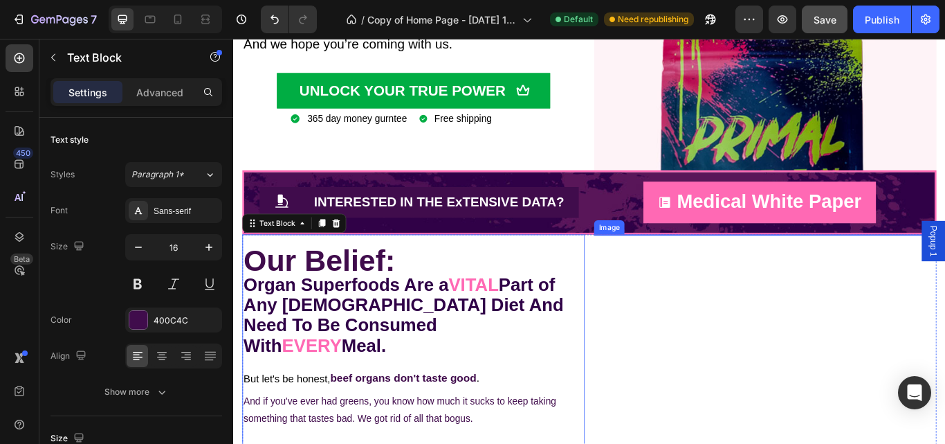
scroll to position [1482, 0]
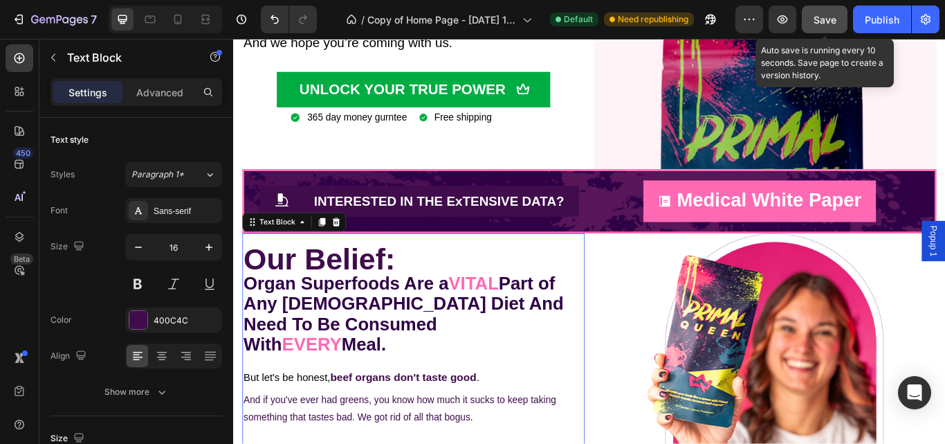
click at [831, 24] on span "Save" at bounding box center [825, 20] width 23 height 12
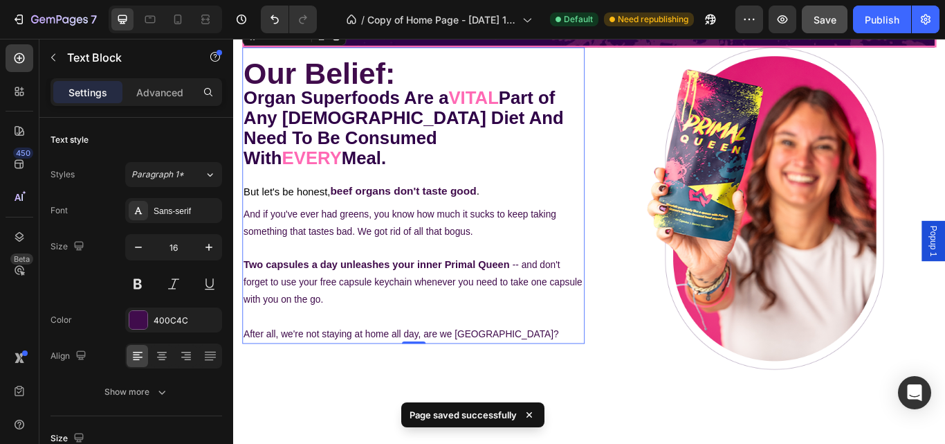
scroll to position [1699, 0]
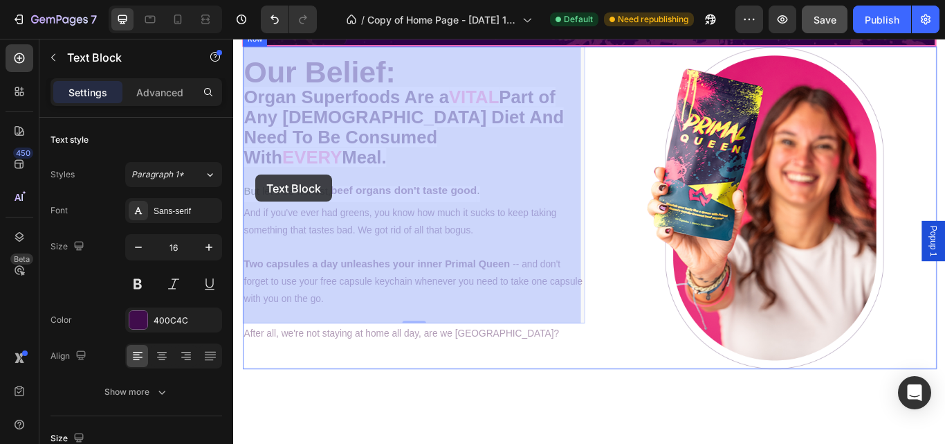
drag, startPoint x: 245, startPoint y: 190, endPoint x: 259, endPoint y: 197, distance: 15.5
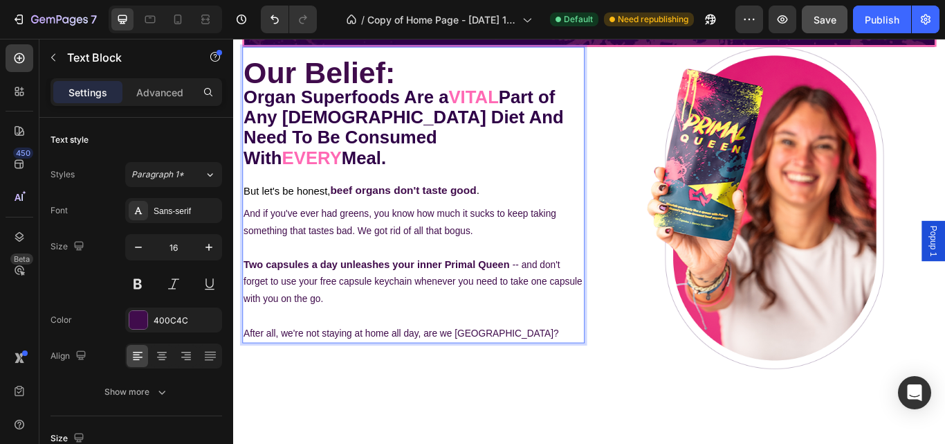
drag, startPoint x: 246, startPoint y: 190, endPoint x: 288, endPoint y: 214, distance: 47.7
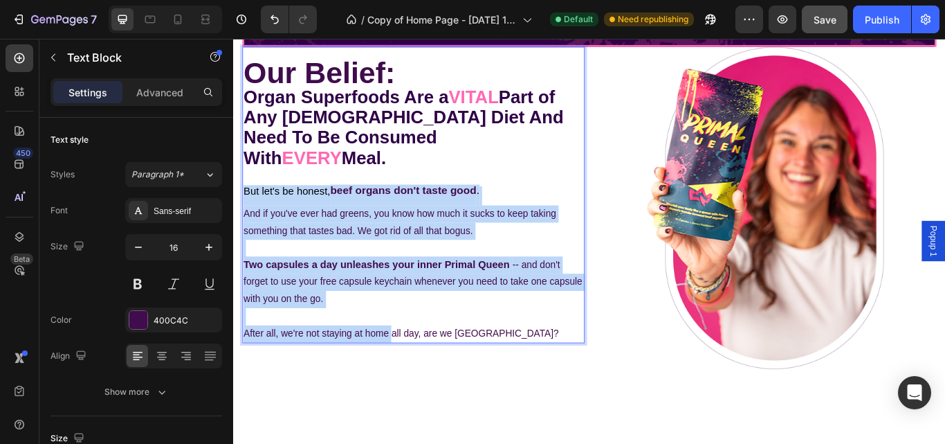
drag, startPoint x: 246, startPoint y: 190, endPoint x: 418, endPoint y: 352, distance: 235.9
click at [418, 352] on div "Our Belief: Organ Superfoods Are a VITAL Part of Any [DEMOGRAPHIC_DATA] Diet An…" at bounding box center [443, 221] width 399 height 346
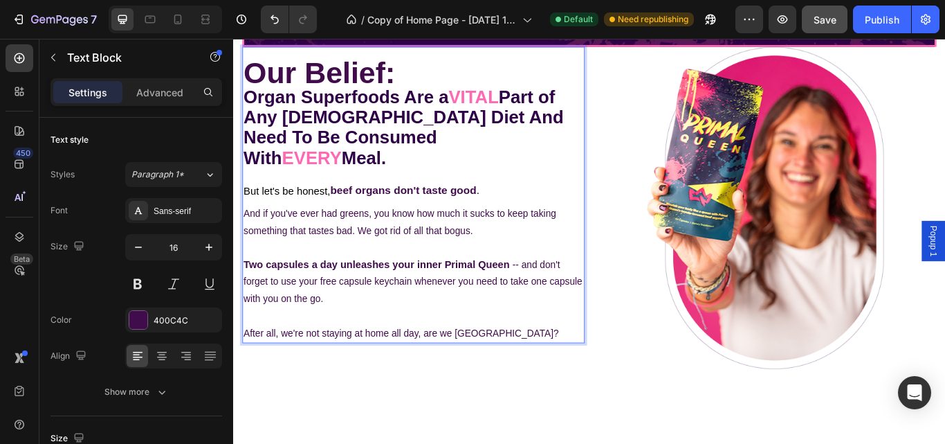
click at [552, 351] on p "Two capsules a day unleashes your inner Primal Queen -- and don't forget to use…" at bounding box center [443, 333] width 397 height 120
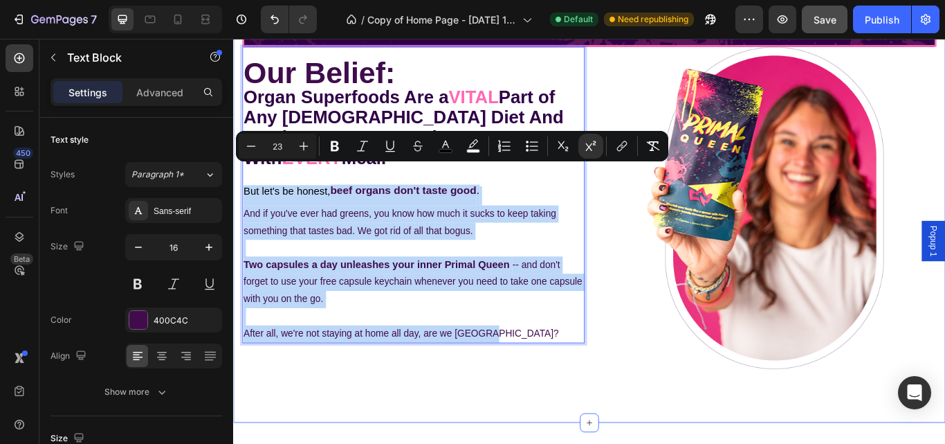
drag, startPoint x: 552, startPoint y: 351, endPoint x: 242, endPoint y: 191, distance: 348.8
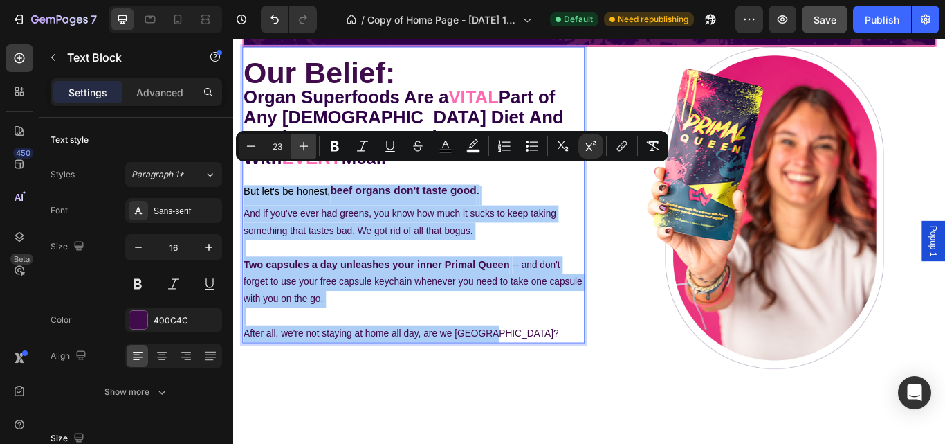
click at [303, 145] on icon "Editor contextual toolbar" at bounding box center [304, 146] width 14 height 14
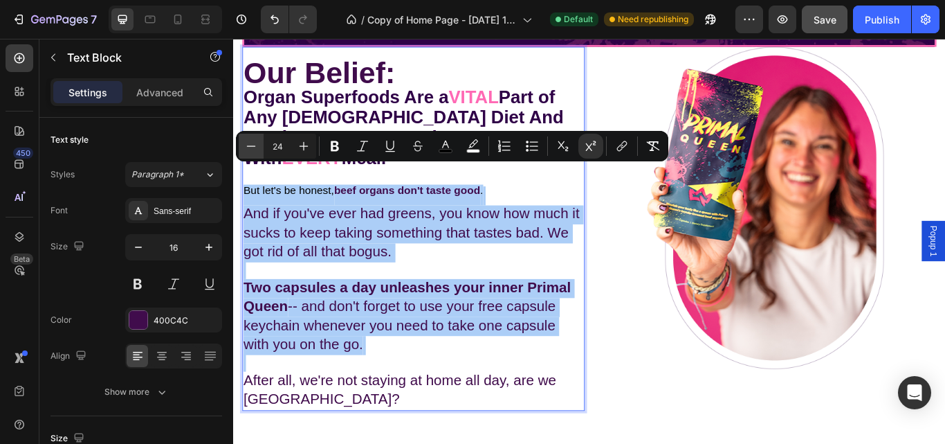
click at [254, 147] on icon "Editor contextual toolbar" at bounding box center [251, 146] width 14 height 14
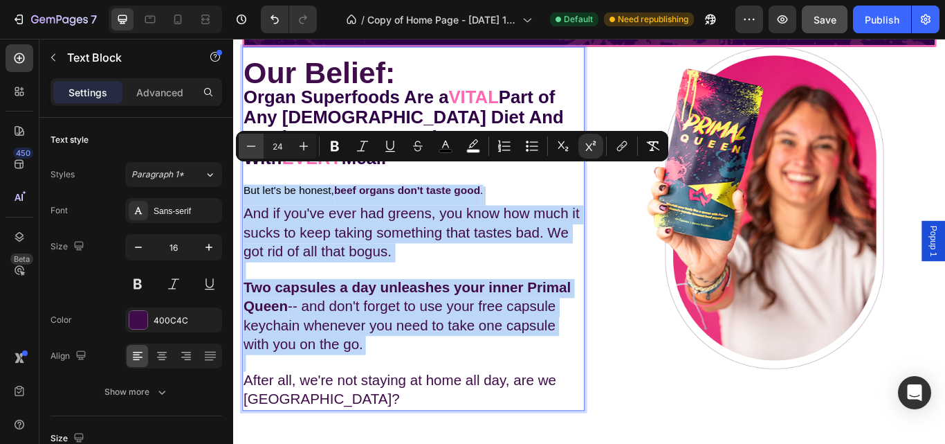
type input "23"
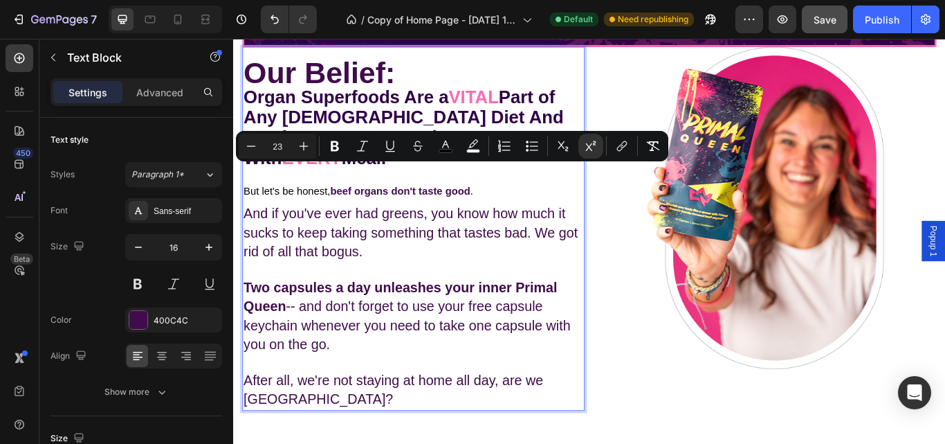
click at [361, 320] on strong "Two capsules a day unleashes your inner Primal Queen" at bounding box center [428, 340] width 366 height 40
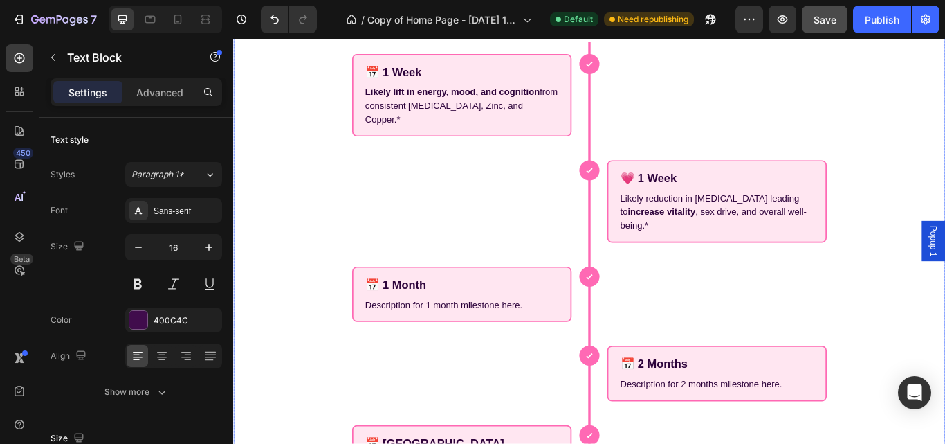
scroll to position [2365, 0]
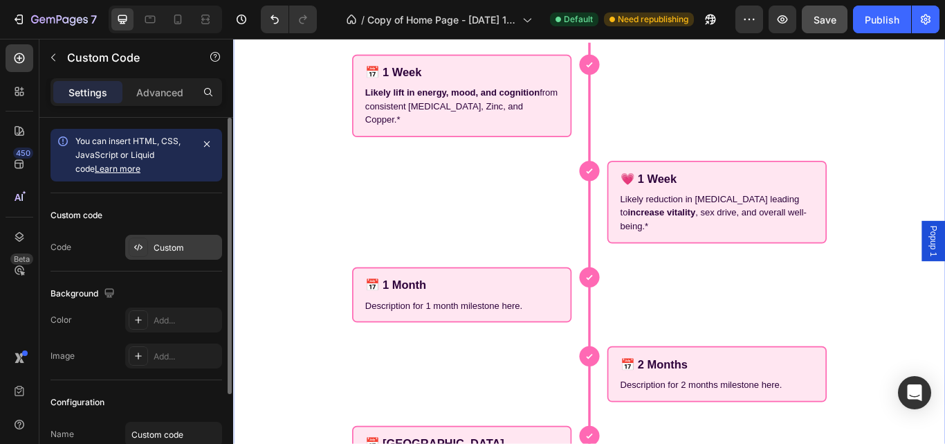
click at [188, 248] on div "Custom" at bounding box center [186, 248] width 65 height 12
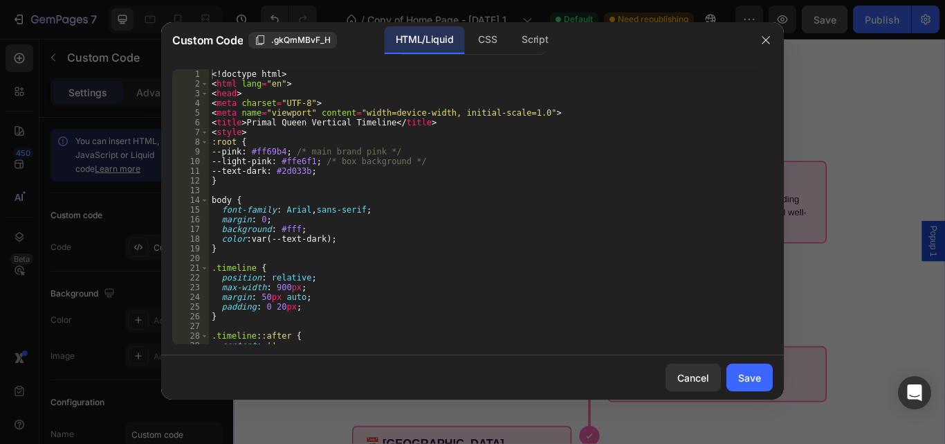
click at [821, 143] on div at bounding box center [472, 222] width 945 height 444
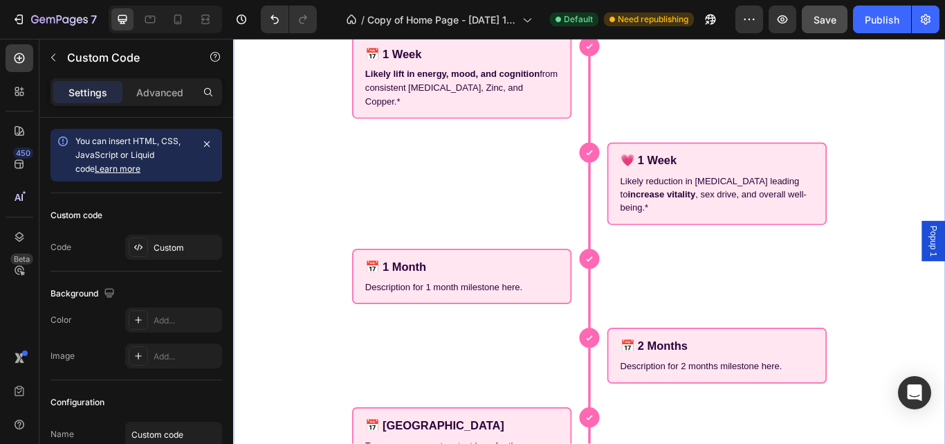
scroll to position [2207, 0]
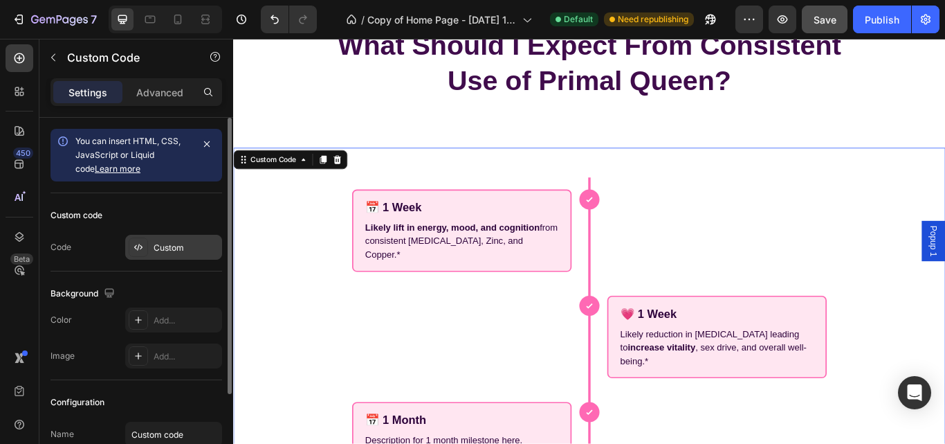
click at [183, 253] on div "Custom" at bounding box center [186, 248] width 65 height 12
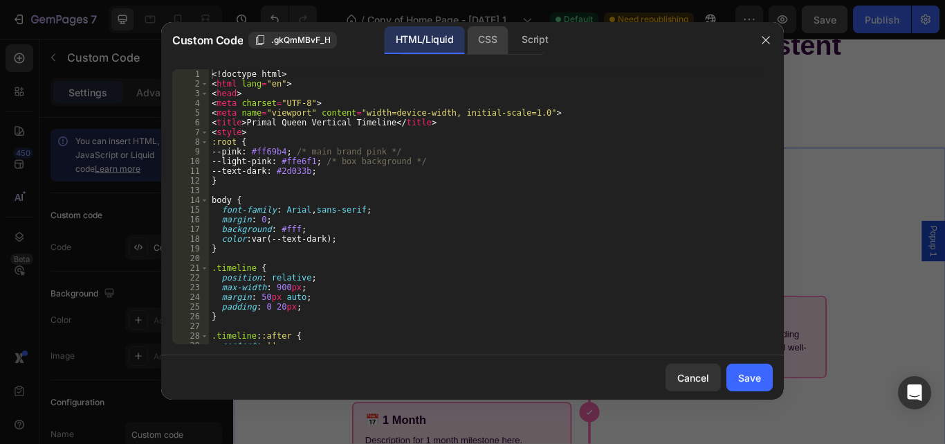
click at [511, 44] on div "CSS" at bounding box center [535, 40] width 48 height 28
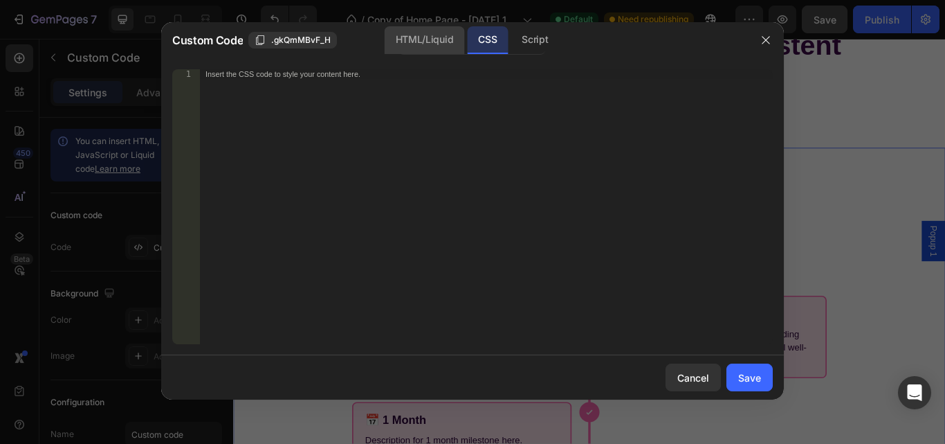
click at [435, 41] on div "HTML/Liquid" at bounding box center [425, 40] width 80 height 28
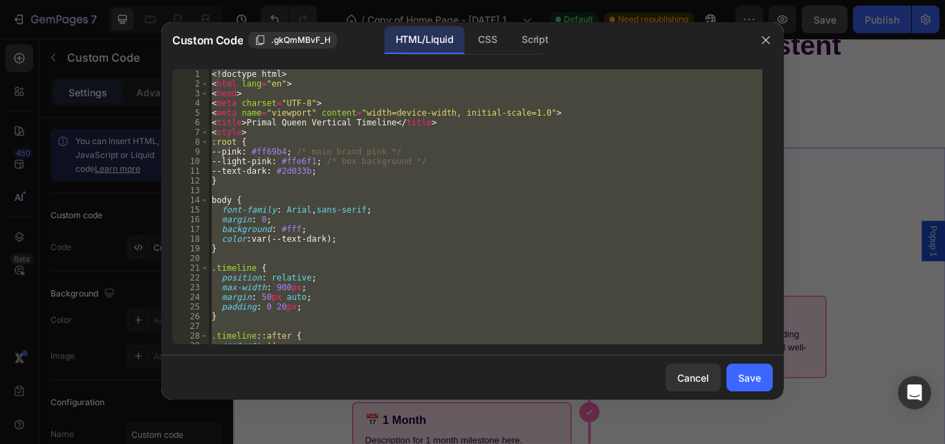
click at [286, 164] on div "<! doctype html > < html lang = "en" > < head > < meta charset = "UTF-8" > < me…" at bounding box center [486, 206] width 554 height 275
type textarea "--light-pink: #ffe6f1; /* box background */"
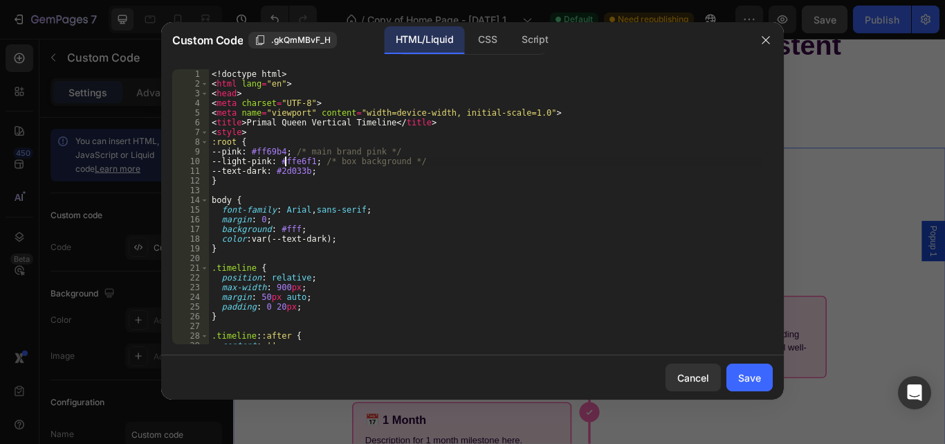
click at [286, 164] on div "<! doctype html > < html lang = "en" > < head > < meta charset = "UTF-8" > < me…" at bounding box center [486, 216] width 554 height 294
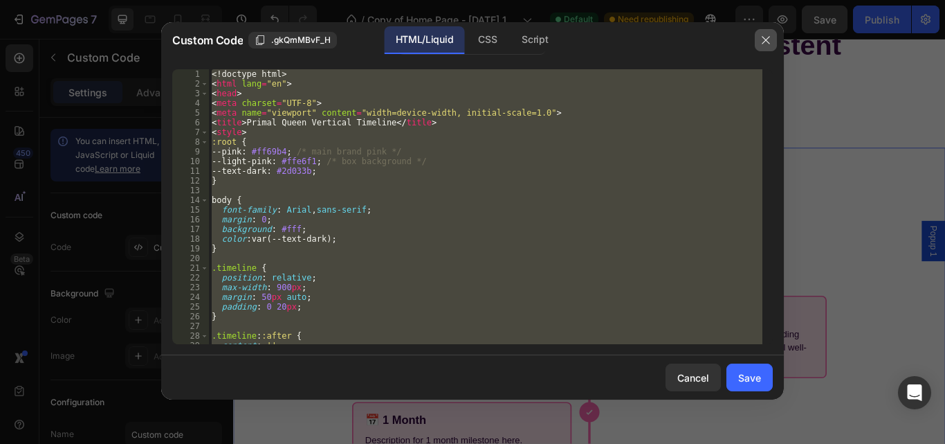
click at [768, 35] on icon "button" at bounding box center [766, 40] width 11 height 11
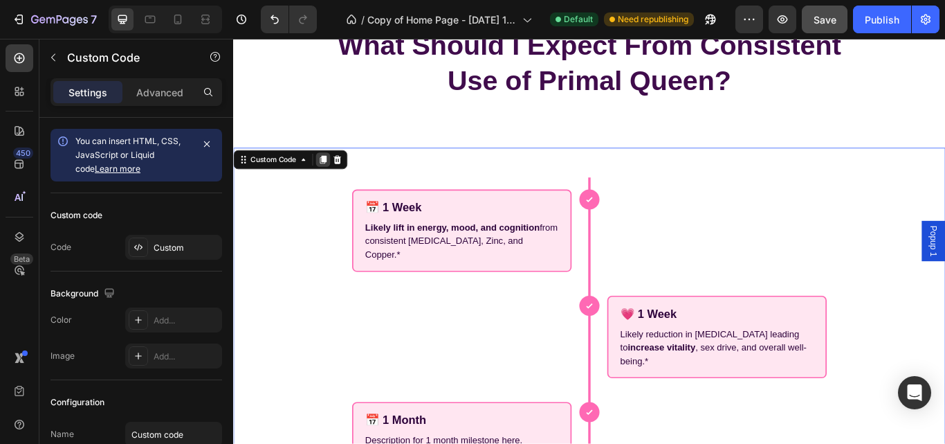
click at [342, 174] on icon at bounding box center [337, 179] width 11 height 11
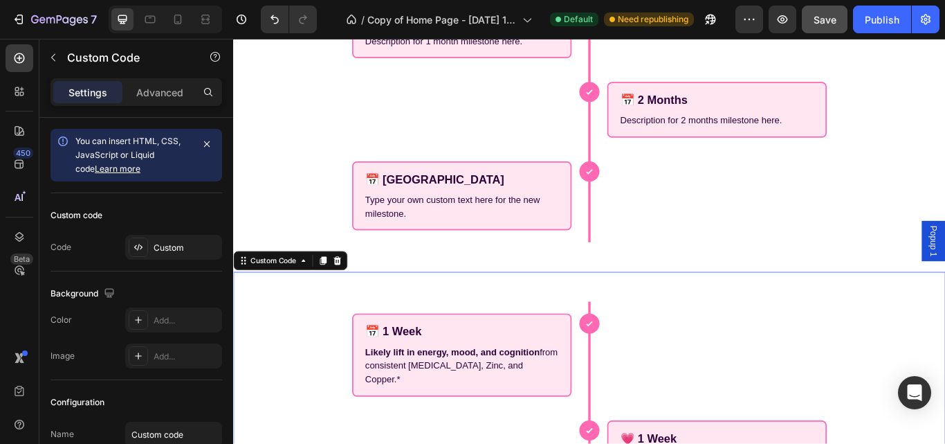
scroll to position [2672, 0]
click at [349, 293] on icon at bounding box center [354, 298] width 11 height 11
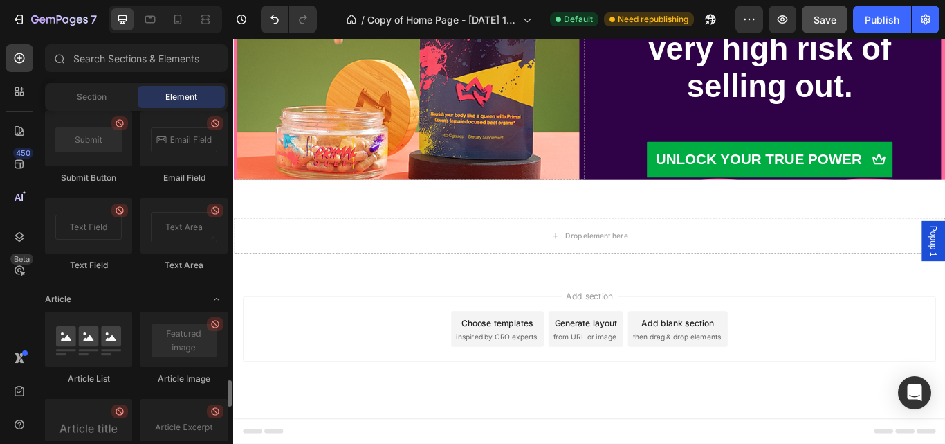
scroll to position [3771, 0]
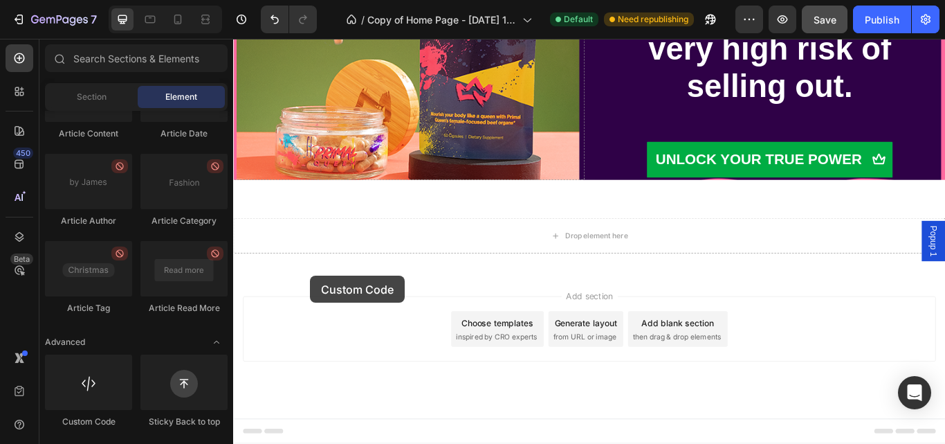
drag, startPoint x: 331, startPoint y: 420, endPoint x: 339, endPoint y: 302, distance: 117.9
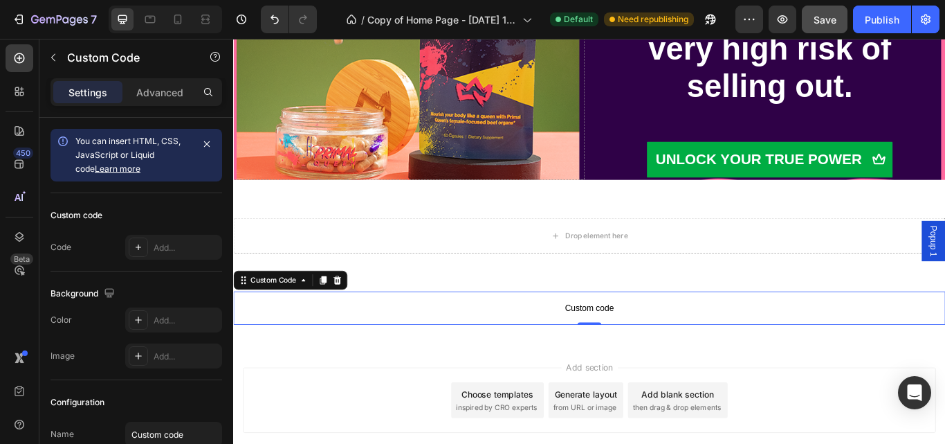
click at [432, 360] on span "Custom code" at bounding box center [648, 353] width 830 height 17
click at [430, 347] on span "Custom code" at bounding box center [648, 353] width 830 height 17
click at [629, 353] on span "Custom code" at bounding box center [648, 353] width 830 height 17
click at [679, 347] on span "Custom code" at bounding box center [648, 353] width 830 height 17
click at [164, 246] on div "Add..." at bounding box center [186, 248] width 65 height 12
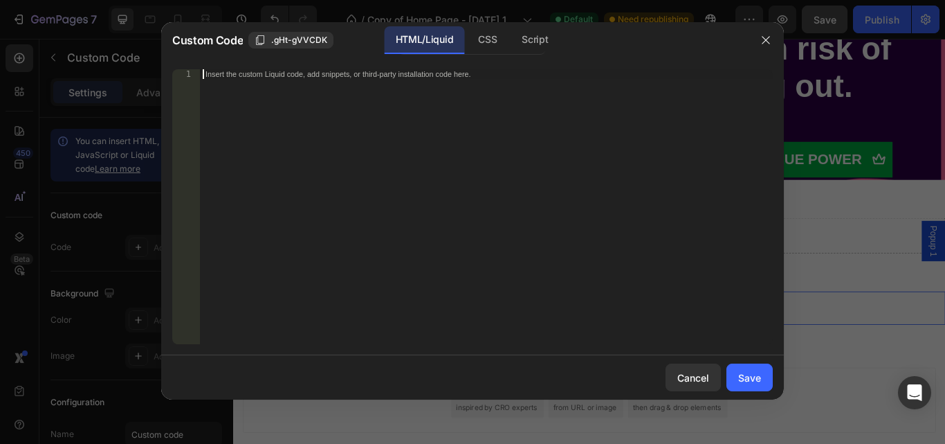
click at [245, 86] on div "Insert the custom Liquid code, add snippets, or third-party installation code h…" at bounding box center [486, 216] width 573 height 294
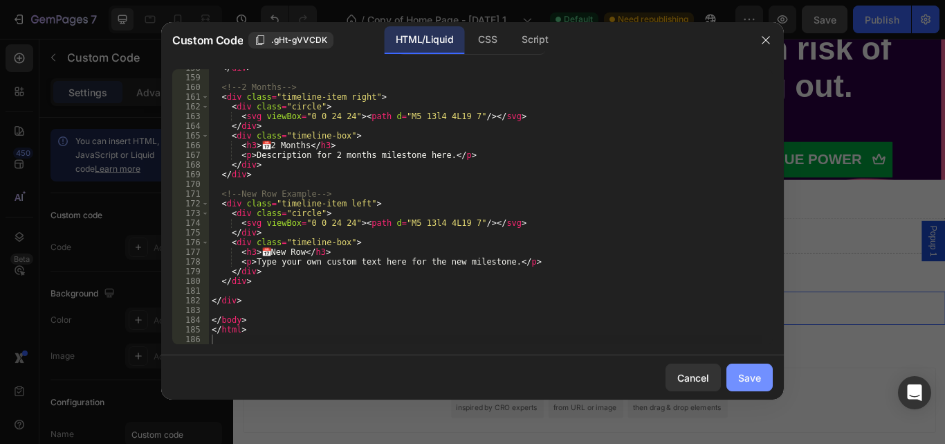
click at [747, 376] on div "Save" at bounding box center [749, 377] width 23 height 15
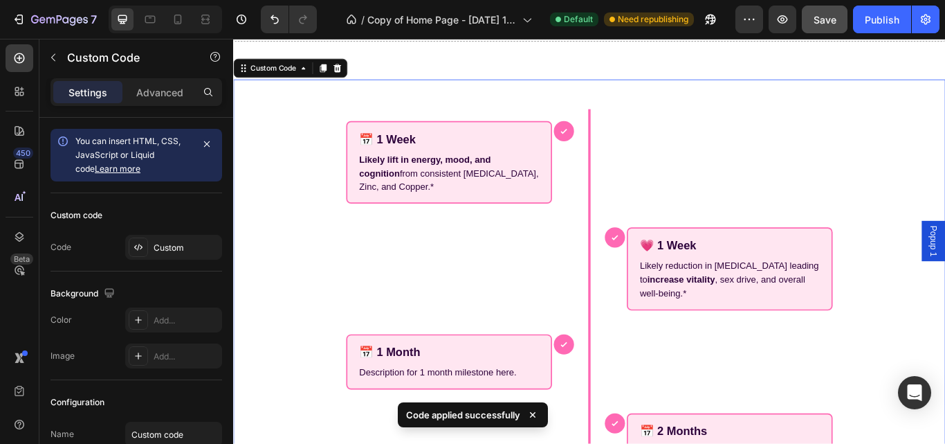
scroll to position [5454, 0]
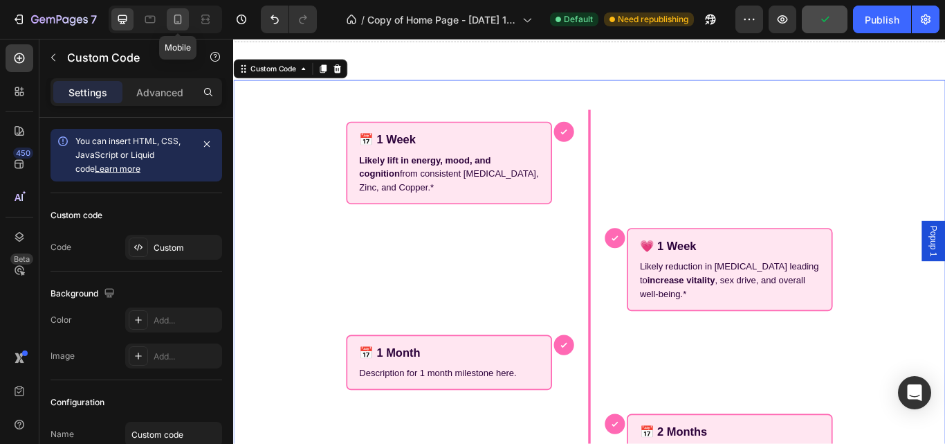
click at [175, 12] on icon at bounding box center [178, 19] width 14 height 14
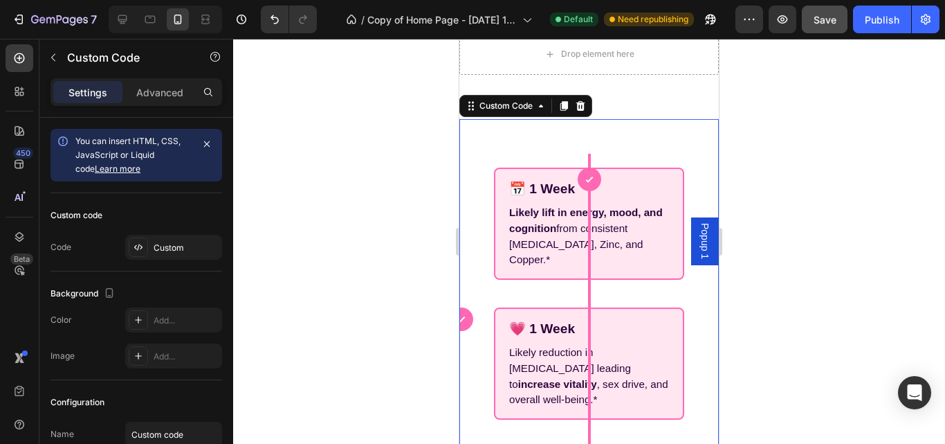
scroll to position [5316, 0]
click at [130, 18] on div at bounding box center [122, 19] width 22 height 22
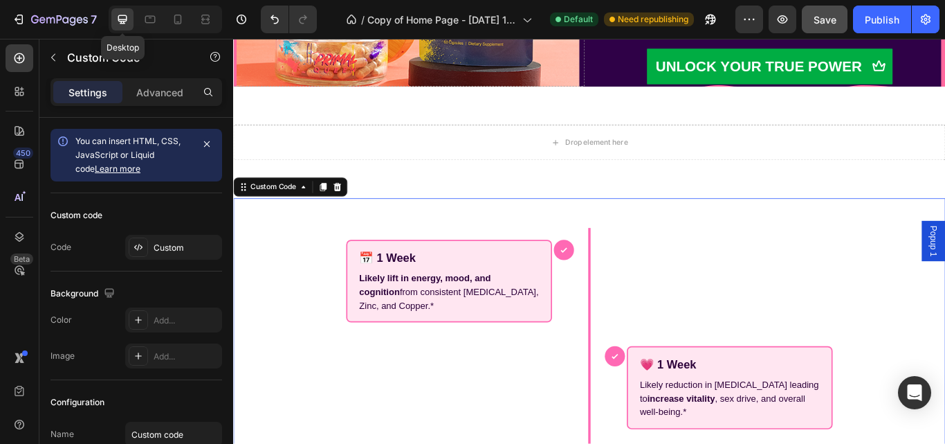
scroll to position [5454, 0]
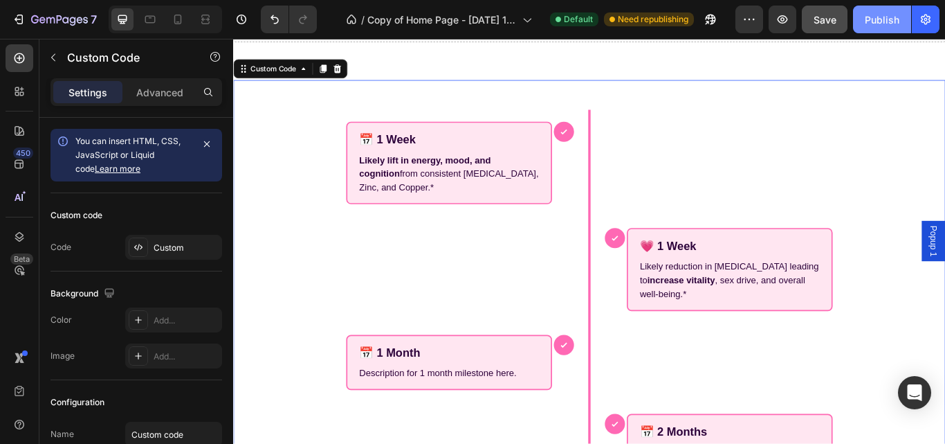
click at [871, 20] on div "Publish" at bounding box center [882, 19] width 35 height 15
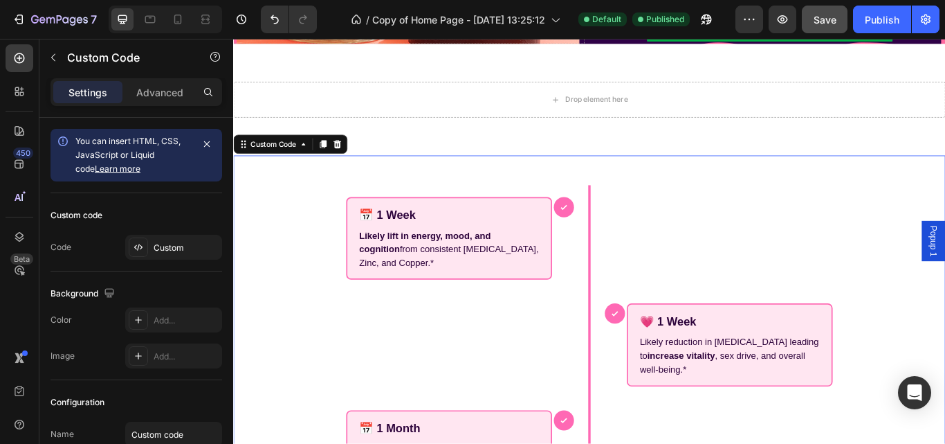
scroll to position [5364, 0]
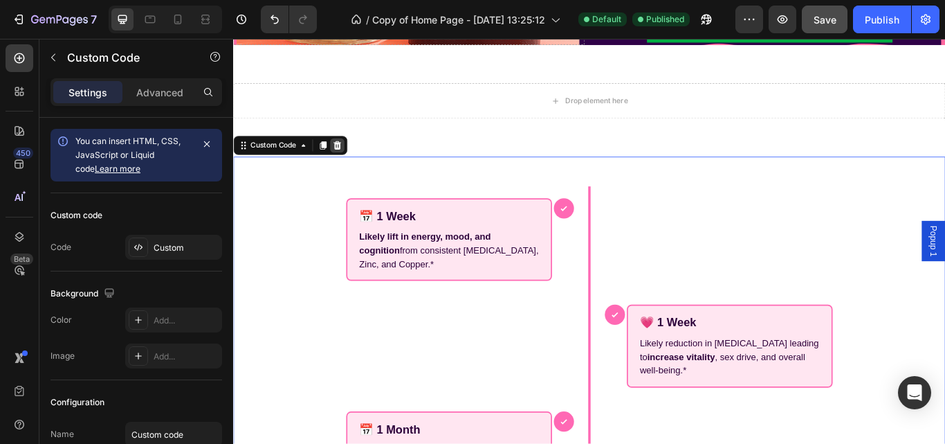
click at [361, 170] on div at bounding box center [354, 163] width 17 height 17
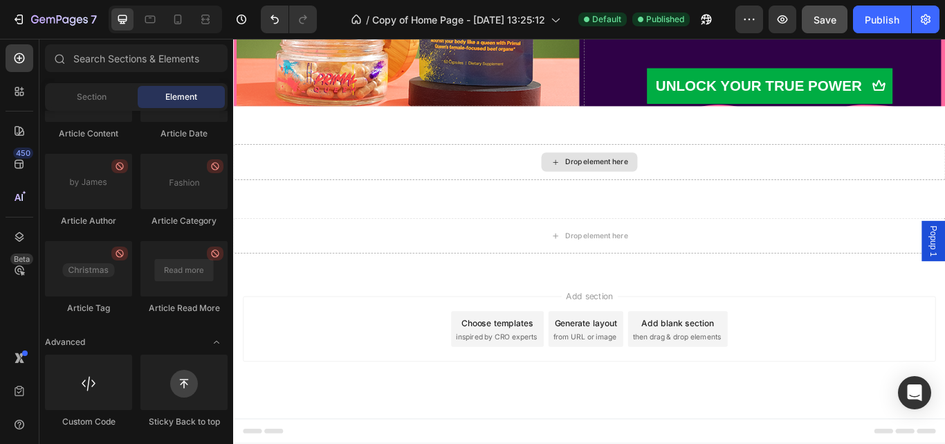
scroll to position [5293, 0]
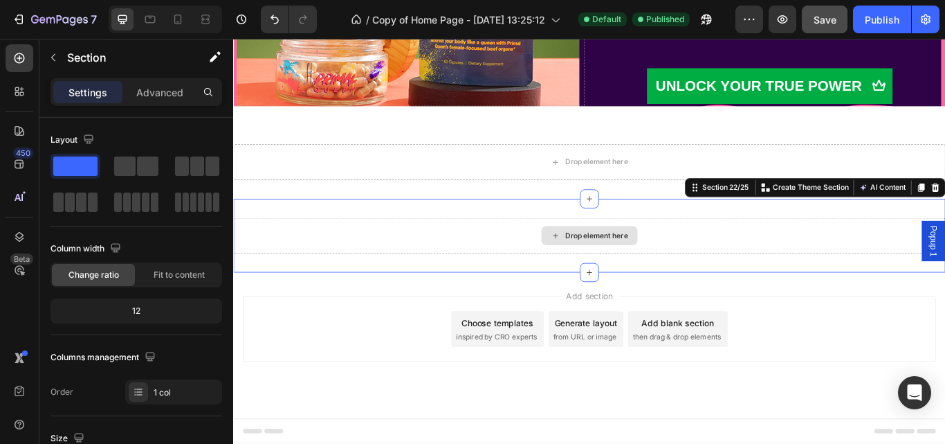
click at [424, 251] on div "Drop element here" at bounding box center [648, 269] width 830 height 42
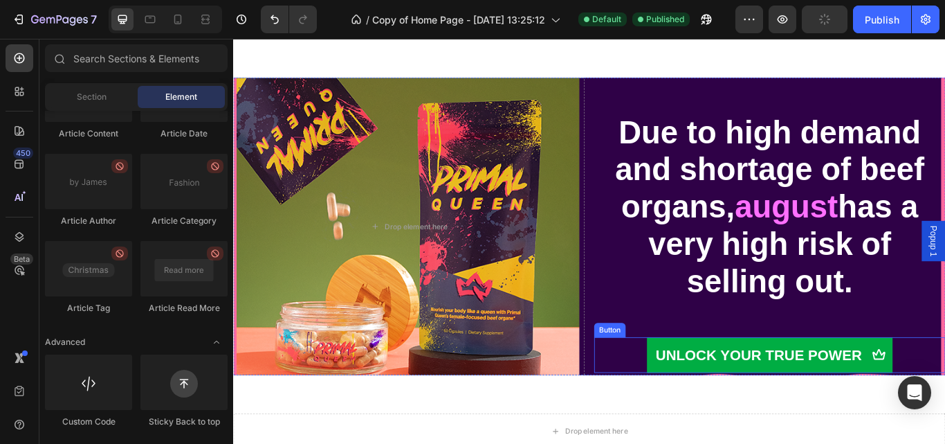
scroll to position [5096, 0]
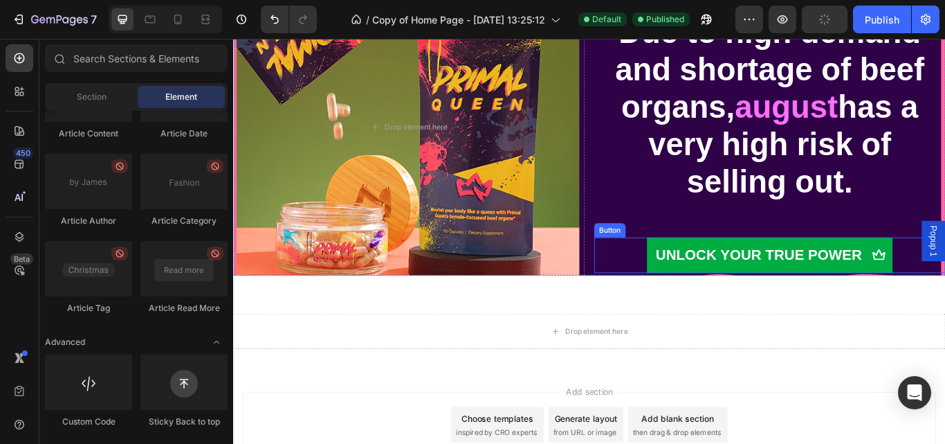
click at [945, 289] on div "UNLOCK YOUR TRUE POWER Button" at bounding box center [859, 292] width 410 height 42
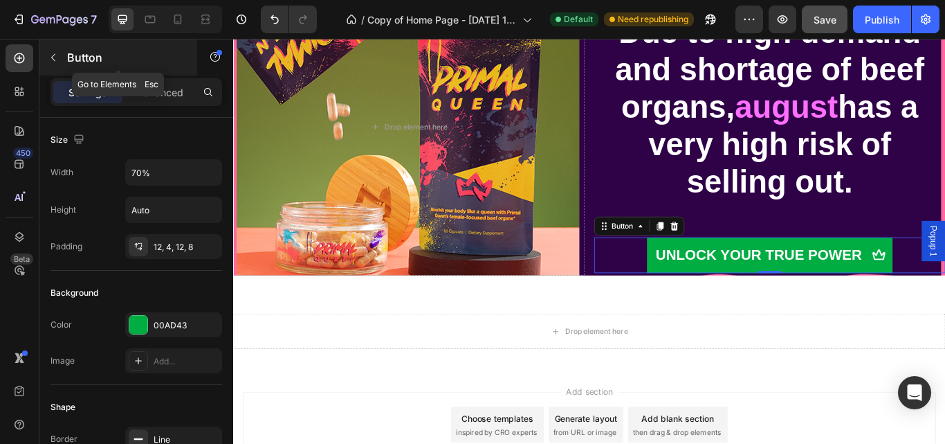
click at [50, 57] on icon "button" at bounding box center [53, 57] width 11 height 11
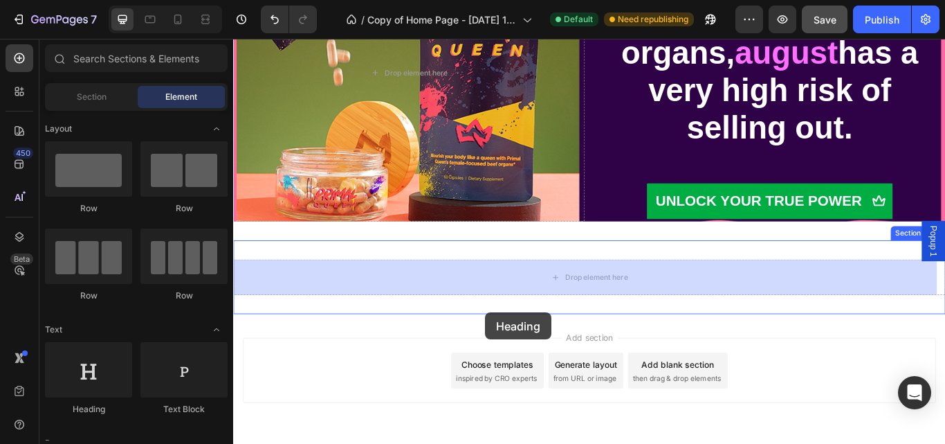
scroll to position [5178, 0]
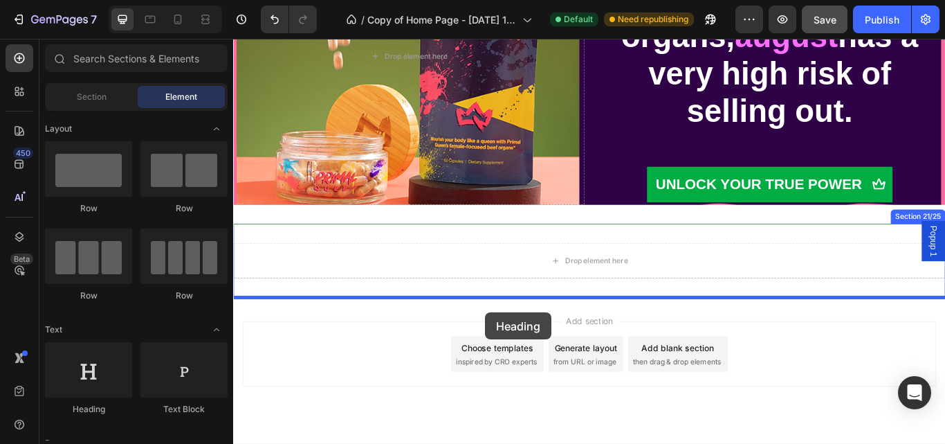
drag, startPoint x: 322, startPoint y: 410, endPoint x: 531, endPoint y: 355, distance: 216.0
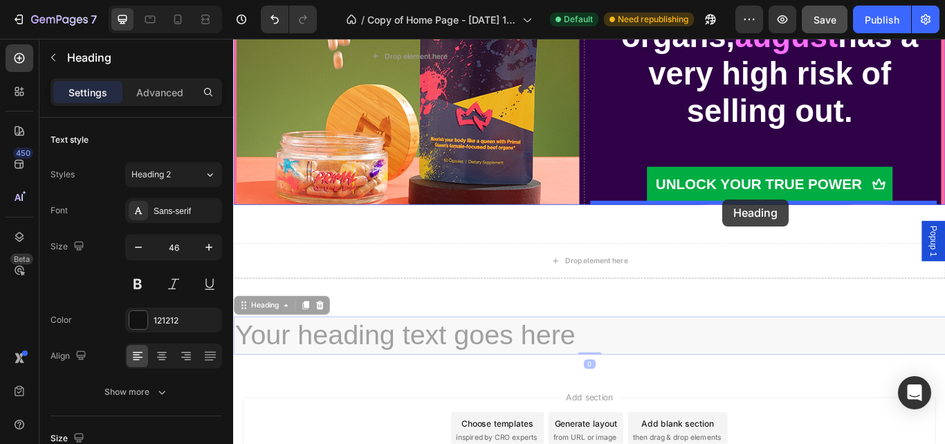
drag, startPoint x: 680, startPoint y: 379, endPoint x: 803, endPoint y: 226, distance: 196.9
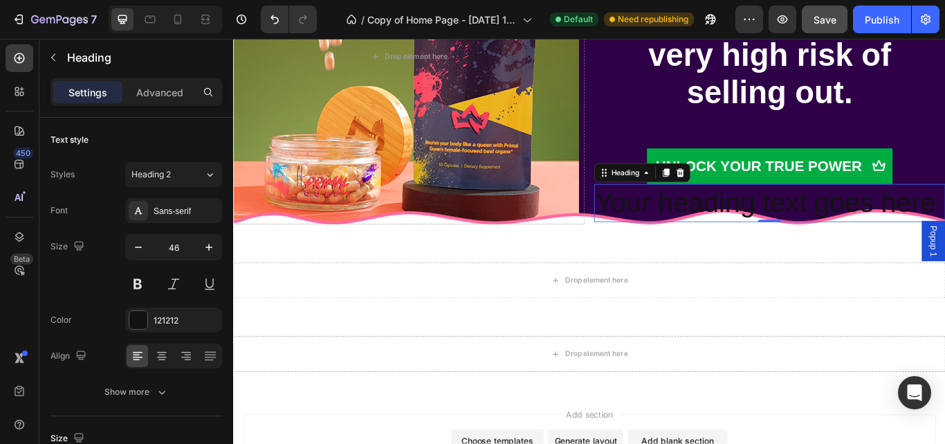
scroll to position [5177, 0]
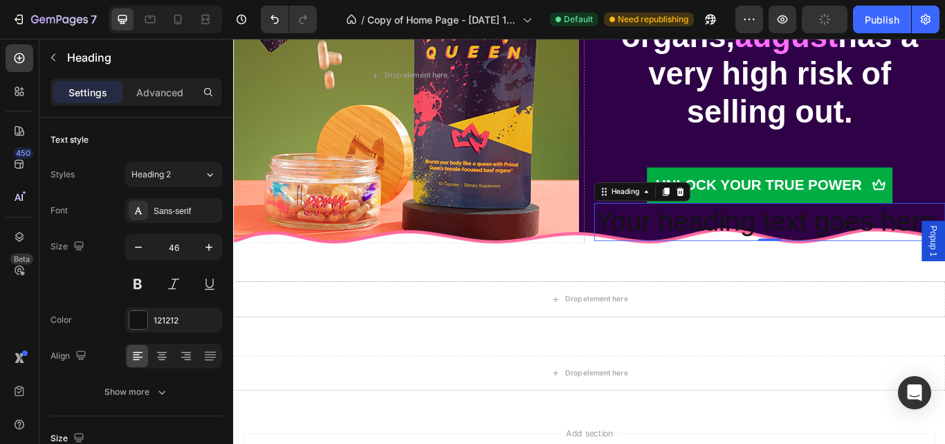
click at [945, 232] on p "Your heading text goes here" at bounding box center [858, 253] width 407 height 42
click at [945, 246] on p "Your heading text goes here" at bounding box center [858, 253] width 407 height 42
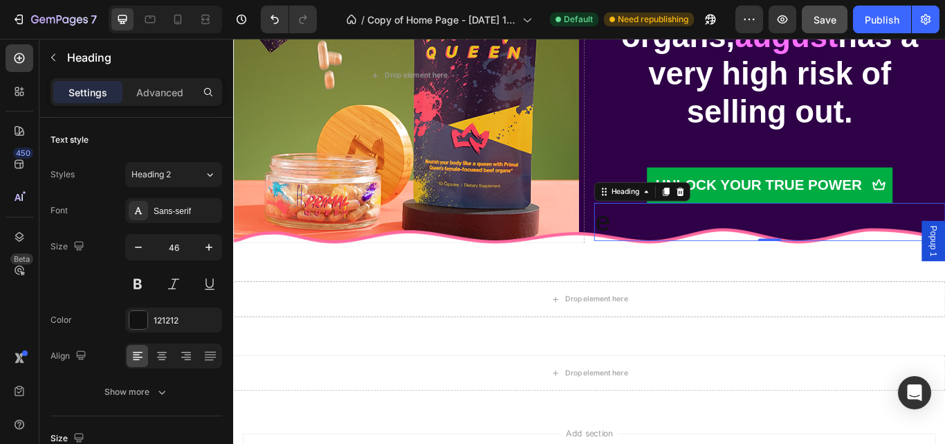
click at [681, 263] on p "e" at bounding box center [858, 253] width 407 height 42
click at [152, 320] on div "121212" at bounding box center [173, 319] width 97 height 25
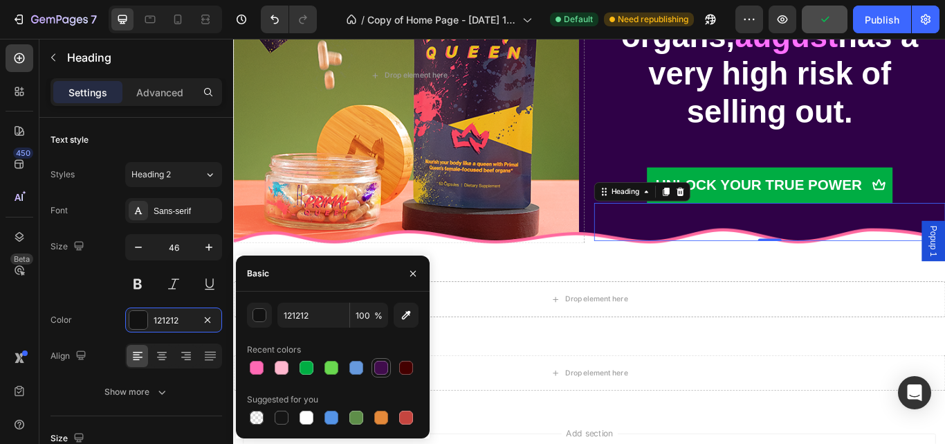
click at [383, 362] on div at bounding box center [381, 368] width 14 height 14
type input "400C4C"
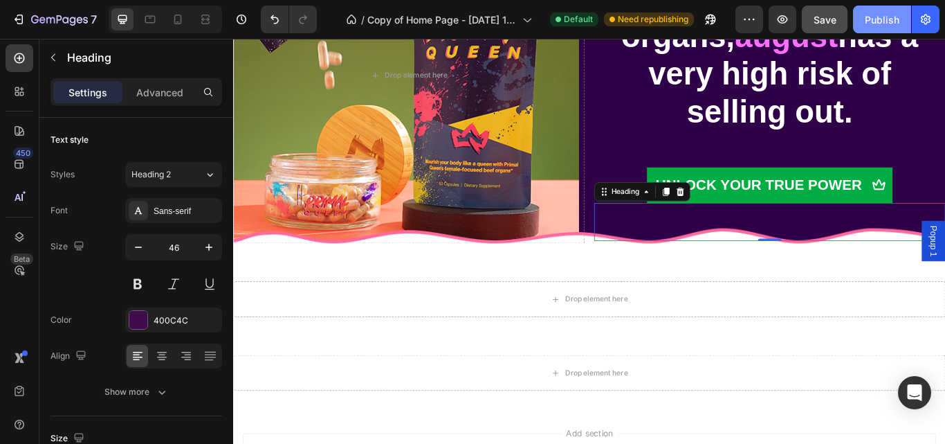
click at [874, 17] on div "Publish" at bounding box center [882, 19] width 35 height 15
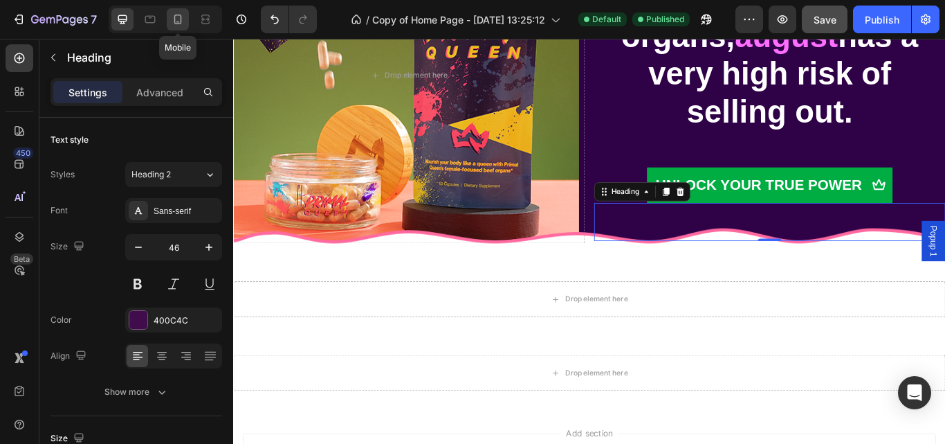
click at [171, 13] on icon at bounding box center [178, 19] width 14 height 14
type input "41"
type input "100%"
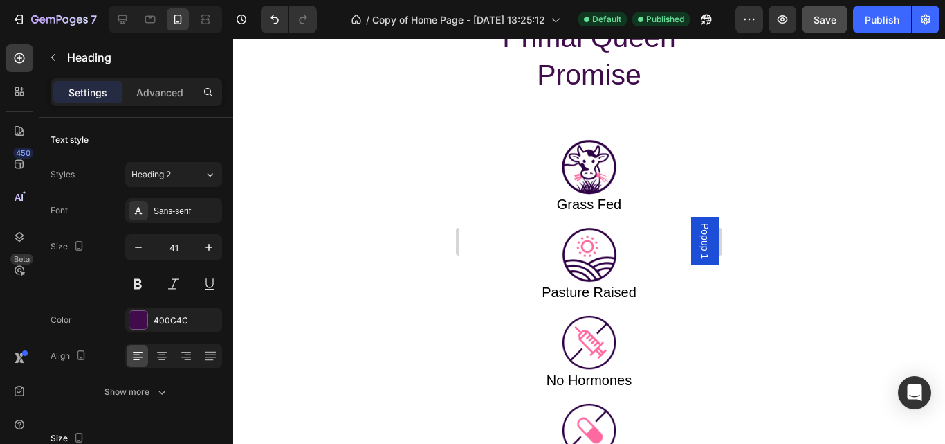
scroll to position [4889, 0]
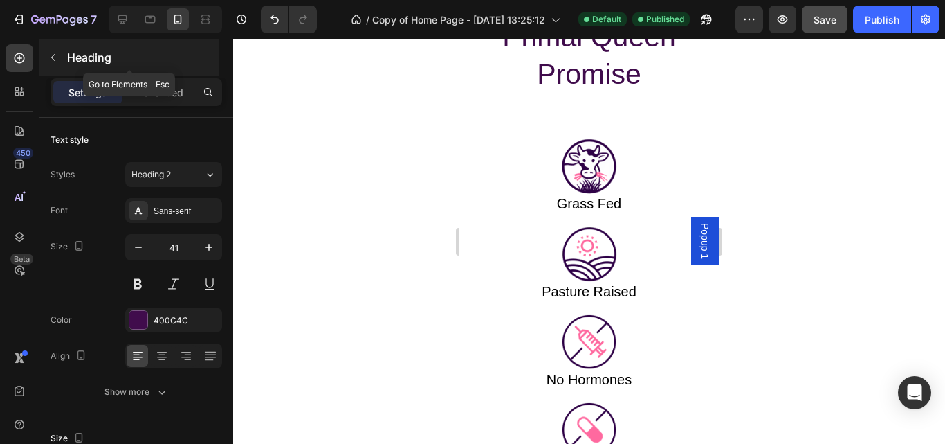
click at [51, 57] on icon "button" at bounding box center [53, 57] width 11 height 11
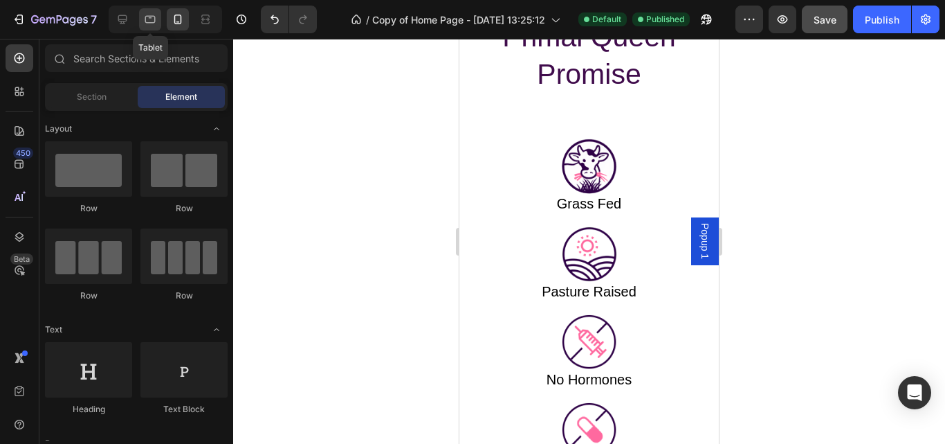
click at [157, 23] on icon at bounding box center [150, 19] width 14 height 14
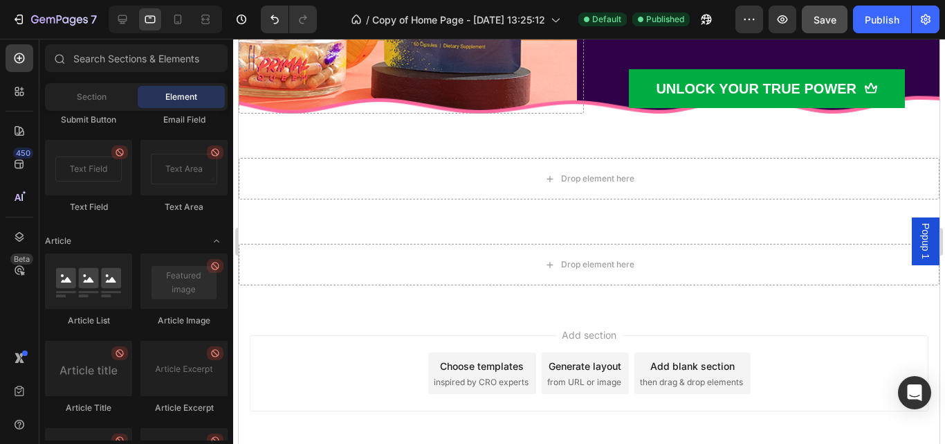
scroll to position [3771, 0]
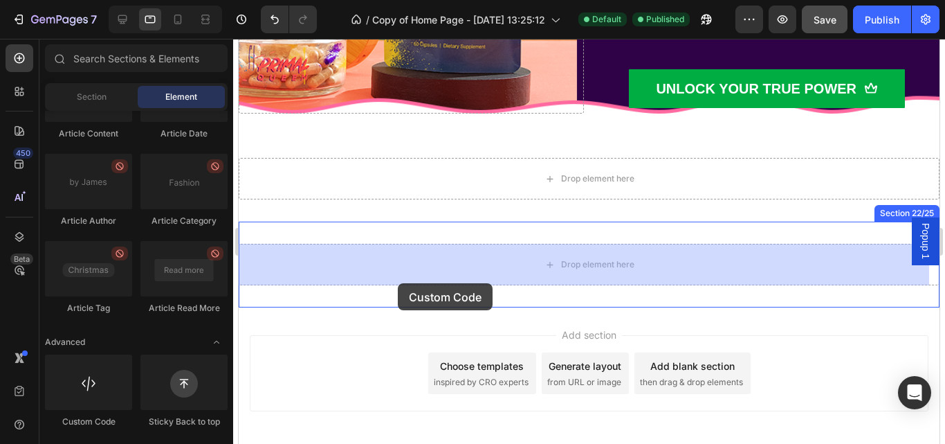
drag, startPoint x: 334, startPoint y: 431, endPoint x: 398, endPoint y: 283, distance: 161.5
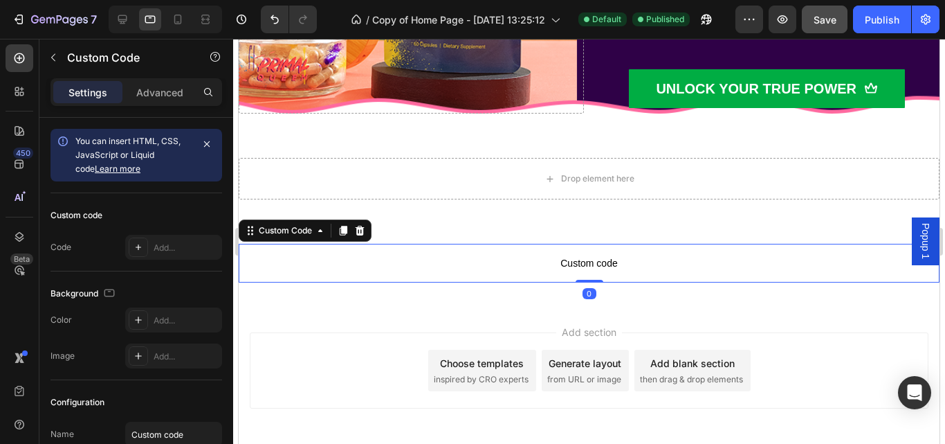
click at [585, 268] on span "Custom code" at bounding box center [589, 263] width 701 height 17
click at [572, 266] on span "Custom code" at bounding box center [589, 263] width 701 height 17
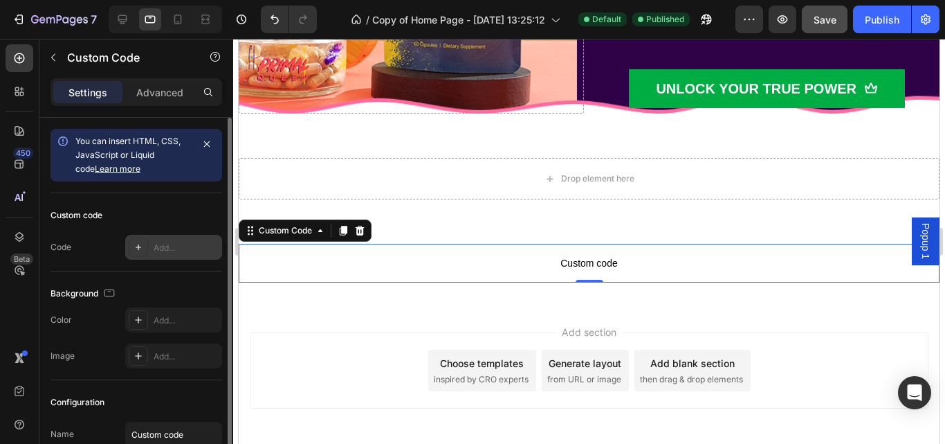
click at [181, 249] on div "Add..." at bounding box center [186, 248] width 65 height 12
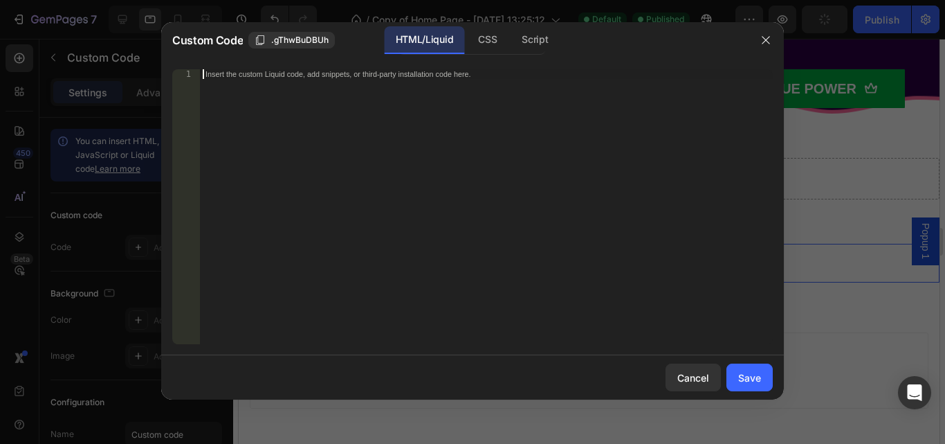
click at [264, 95] on div "Insert the custom Liquid code, add snippets, or third-party installation code h…" at bounding box center [486, 216] width 573 height 294
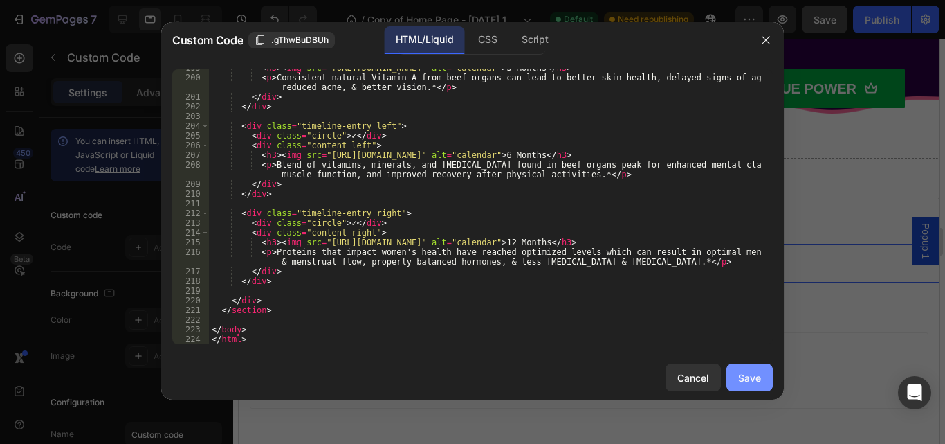
click at [758, 375] on div "Save" at bounding box center [749, 377] width 23 height 15
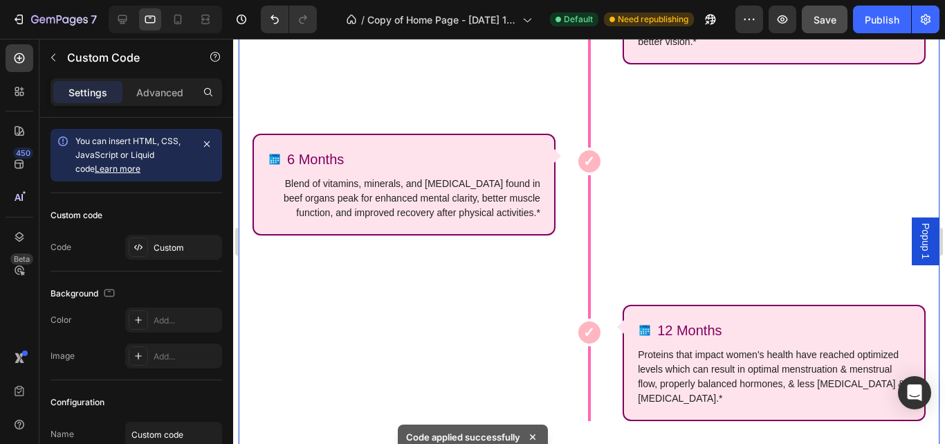
scroll to position [6499, 0]
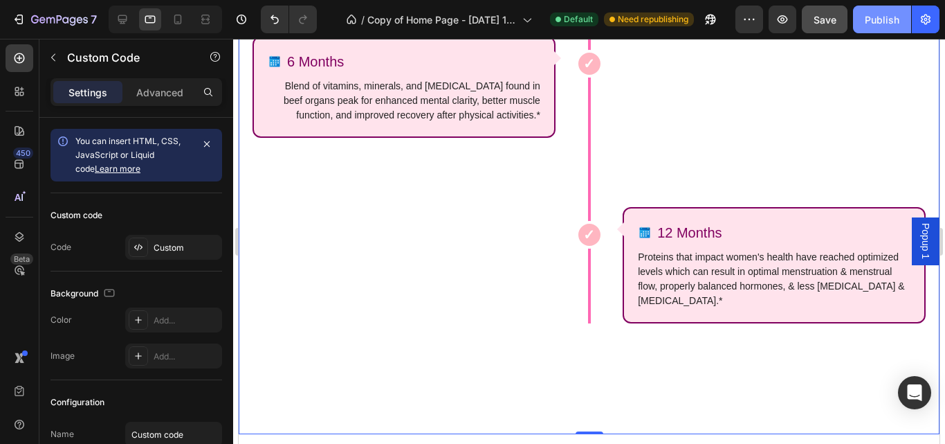
click at [880, 24] on div "Publish" at bounding box center [882, 19] width 35 height 15
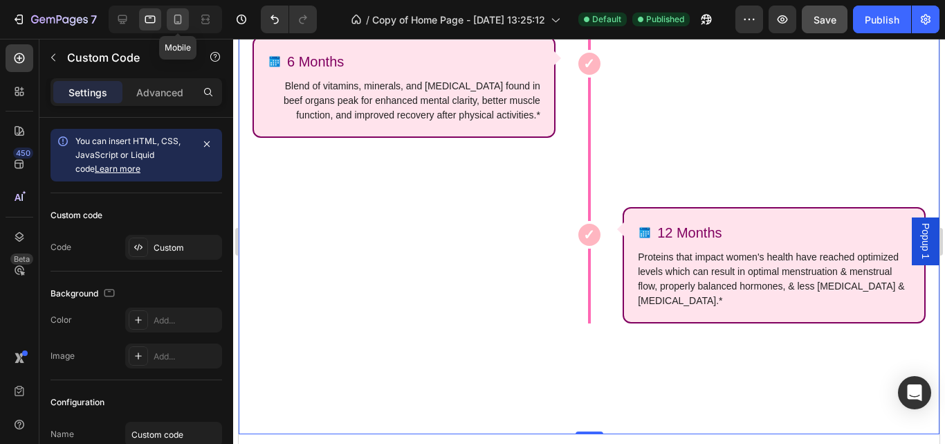
click at [181, 16] on icon at bounding box center [178, 20] width 8 height 10
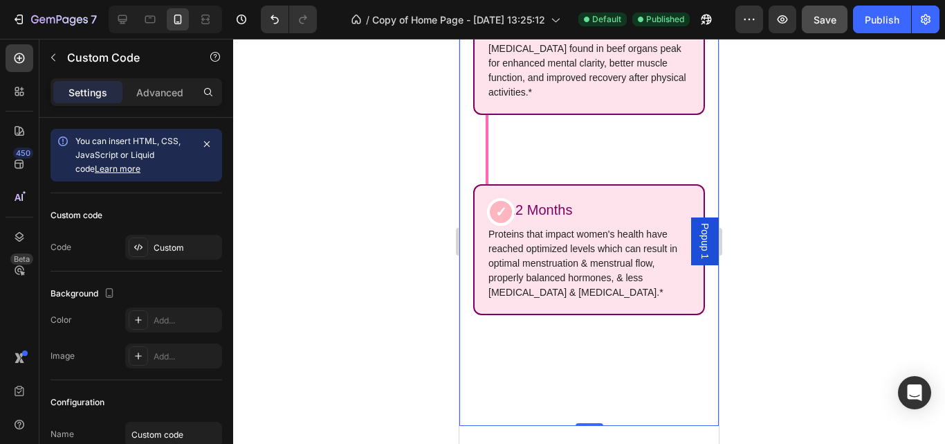
scroll to position [6256, 0]
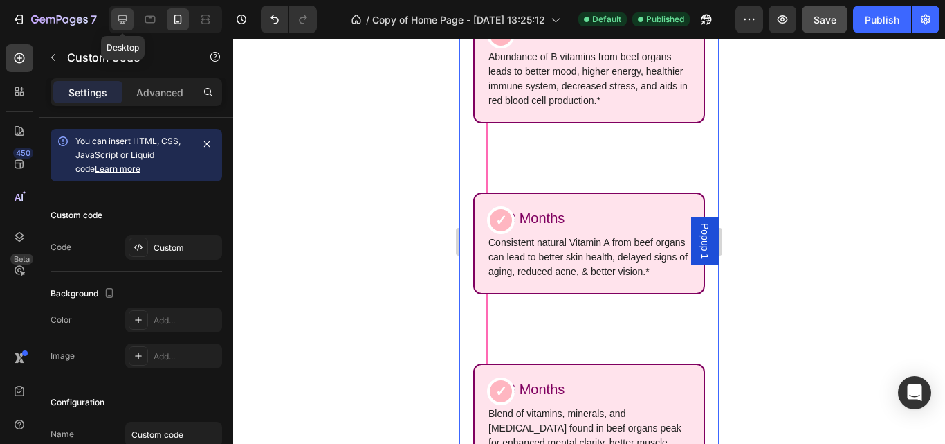
click at [113, 24] on div at bounding box center [122, 19] width 22 height 22
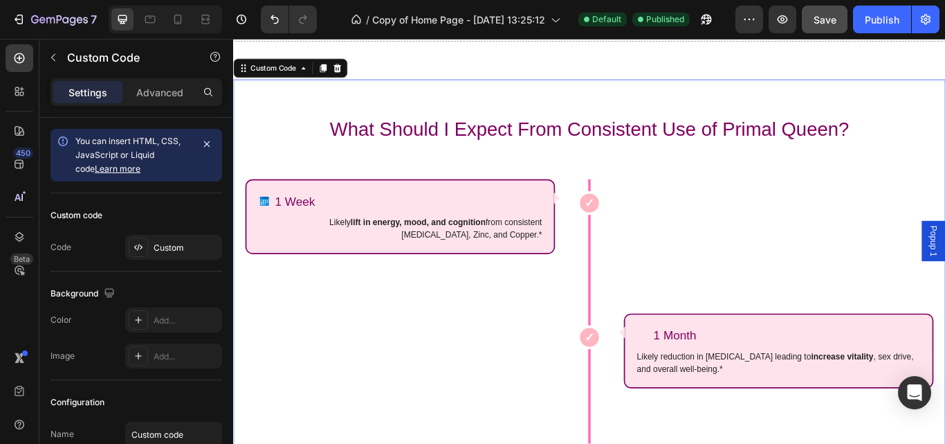
scroll to position [5757, 0]
click at [356, 76] on icon at bounding box center [354, 74] width 11 height 11
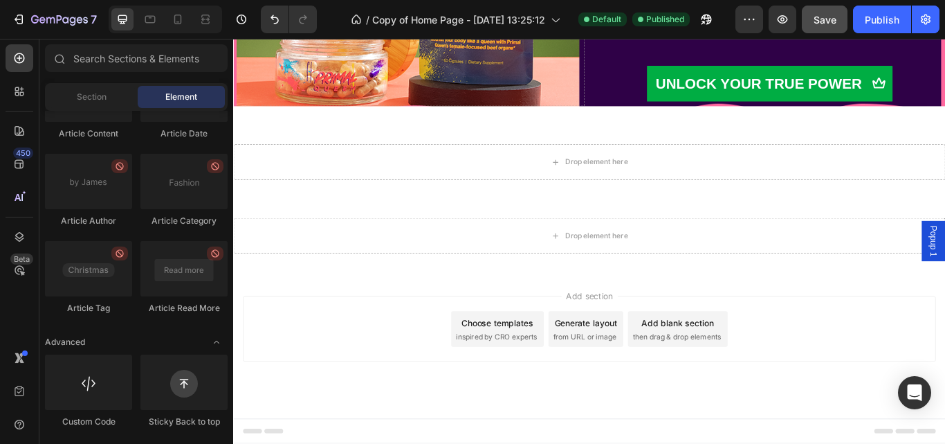
scroll to position [5555, 0]
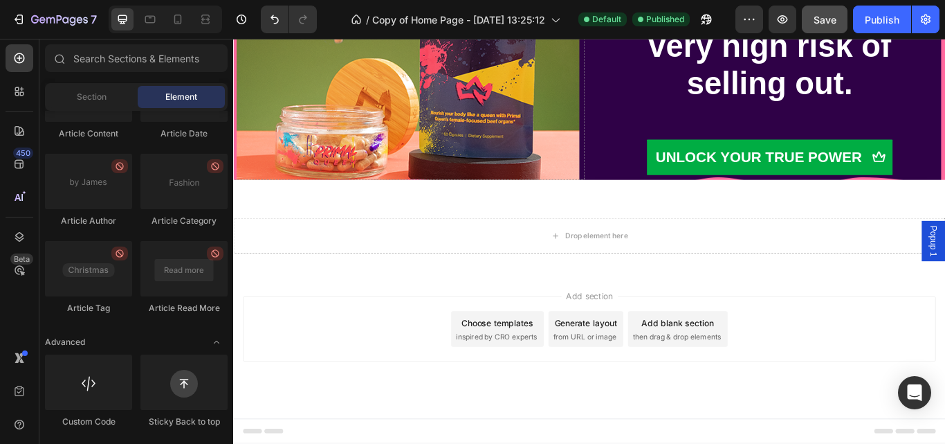
scroll to position [5470, 0]
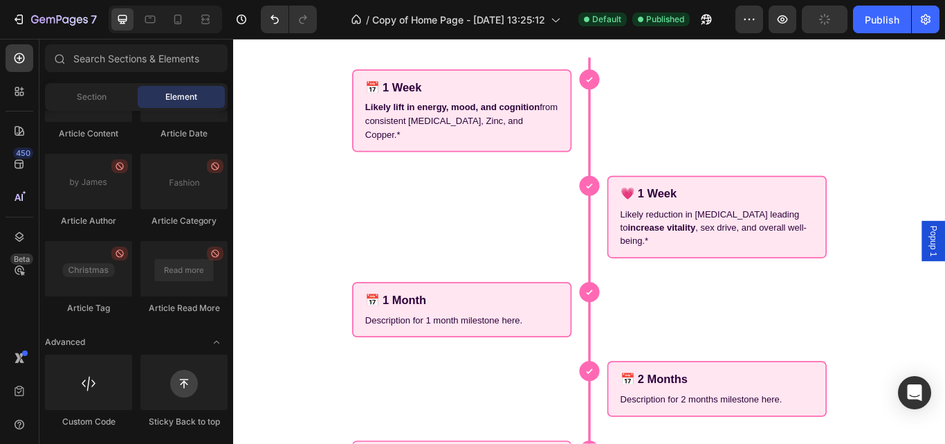
scroll to position [2221, 0]
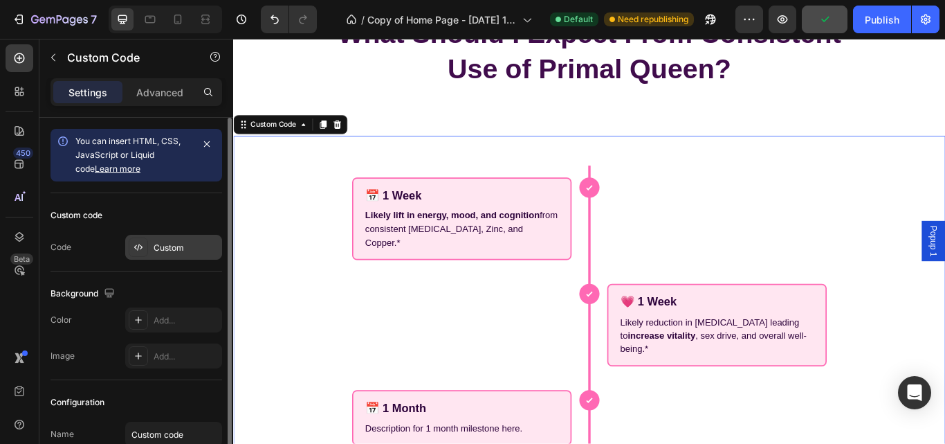
click at [166, 246] on div "Custom" at bounding box center [186, 248] width 65 height 12
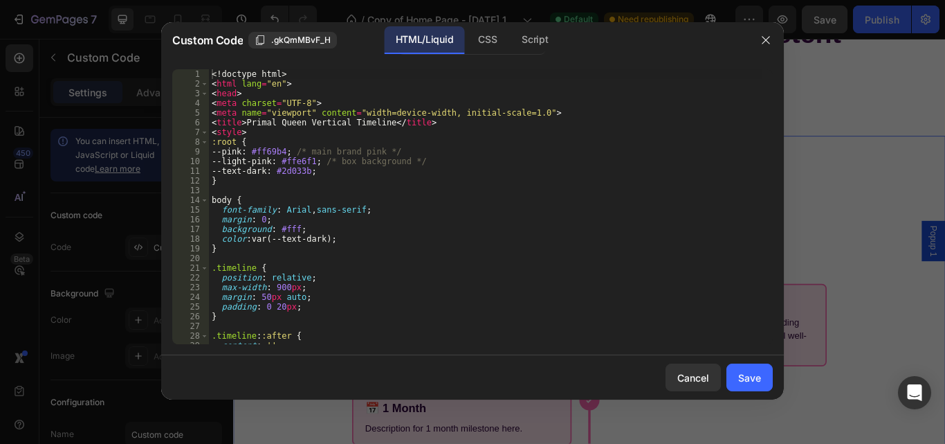
type textarea ":root {"
click at [306, 144] on div "<! doctype html > < html lang = "en" > < head > < meta charset = "UTF-8" > < me…" at bounding box center [486, 216] width 554 height 294
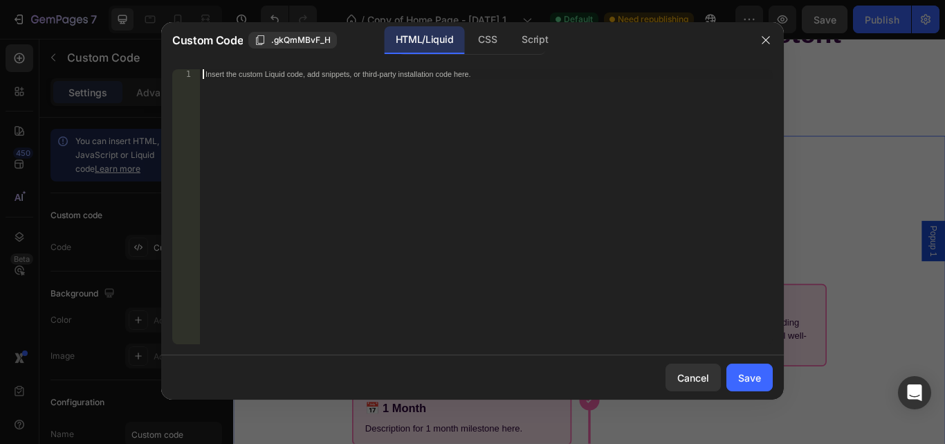
scroll to position [1953, 0]
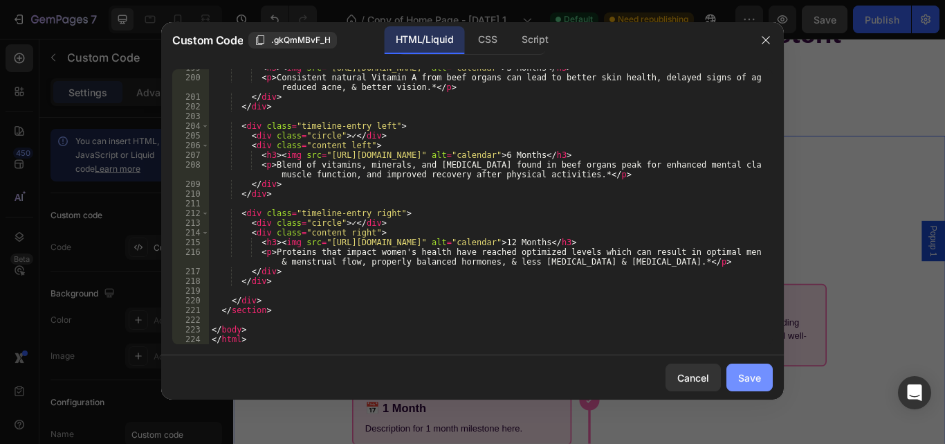
click at [745, 383] on div "Save" at bounding box center [749, 377] width 23 height 15
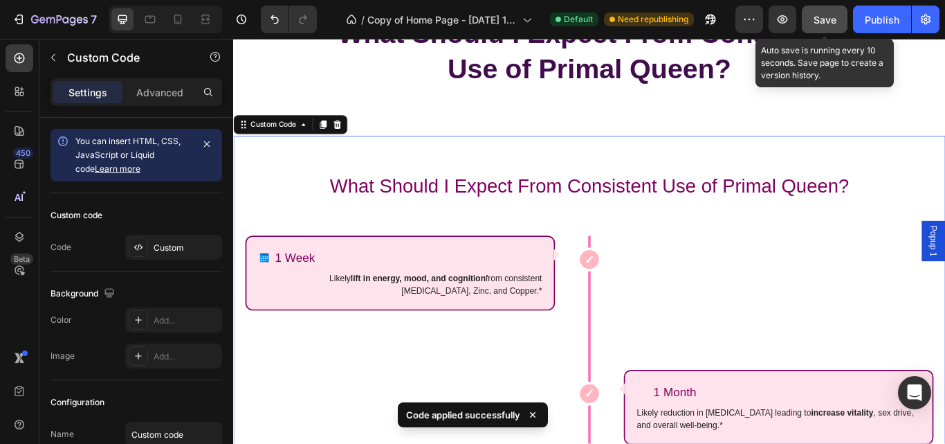
click at [826, 19] on span "Save" at bounding box center [825, 20] width 23 height 12
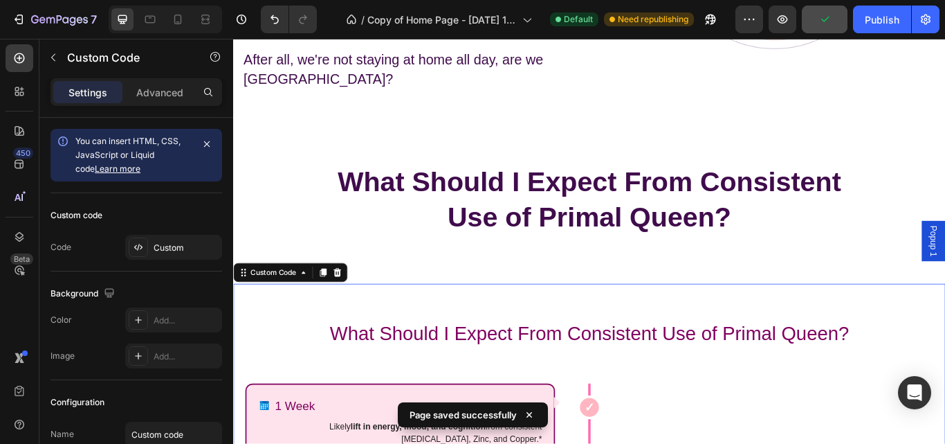
scroll to position [2071, 0]
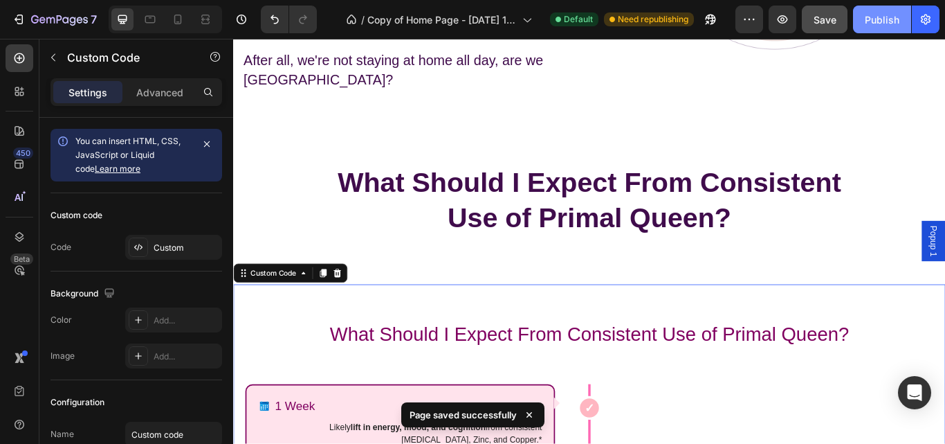
click at [869, 23] on div "Publish" at bounding box center [882, 19] width 35 height 15
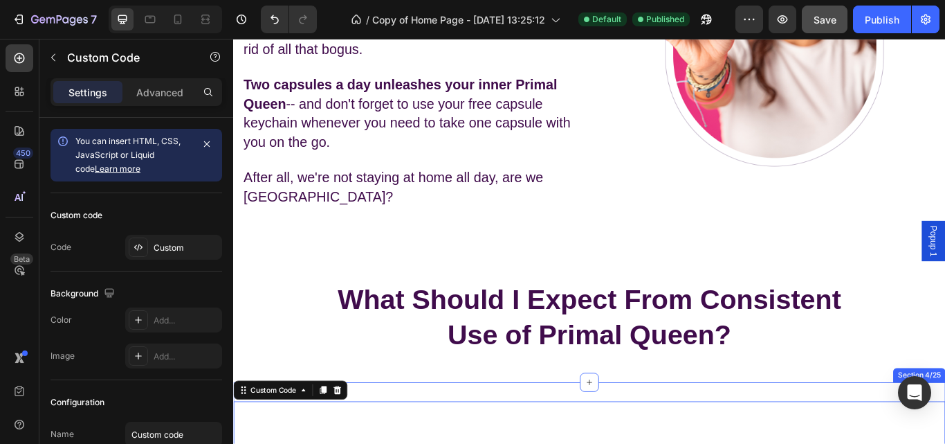
scroll to position [2095, 0]
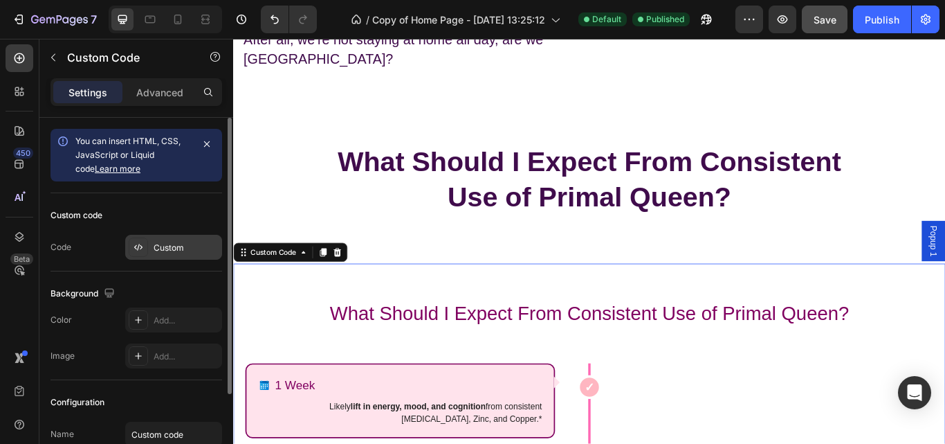
click at [178, 244] on div "Custom" at bounding box center [186, 248] width 65 height 12
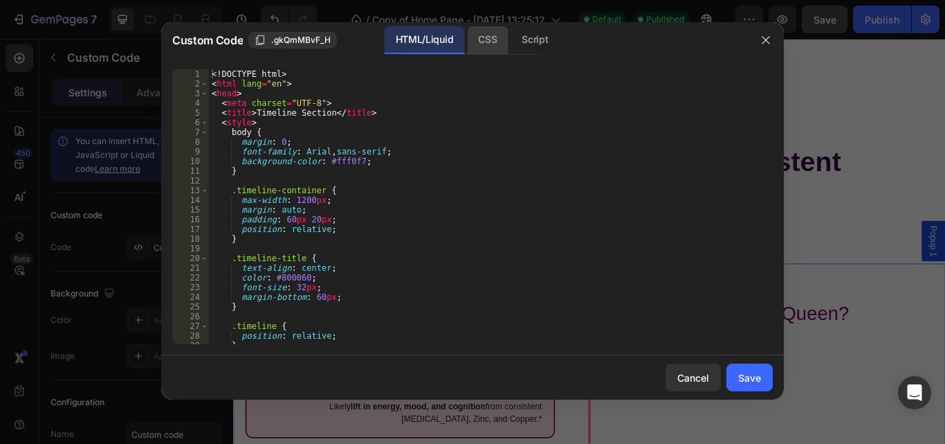
click at [511, 41] on div "CSS" at bounding box center [535, 40] width 48 height 28
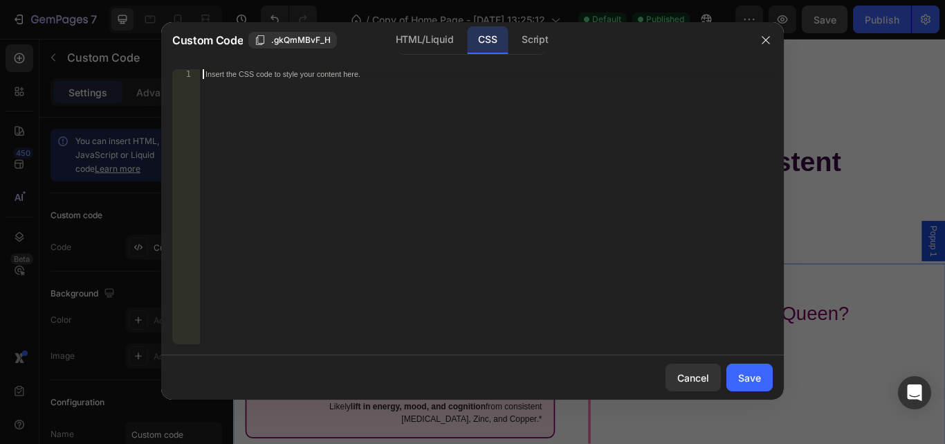
click at [236, 98] on div "Insert the CSS code to style your content here." at bounding box center [486, 216] width 573 height 294
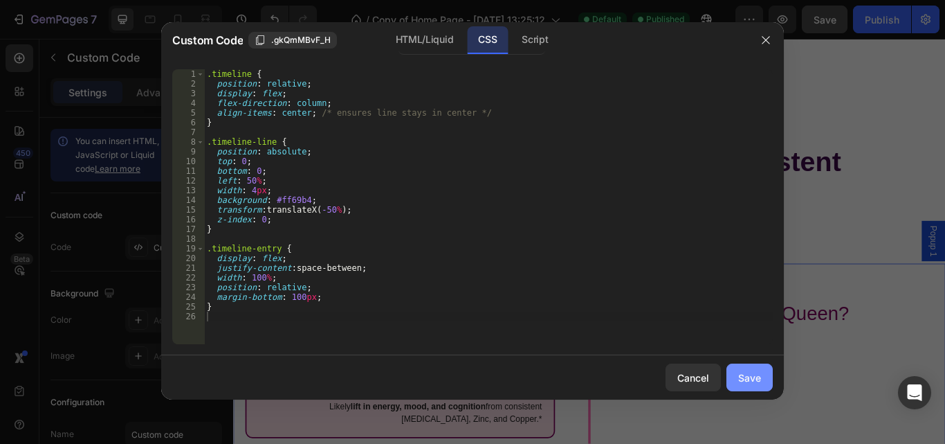
click at [742, 378] on div "Save" at bounding box center [749, 377] width 23 height 15
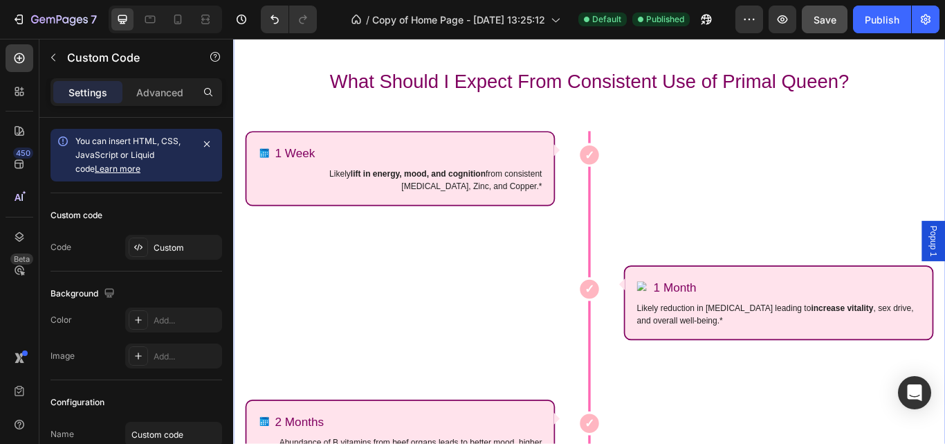
scroll to position [2284, 0]
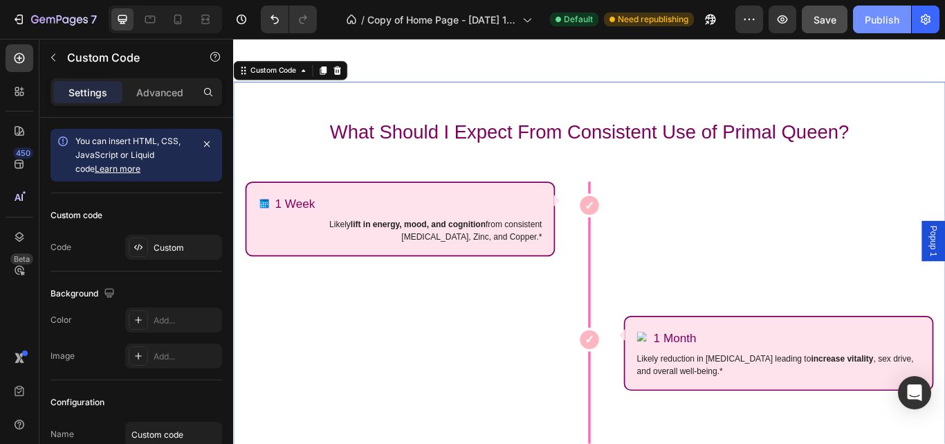
click at [877, 14] on div "Publish" at bounding box center [882, 19] width 35 height 15
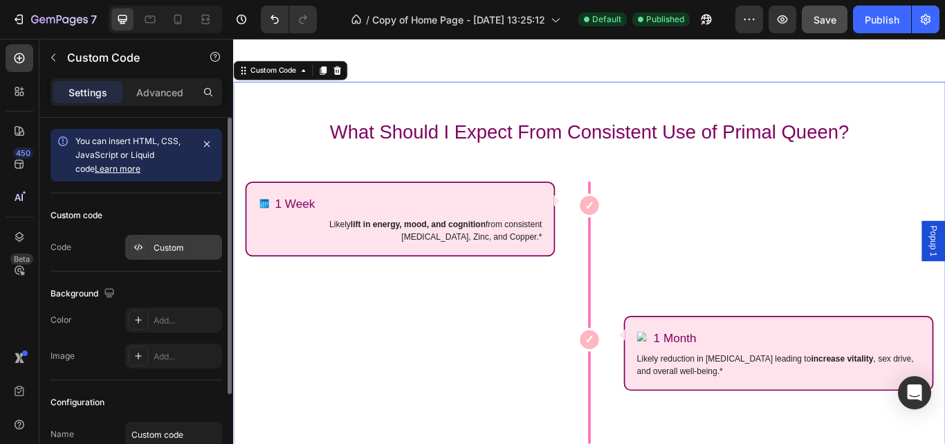
click at [194, 239] on div "Custom" at bounding box center [173, 247] width 97 height 25
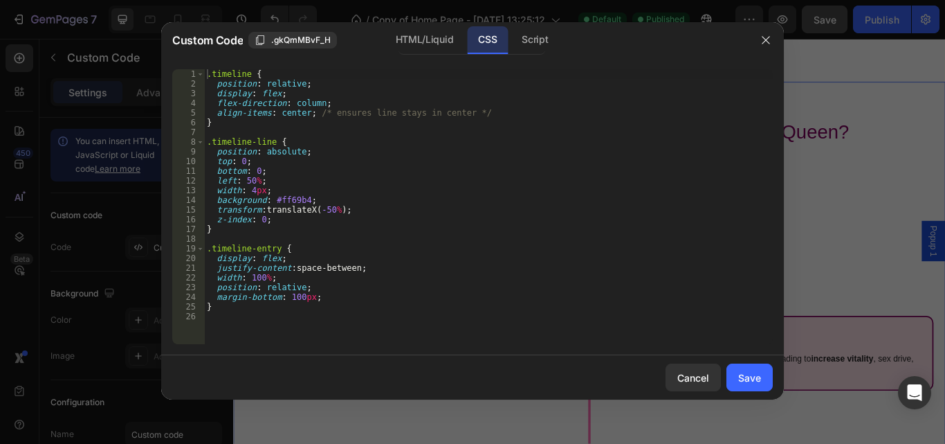
click at [348, 193] on div ".timeline { position : relative ; display : flex ; flex-direction : column ; al…" at bounding box center [488, 216] width 569 height 294
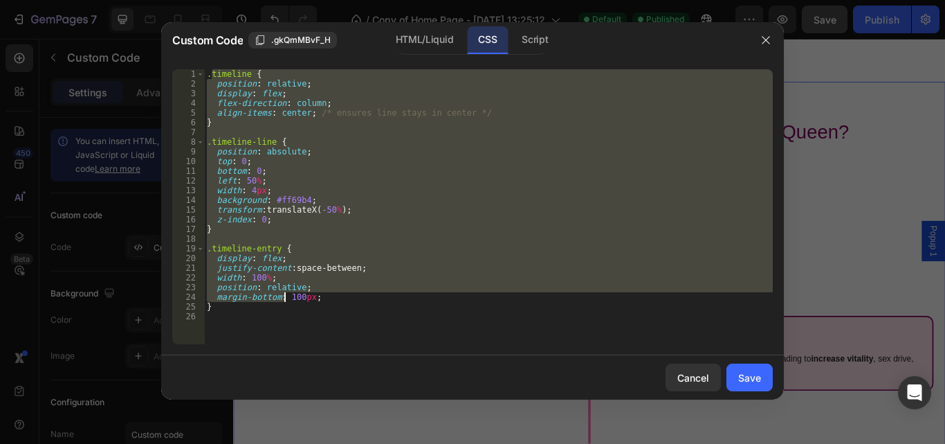
drag, startPoint x: 211, startPoint y: 76, endPoint x: 289, endPoint y: 320, distance: 255.8
click at [289, 320] on div ".timeline { position : relative ; display : flex ; flex-direction : column ; al…" at bounding box center [488, 216] width 569 height 294
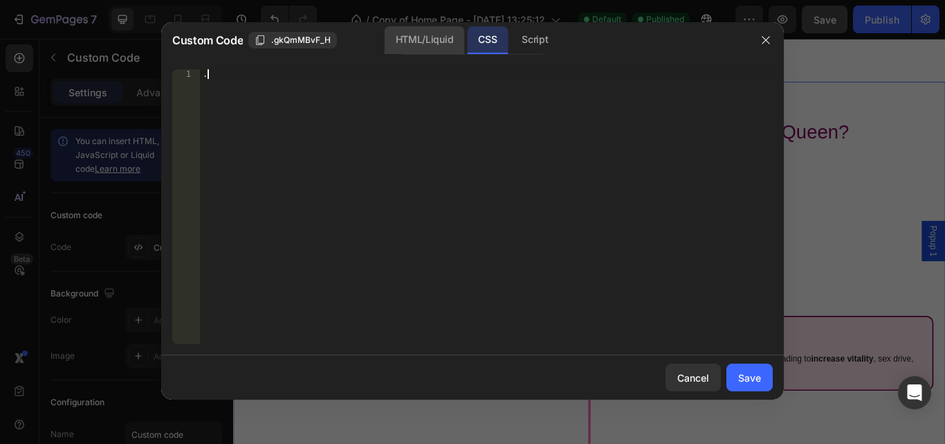
click at [425, 39] on div "HTML/Liquid" at bounding box center [425, 40] width 80 height 28
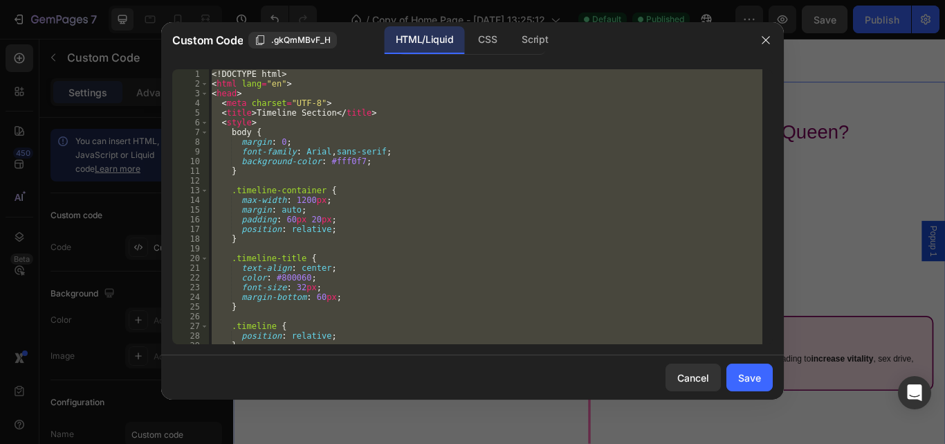
click at [390, 125] on div "<! DOCTYPE html > < html lang = "en" > < head > < meta charset = "UTF-8" > < ti…" at bounding box center [486, 206] width 554 height 275
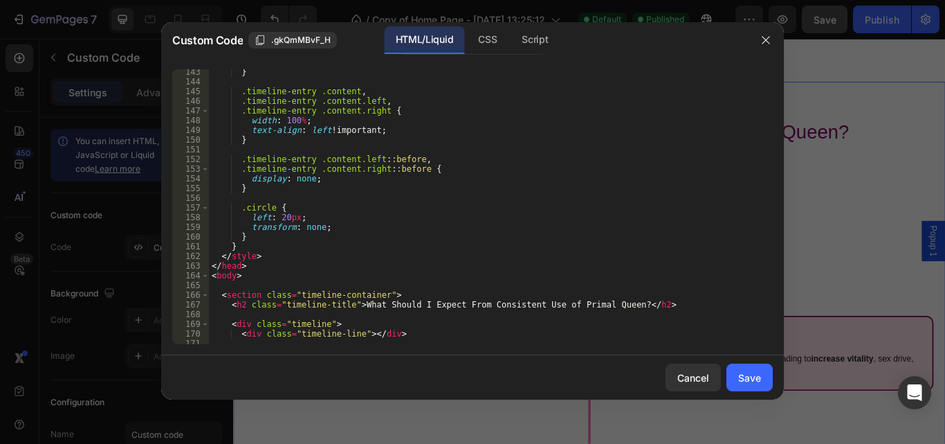
scroll to position [1378, 0]
click at [235, 250] on div "} .timeline-entry .content , .timeline-entry .content.left , .timeline-entry .c…" at bounding box center [486, 214] width 554 height 294
type textarea "}"
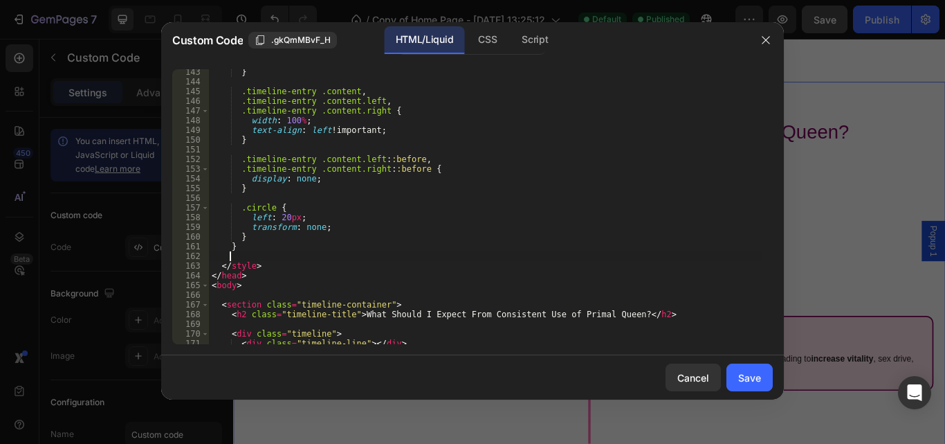
paste textarea
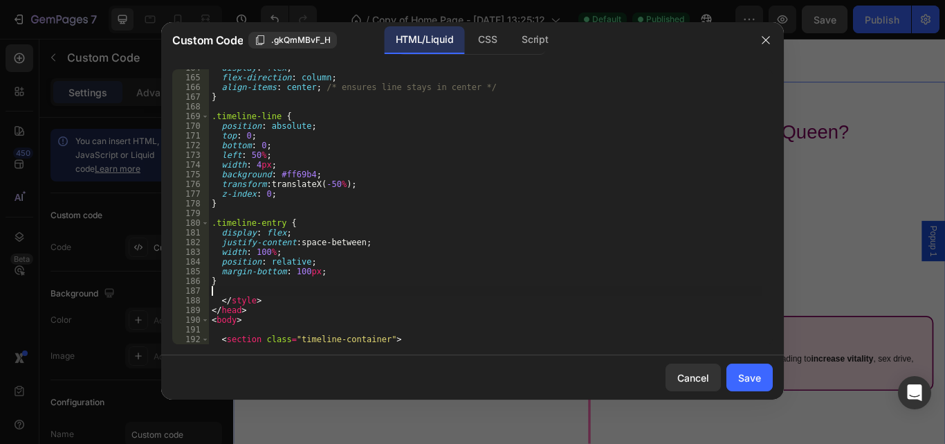
scroll to position [1585, 0]
click at [736, 376] on button "Save" at bounding box center [750, 377] width 46 height 28
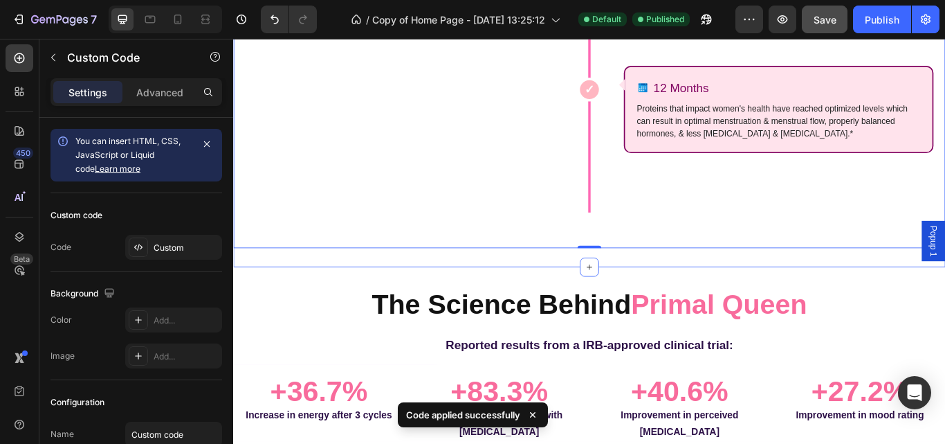
scroll to position [3233, 0]
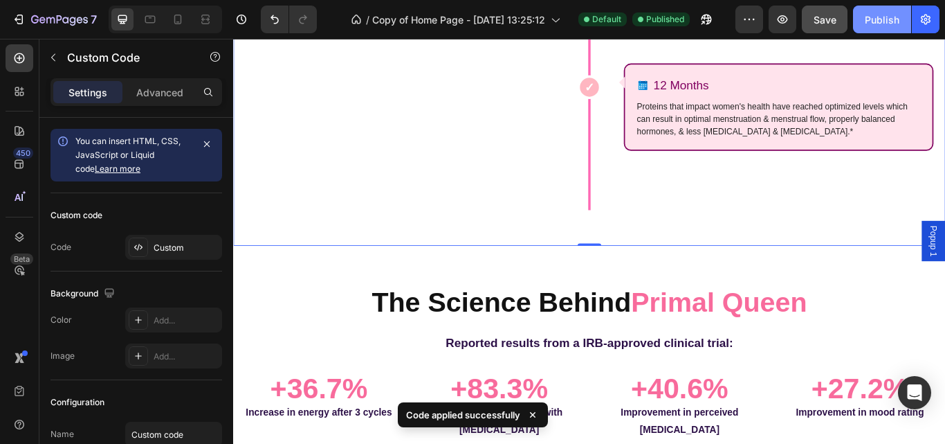
click at [904, 16] on button "Publish" at bounding box center [882, 20] width 58 height 28
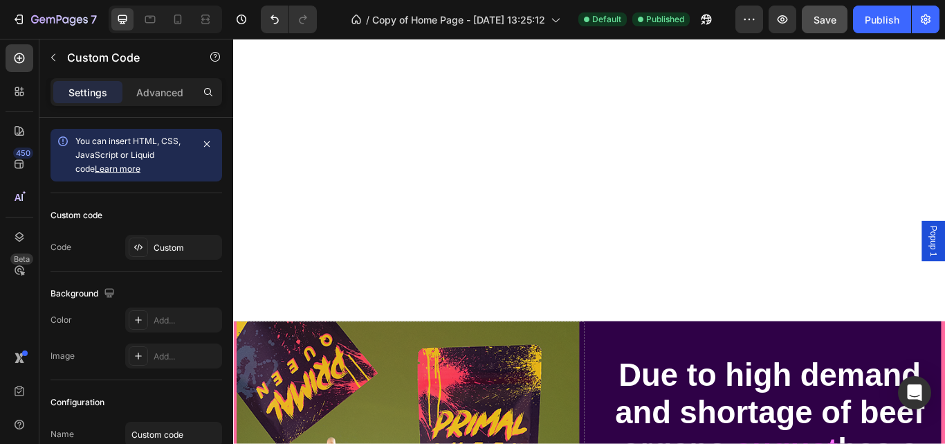
scroll to position [5670, 0]
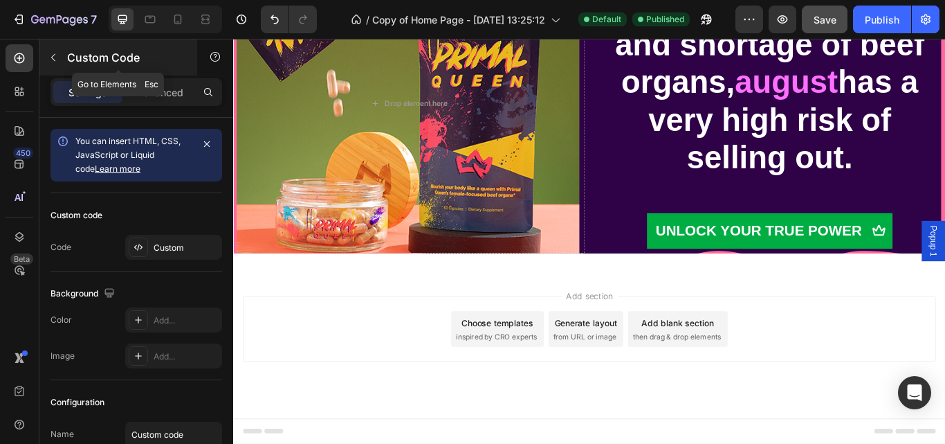
click at [56, 62] on icon "button" at bounding box center [53, 57] width 11 height 11
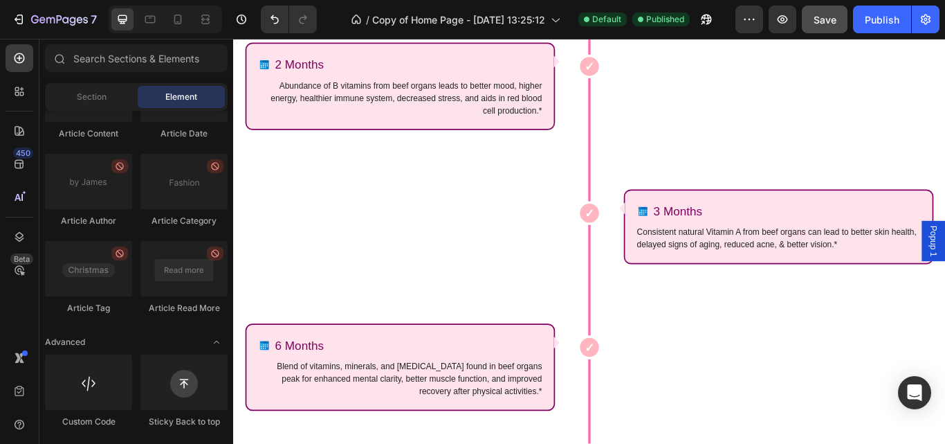
scroll to position [2242, 0]
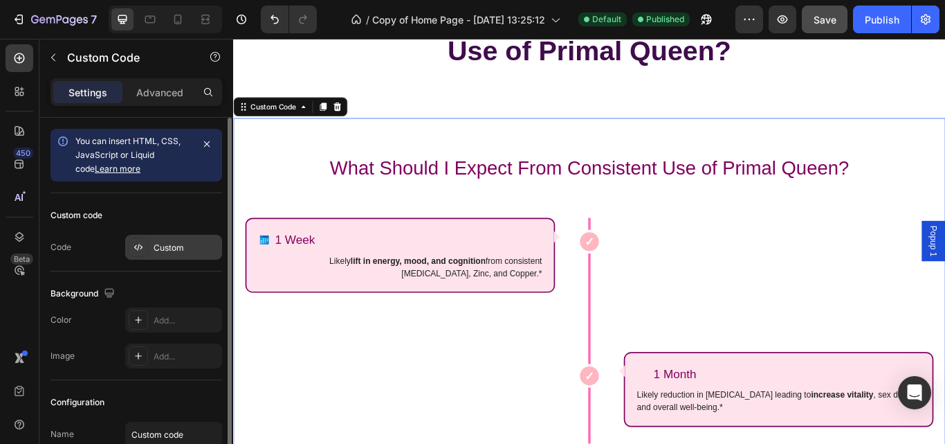
click at [194, 249] on div "Custom" at bounding box center [186, 248] width 65 height 12
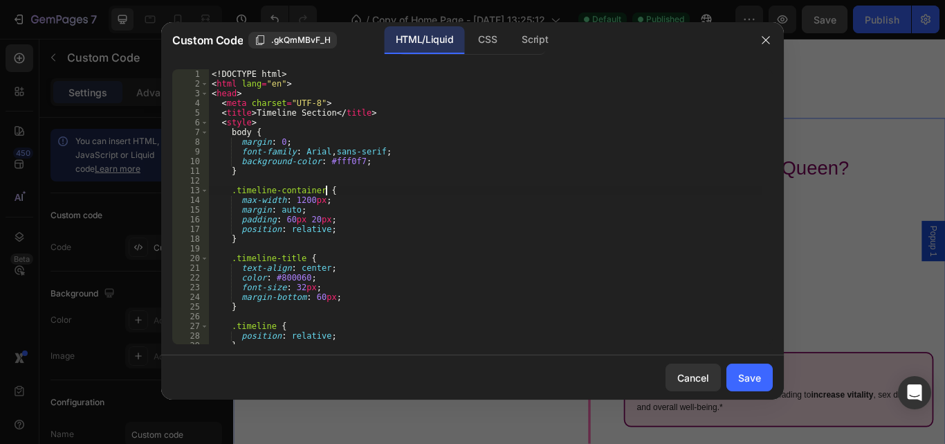
click at [337, 193] on div "<! DOCTYPE html > < html lang = "en" > < head > < meta charset = "UTF-8" > < ti…" at bounding box center [486, 216] width 554 height 294
type textarea ".timeline-container {z"
click at [772, 41] on button "button" at bounding box center [766, 40] width 22 height 22
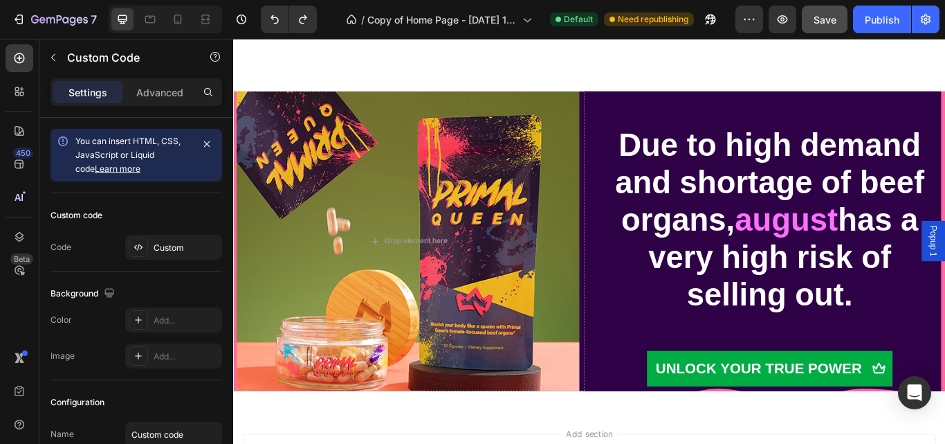
scroll to position [5670, 0]
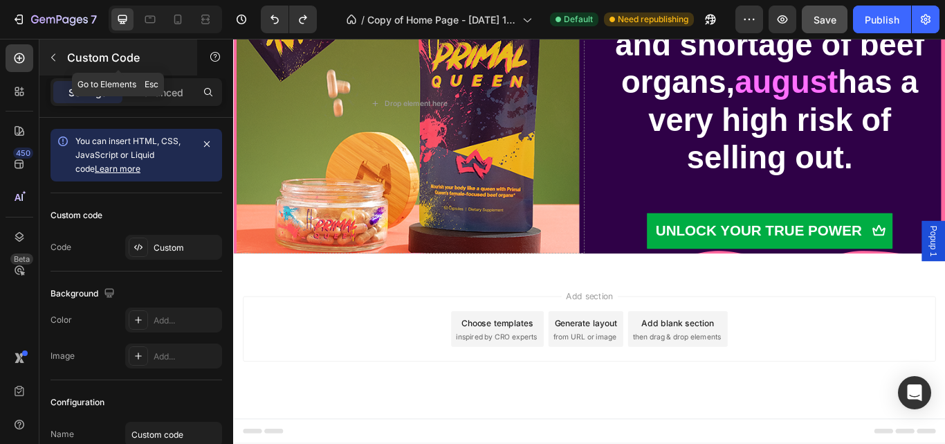
click at [48, 61] on icon "button" at bounding box center [53, 57] width 11 height 11
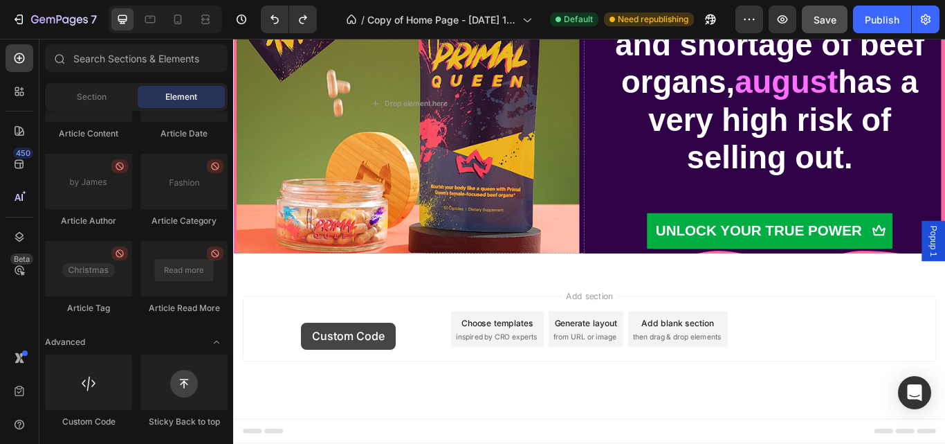
drag, startPoint x: 345, startPoint y: 423, endPoint x: 315, endPoint y: 370, distance: 61.0
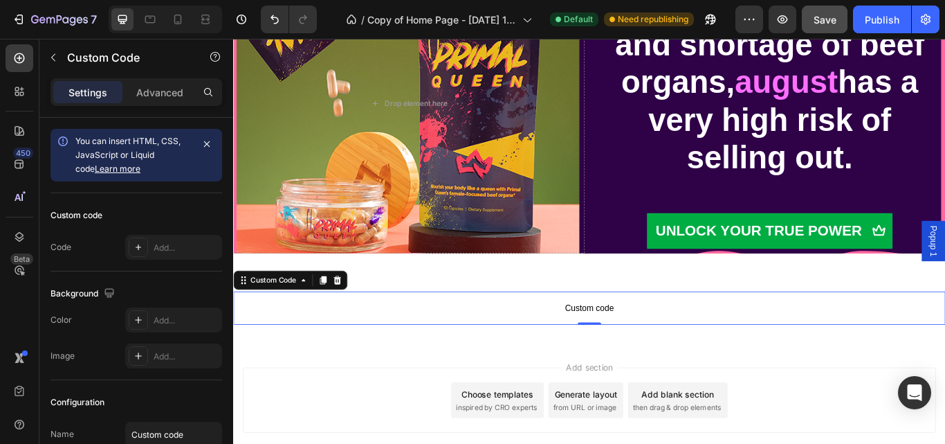
click at [575, 336] on p "Custom code" at bounding box center [648, 353] width 830 height 39
click at [163, 255] on div "Add..." at bounding box center [173, 247] width 97 height 25
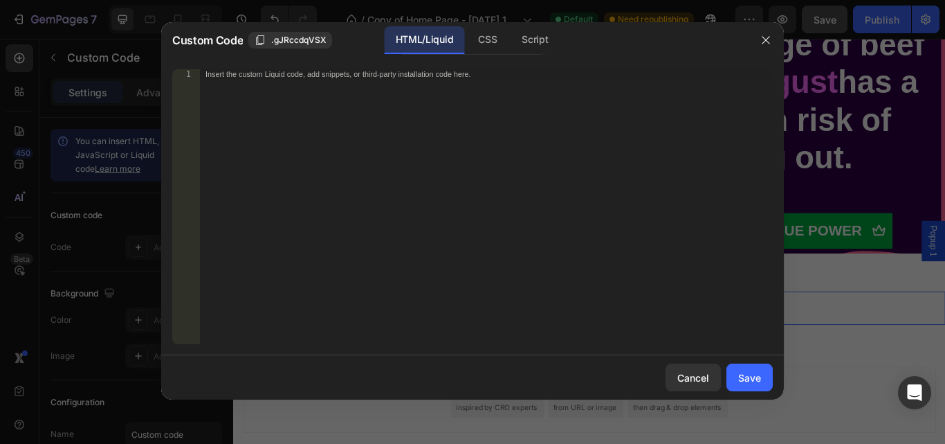
click at [320, 52] on div "Custom Code .gJRccdqVSX HTML/Liquid CSS Script" at bounding box center [460, 40] width 576 height 28
click at [242, 71] on div "Insert the custom Liquid code, add snippets, or third-party installation code h…" at bounding box center [458, 74] width 504 height 9
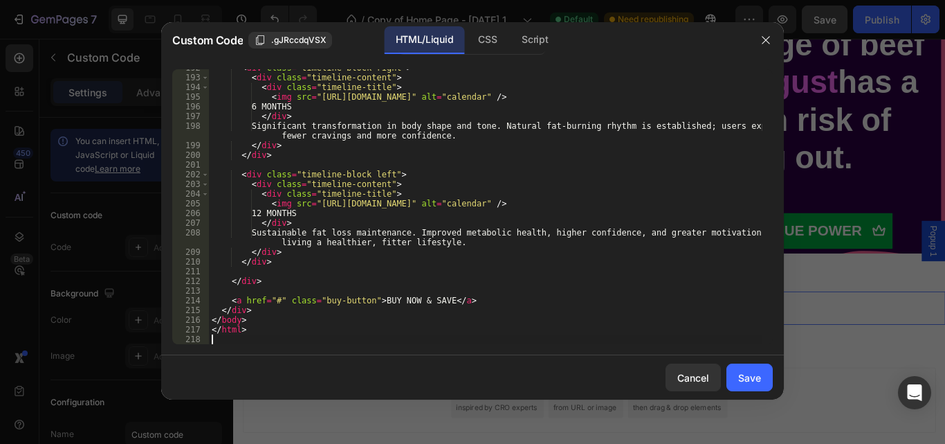
scroll to position [1876, 0]
click at [748, 376] on div "Save" at bounding box center [749, 377] width 23 height 15
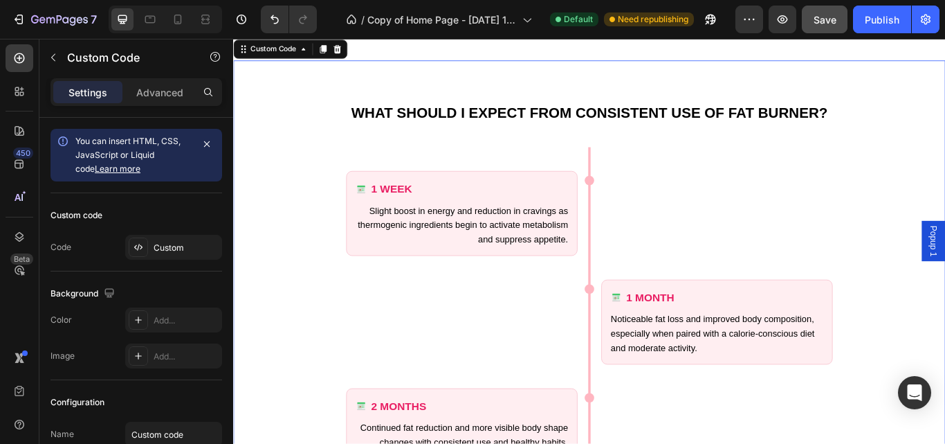
scroll to position [5938, 0]
click at [181, 19] on icon at bounding box center [178, 20] width 8 height 10
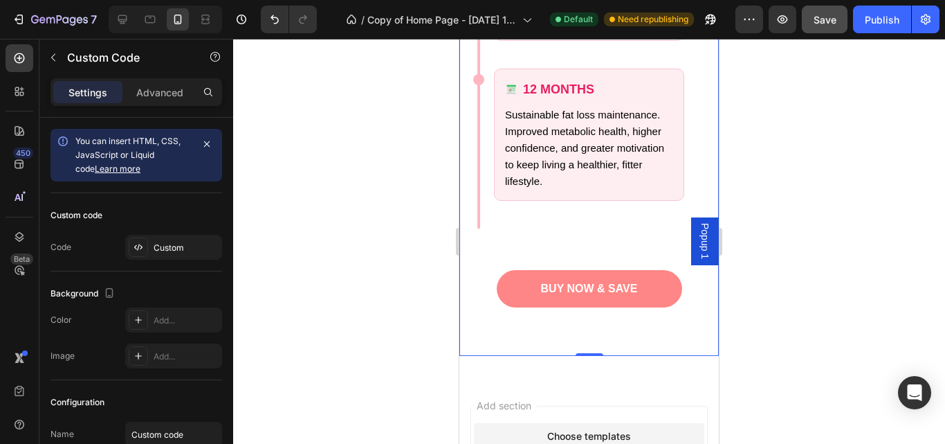
scroll to position [6720, 0]
click at [127, 30] on div at bounding box center [122, 19] width 22 height 22
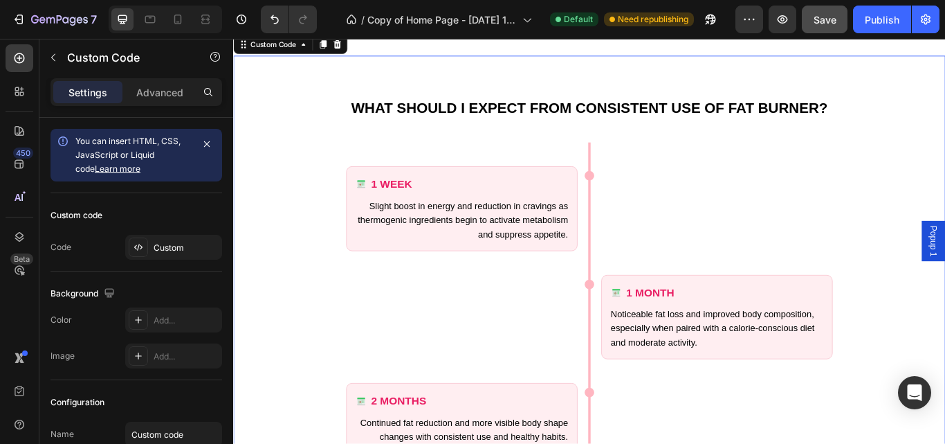
scroll to position [6055, 0]
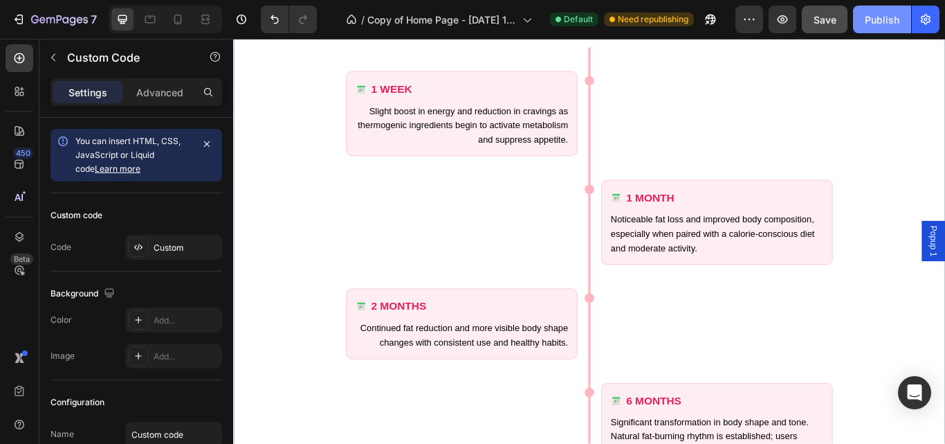
click at [895, 17] on div "Publish" at bounding box center [882, 19] width 35 height 15
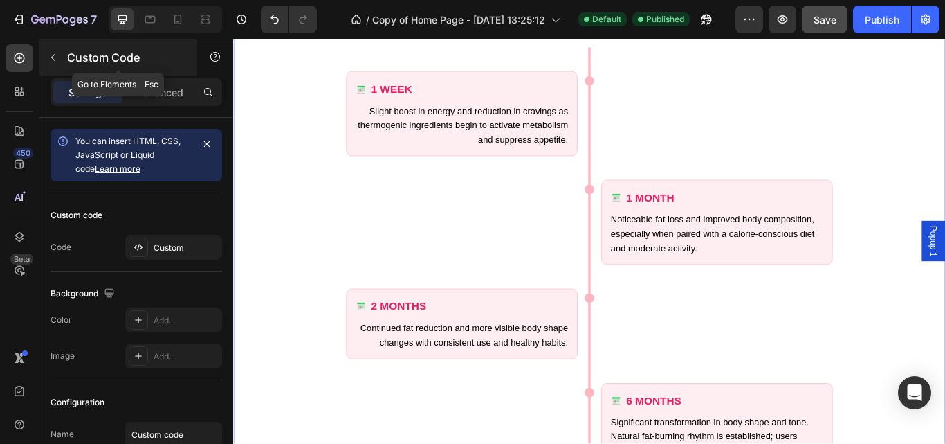
click at [60, 53] on button "button" at bounding box center [53, 57] width 22 height 22
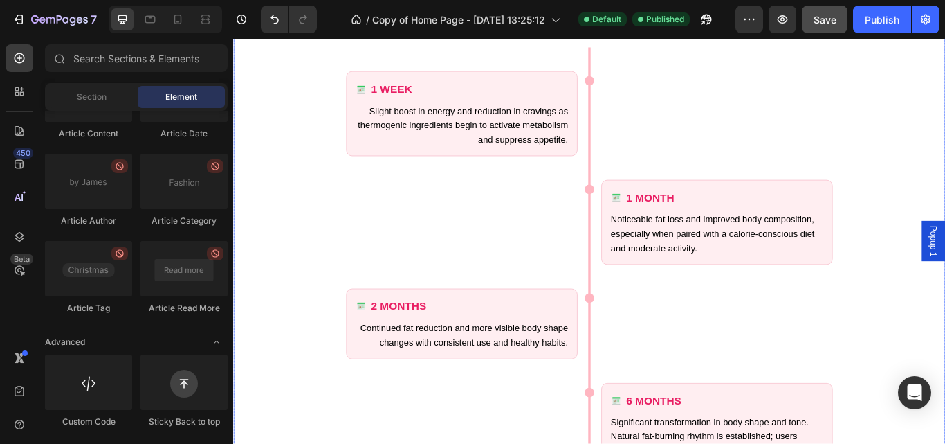
scroll to position [5890, 0]
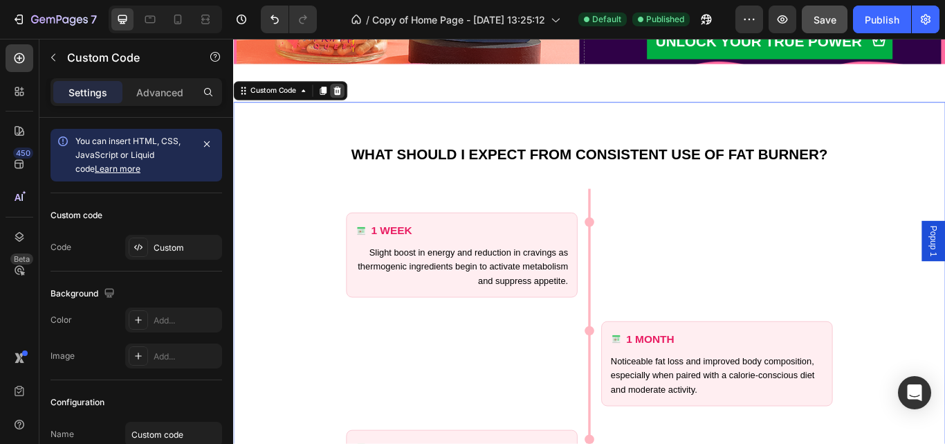
click at [354, 102] on icon at bounding box center [354, 100] width 9 height 10
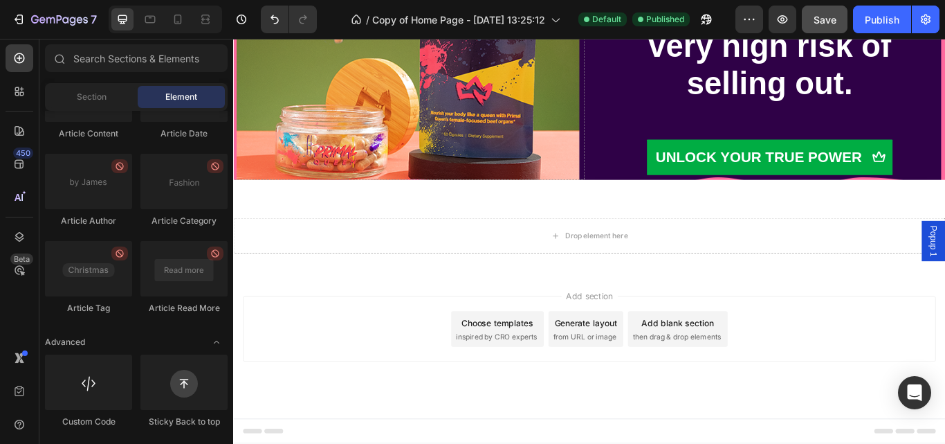
scroll to position [5755, 0]
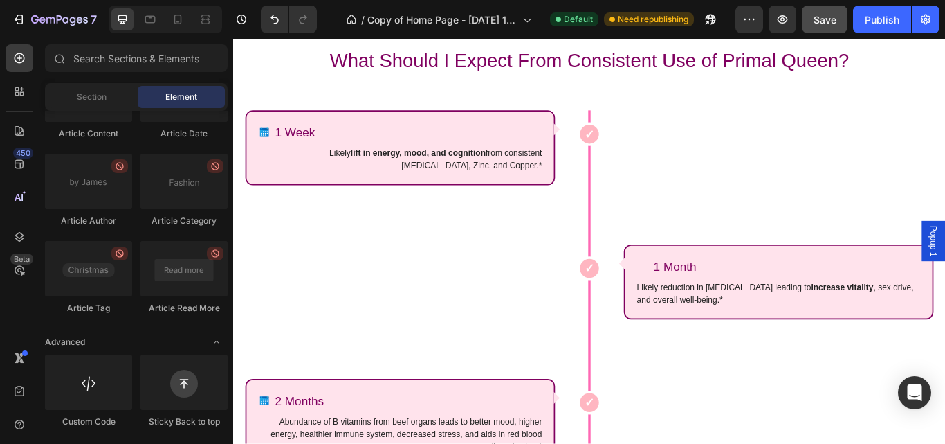
scroll to position [2358, 0]
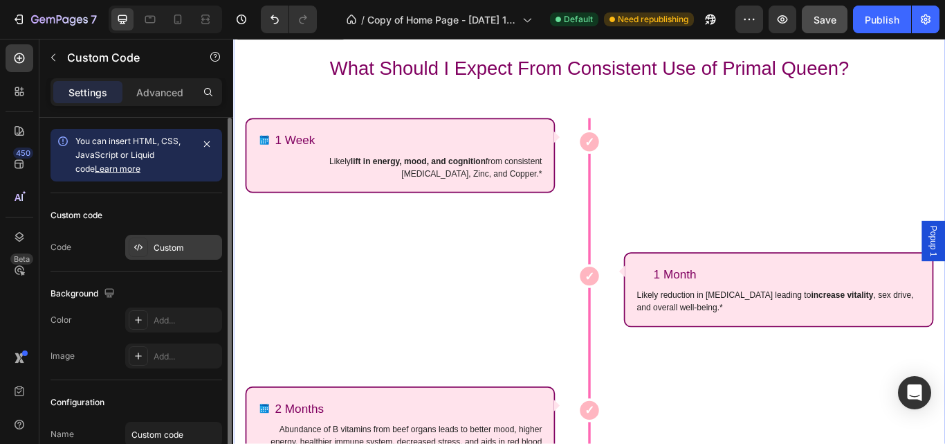
click at [206, 240] on div "Custom" at bounding box center [173, 247] width 97 height 25
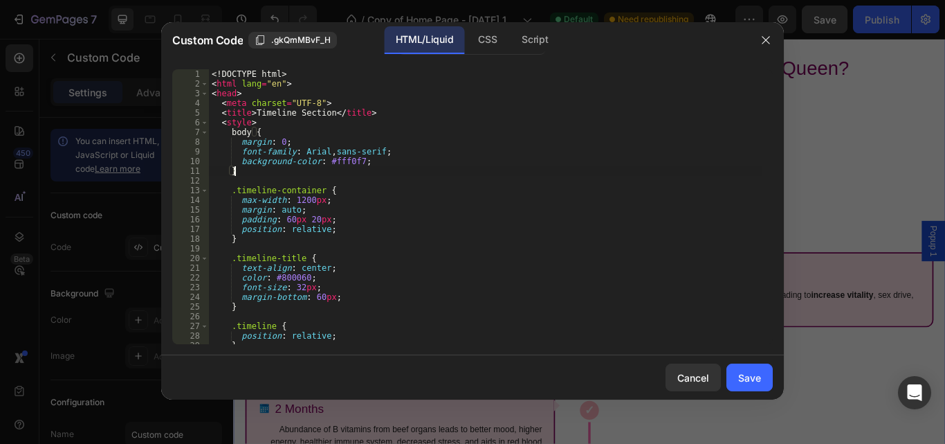
click at [344, 168] on div "<! DOCTYPE html > < html lang = "en" > < head > < meta charset = "UTF-8" > < ti…" at bounding box center [486, 216] width 554 height 294
type textarea "</html>"
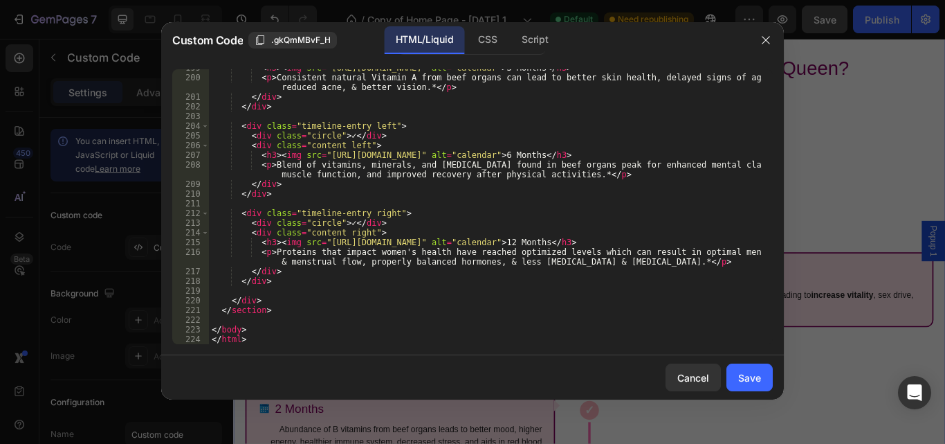
scroll to position [1953, 0]
click at [757, 372] on div "Save" at bounding box center [749, 377] width 23 height 15
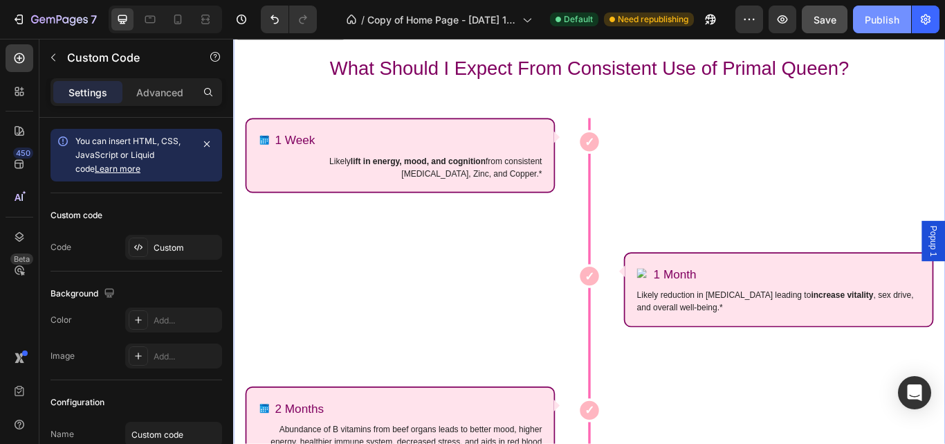
click at [877, 21] on div "Publish" at bounding box center [882, 19] width 35 height 15
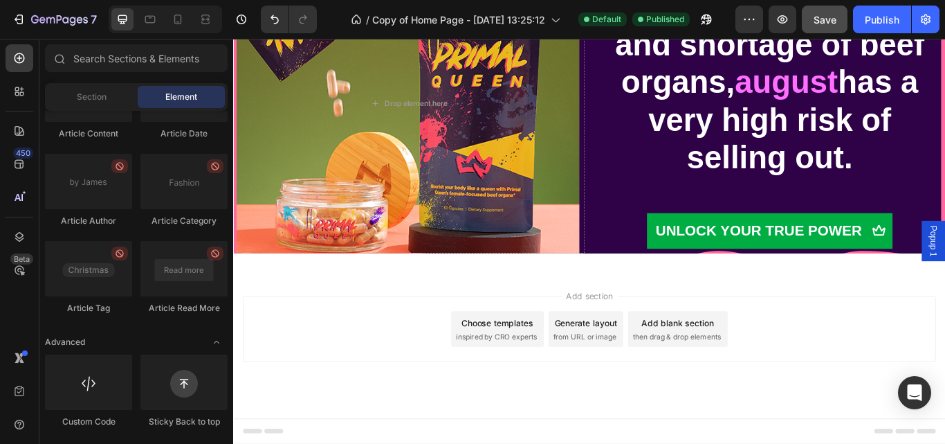
scroll to position [5498, 0]
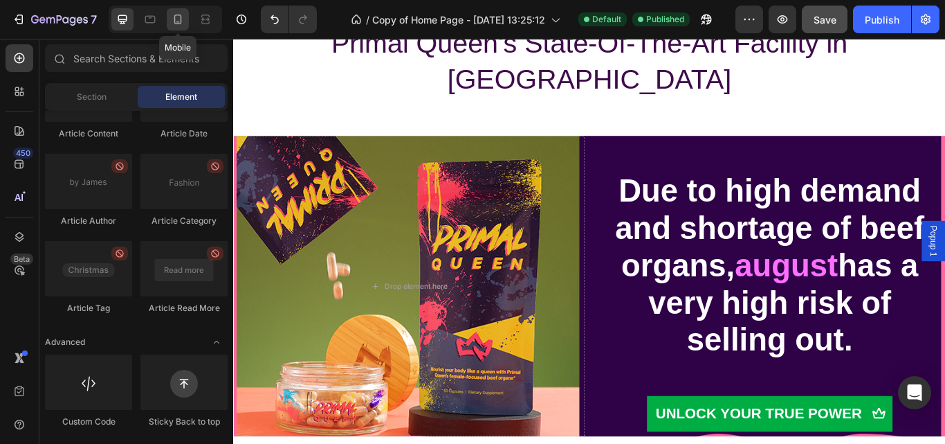
click at [180, 19] on icon at bounding box center [178, 19] width 14 height 14
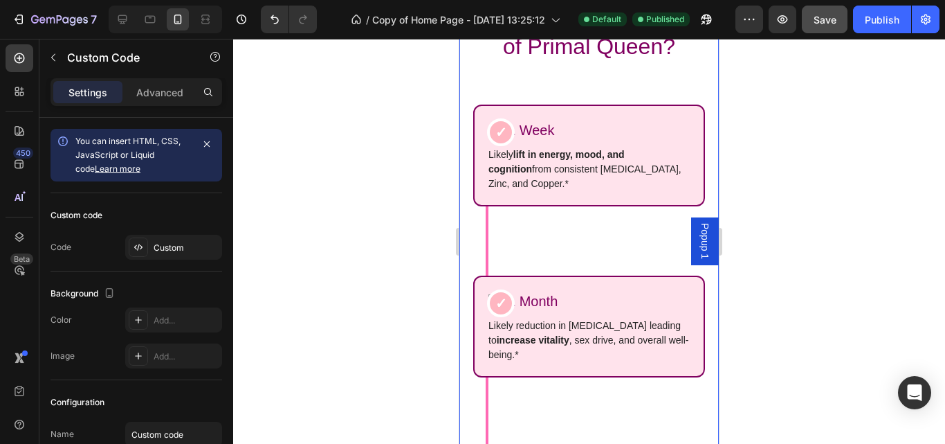
scroll to position [2346, 0]
click at [820, 218] on div at bounding box center [589, 241] width 712 height 405
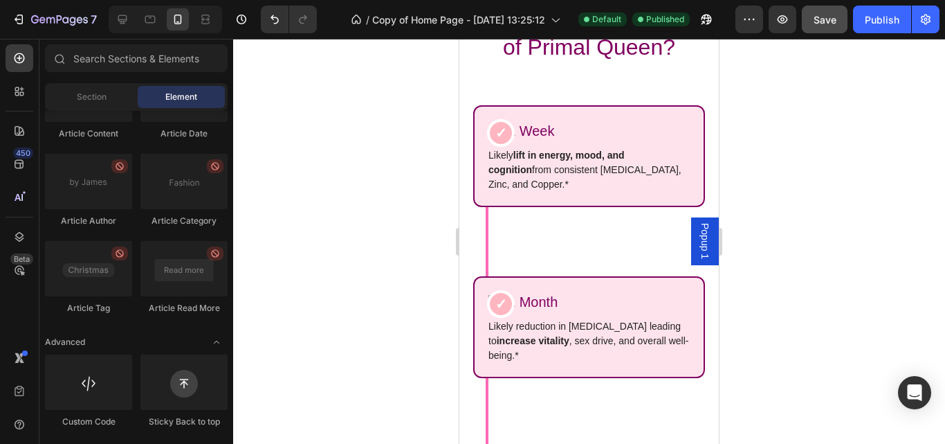
click at [820, 218] on div at bounding box center [589, 241] width 712 height 405
click at [132, 20] on div at bounding box center [122, 19] width 22 height 22
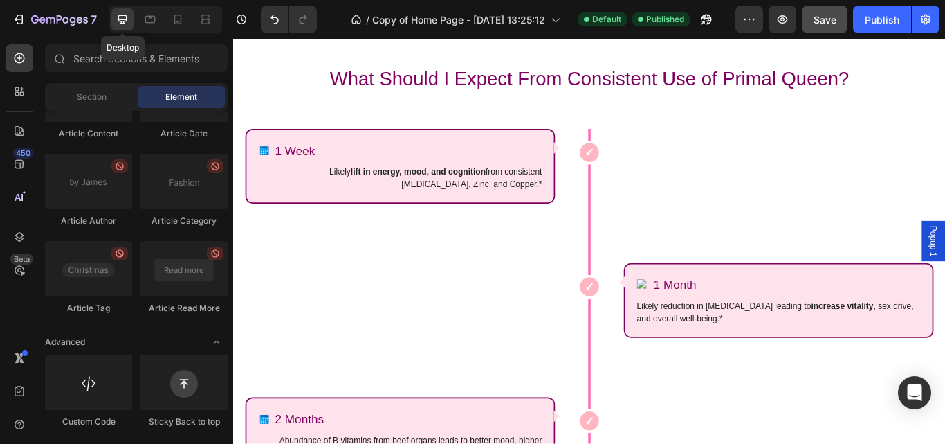
scroll to position [2371, 0]
